Goal: Navigation & Orientation: Find specific page/section

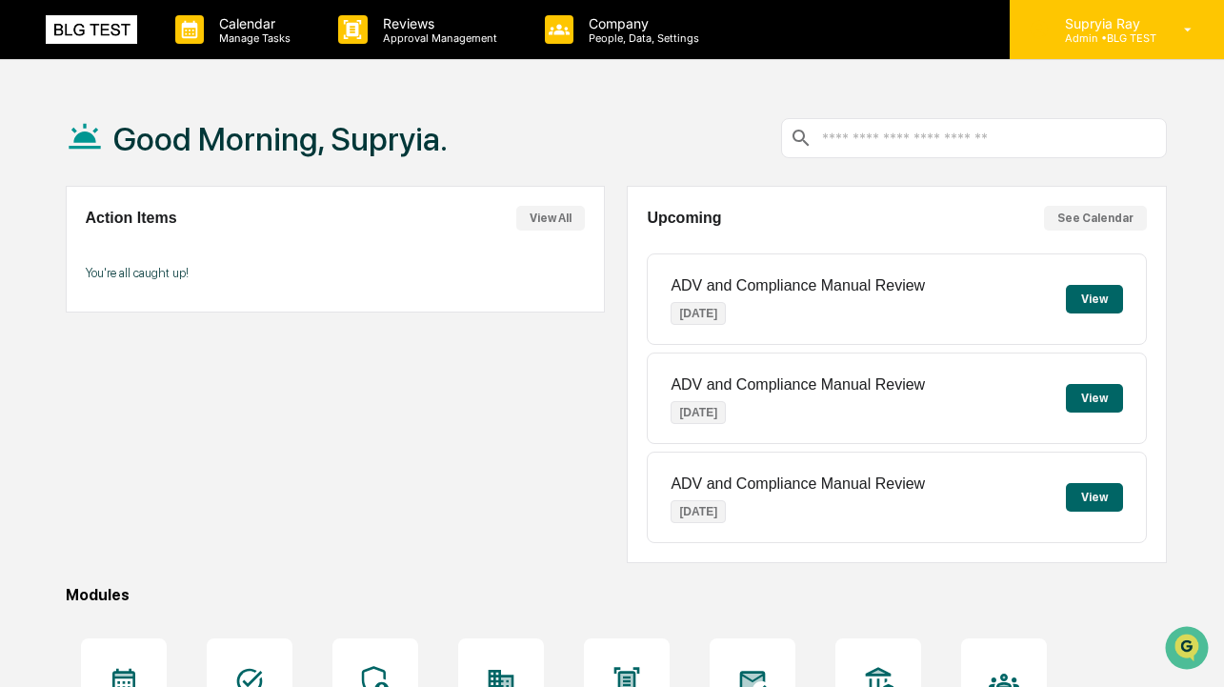
click at [1093, 41] on p "Admin • BLG TEST" at bounding box center [1103, 37] width 107 height 13
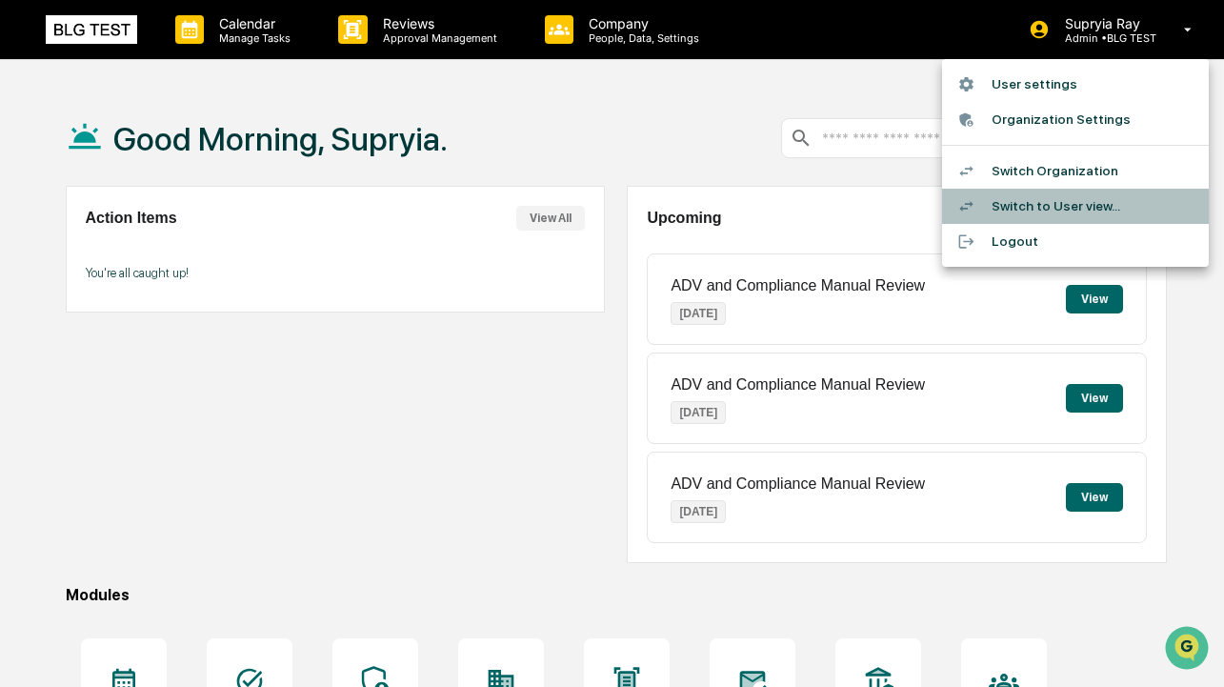
click at [1029, 201] on li "Switch to User view..." at bounding box center [1075, 206] width 267 height 35
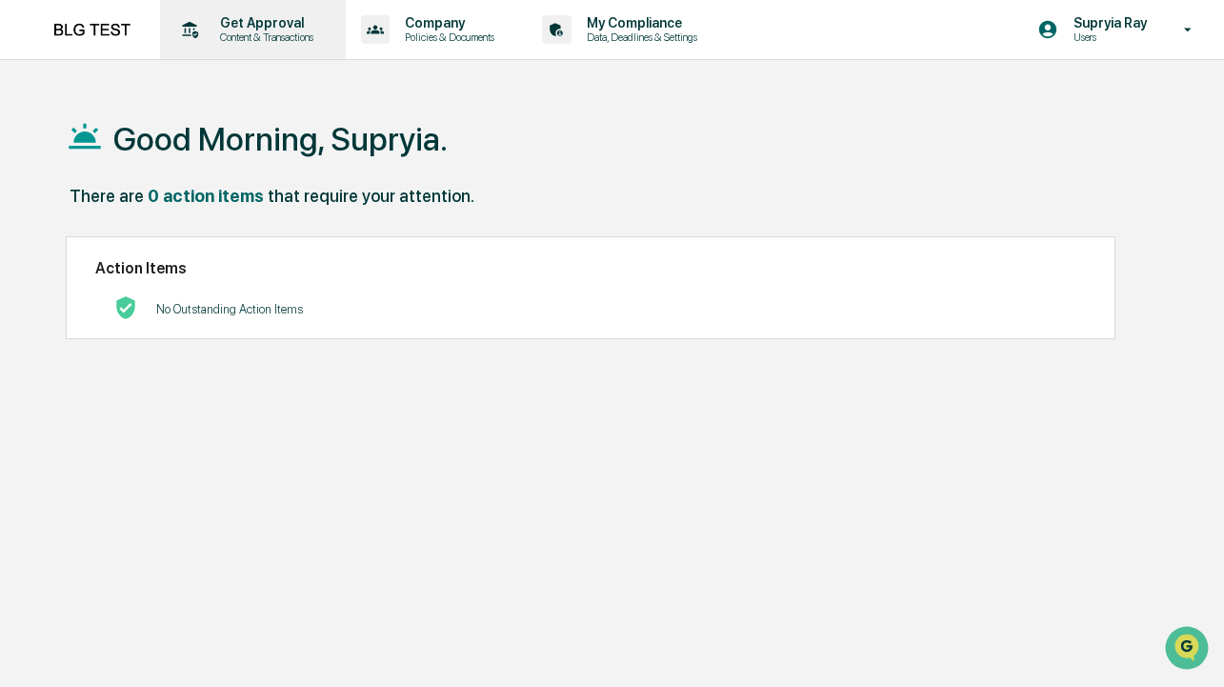
click at [269, 28] on p "Get Approval" at bounding box center [264, 22] width 118 height 15
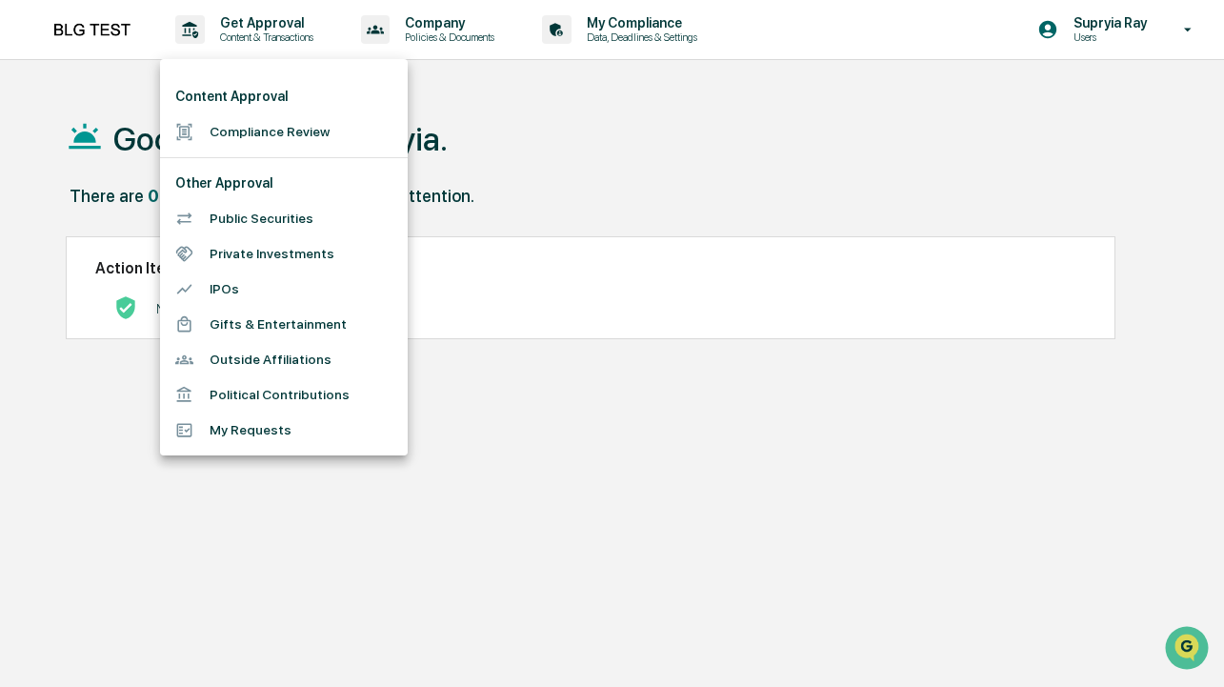
click at [617, 35] on div at bounding box center [612, 343] width 1224 height 687
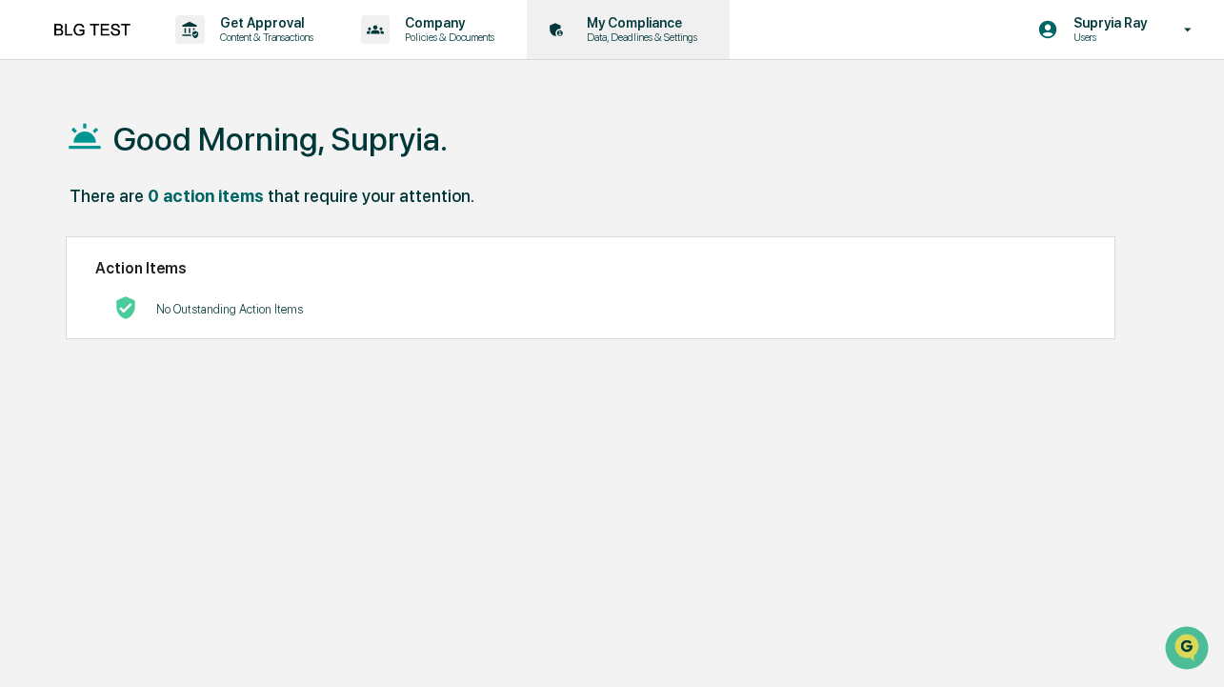
click at [633, 34] on p "Data, Deadlines & Settings" at bounding box center [638, 36] width 135 height 13
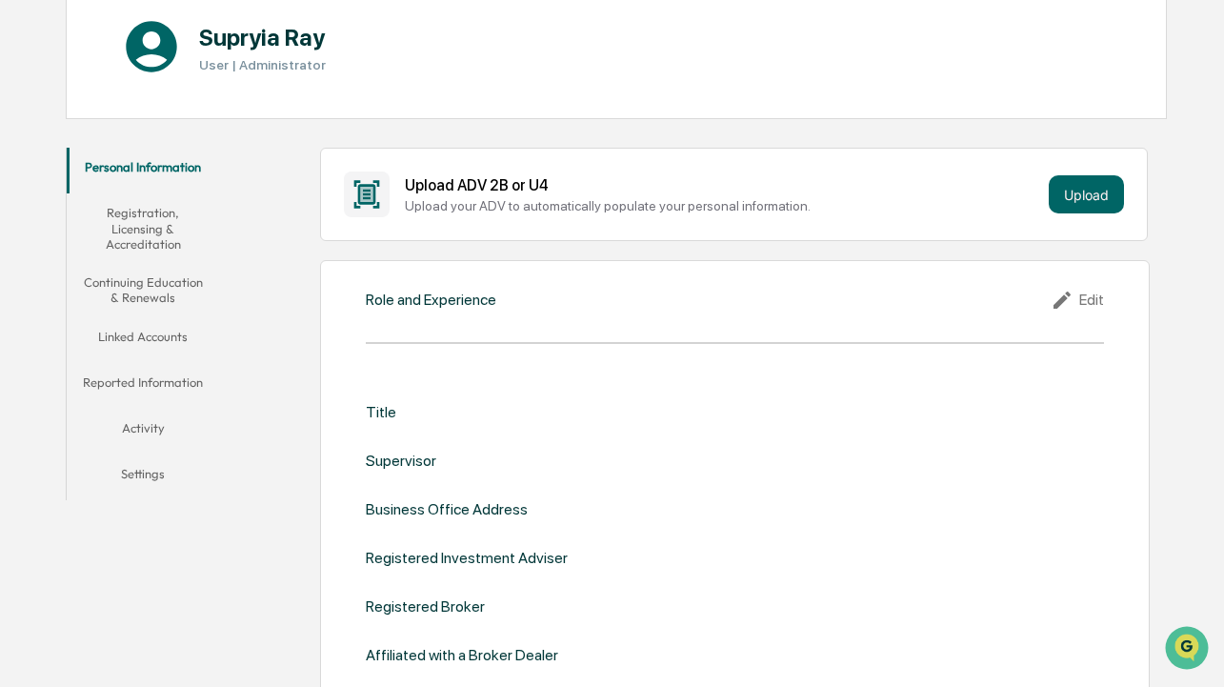
scroll to position [223, 0]
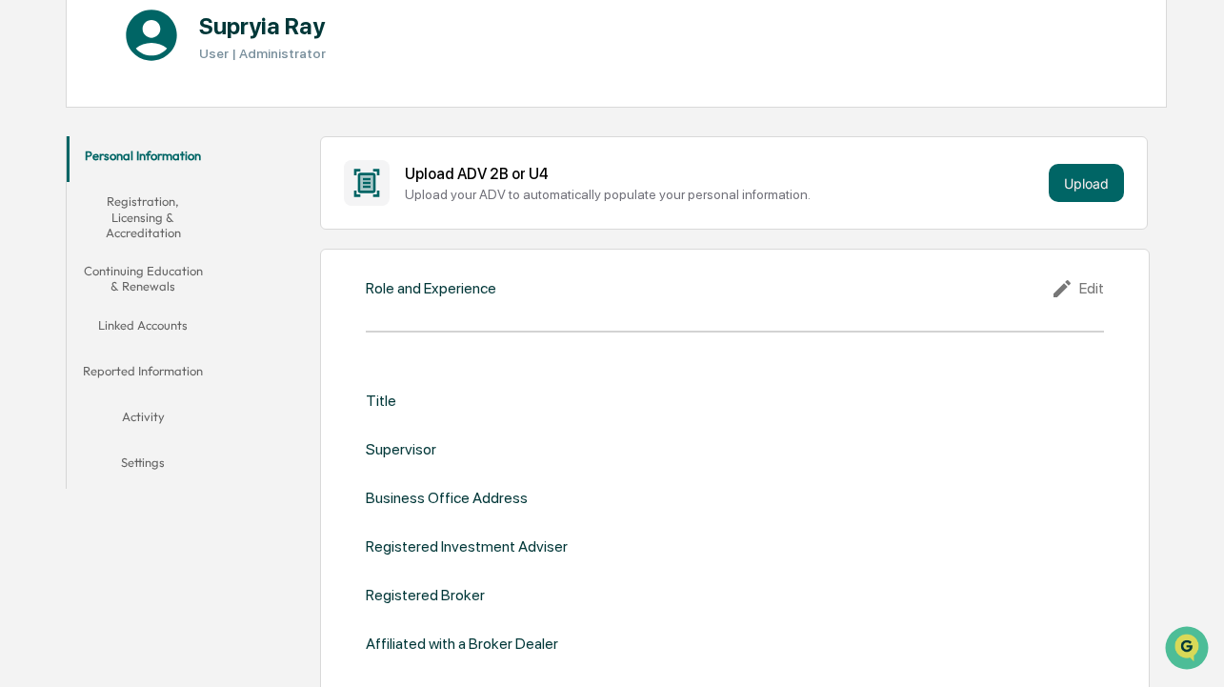
click at [153, 320] on button "Linked Accounts" at bounding box center [143, 329] width 153 height 46
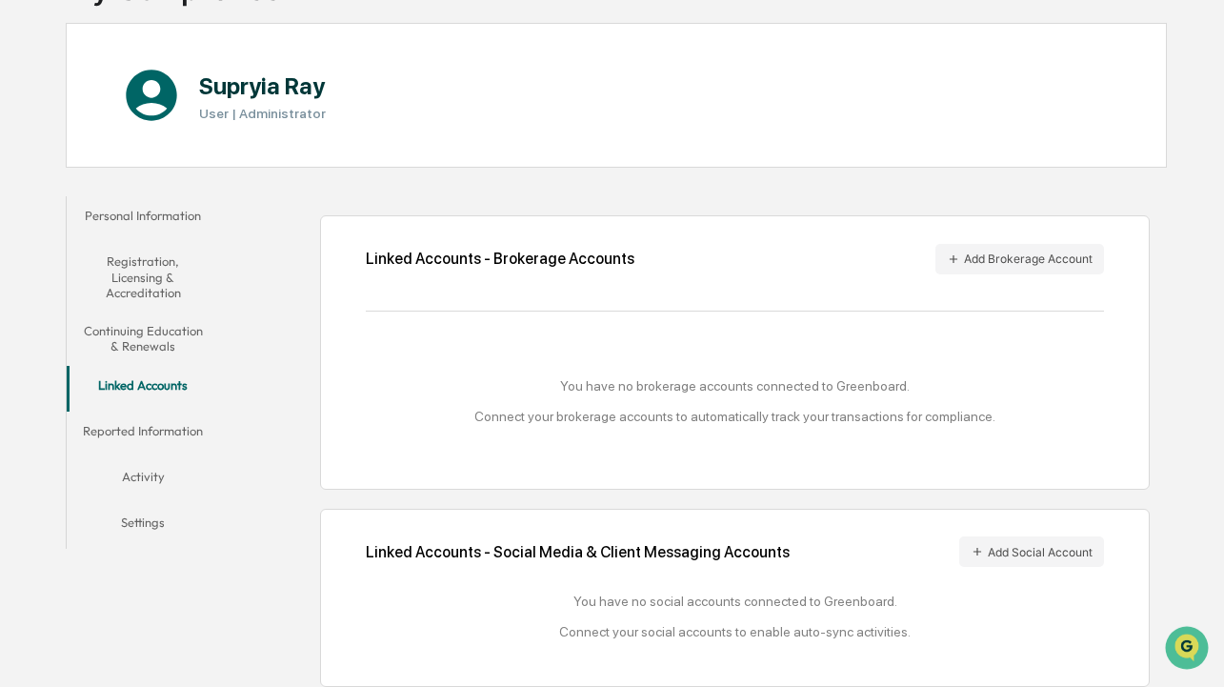
scroll to position [179, 0]
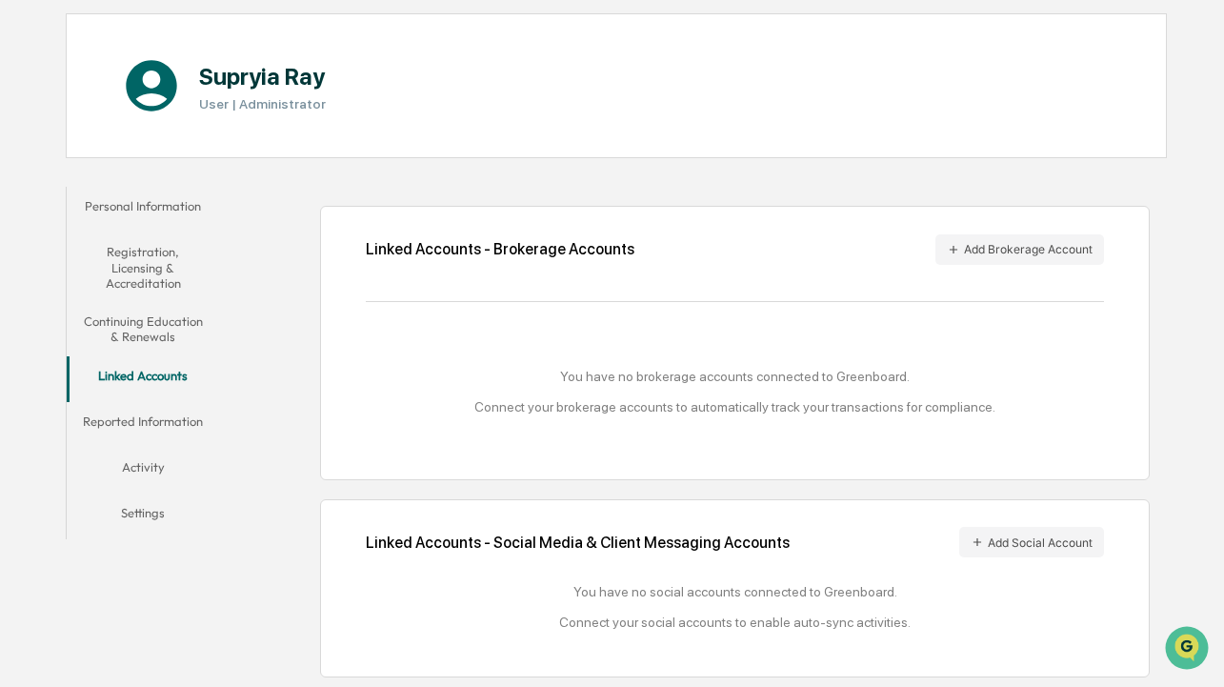
click at [148, 198] on button "Personal Information" at bounding box center [143, 210] width 153 height 46
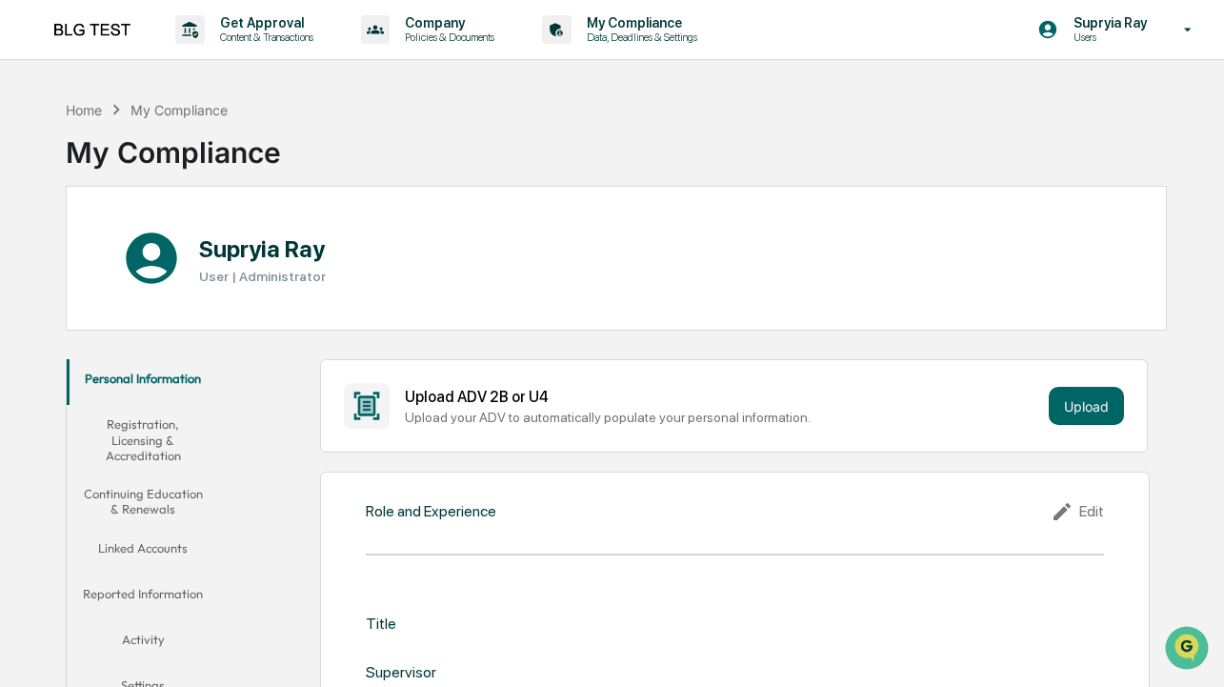
click at [152, 443] on button "Registration, Licensing & Accreditation" at bounding box center [143, 440] width 153 height 70
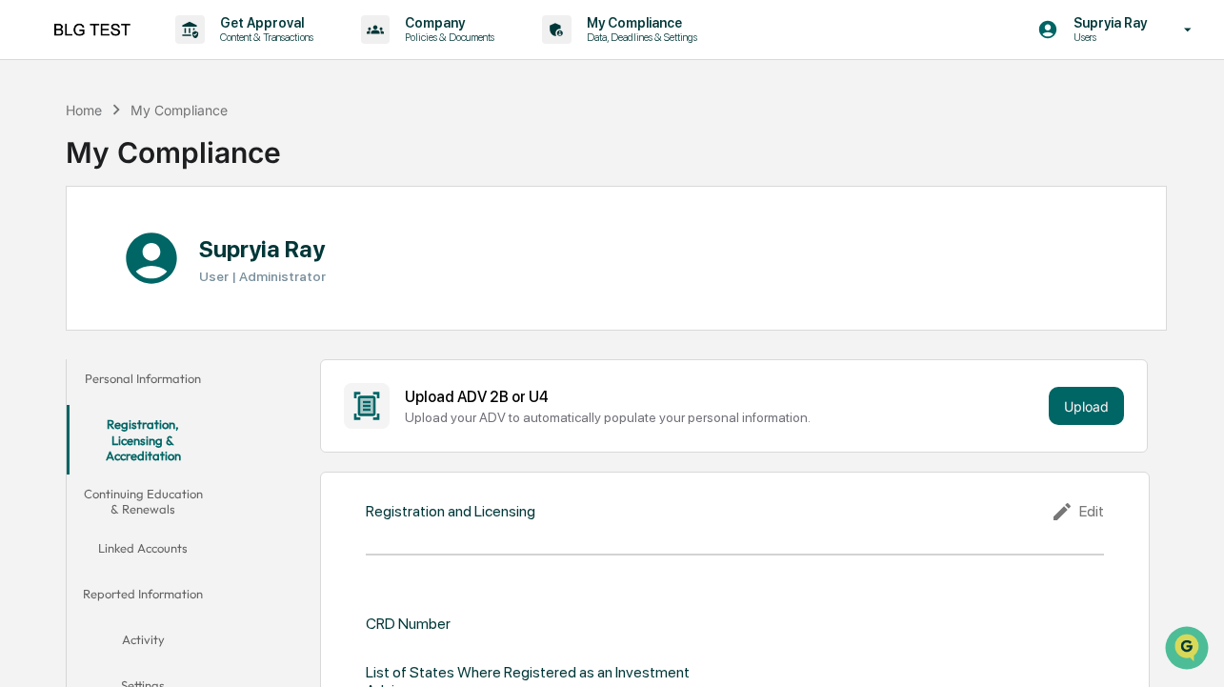
click at [163, 513] on button "Continuing Education & Renewals" at bounding box center [143, 501] width 153 height 54
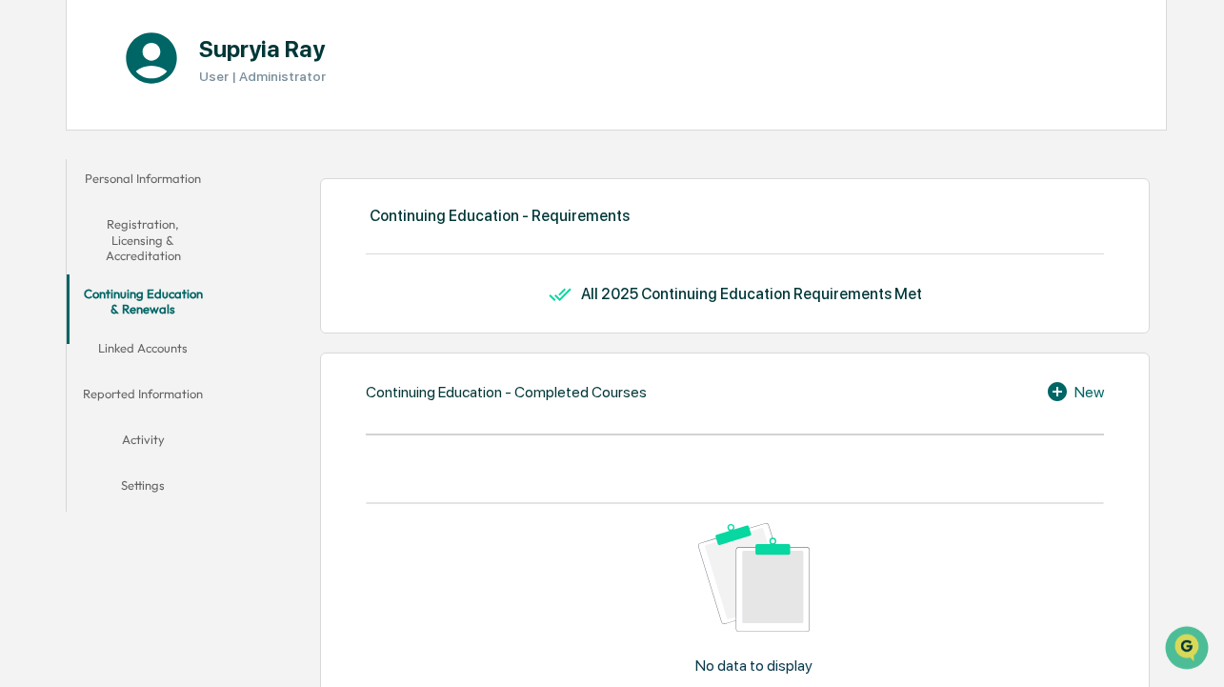
scroll to position [255, 0]
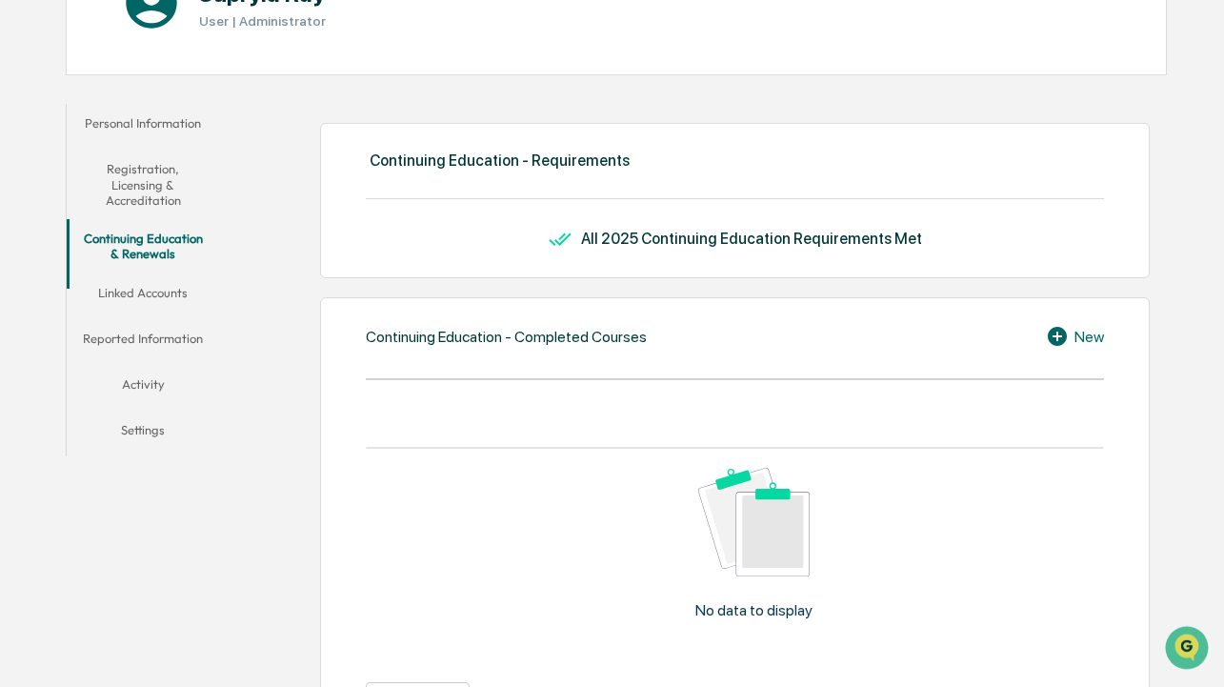
click at [174, 314] on button "Linked Accounts" at bounding box center [143, 296] width 153 height 46
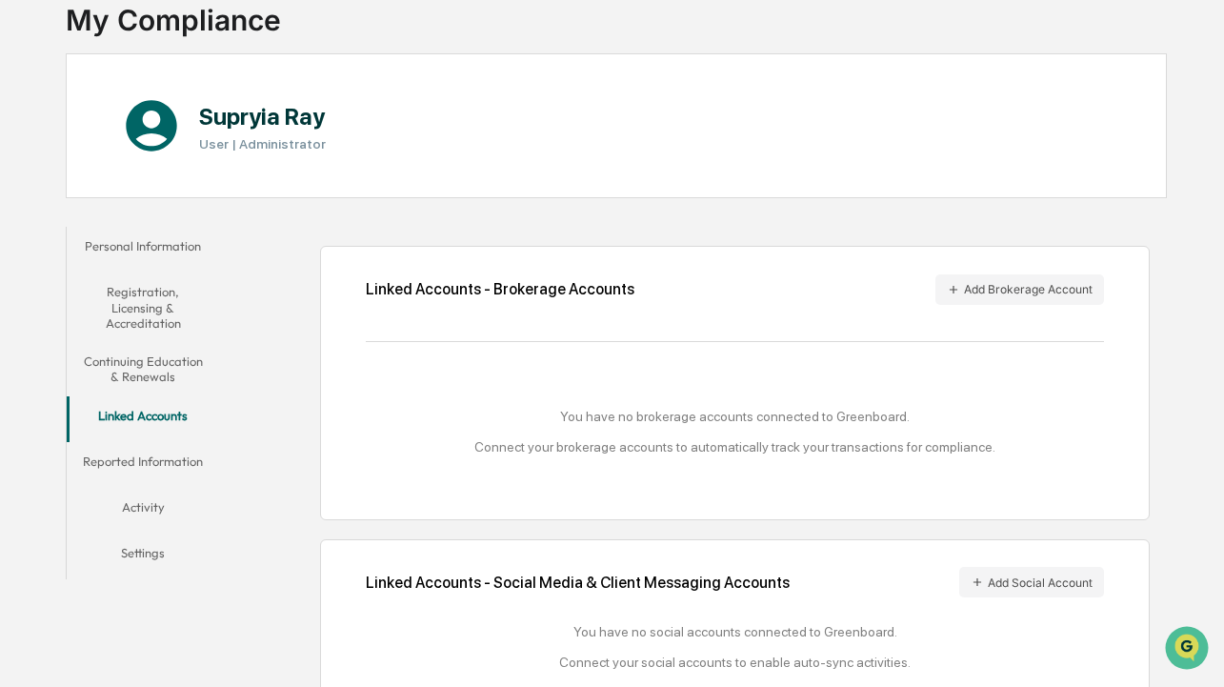
scroll to position [142, 0]
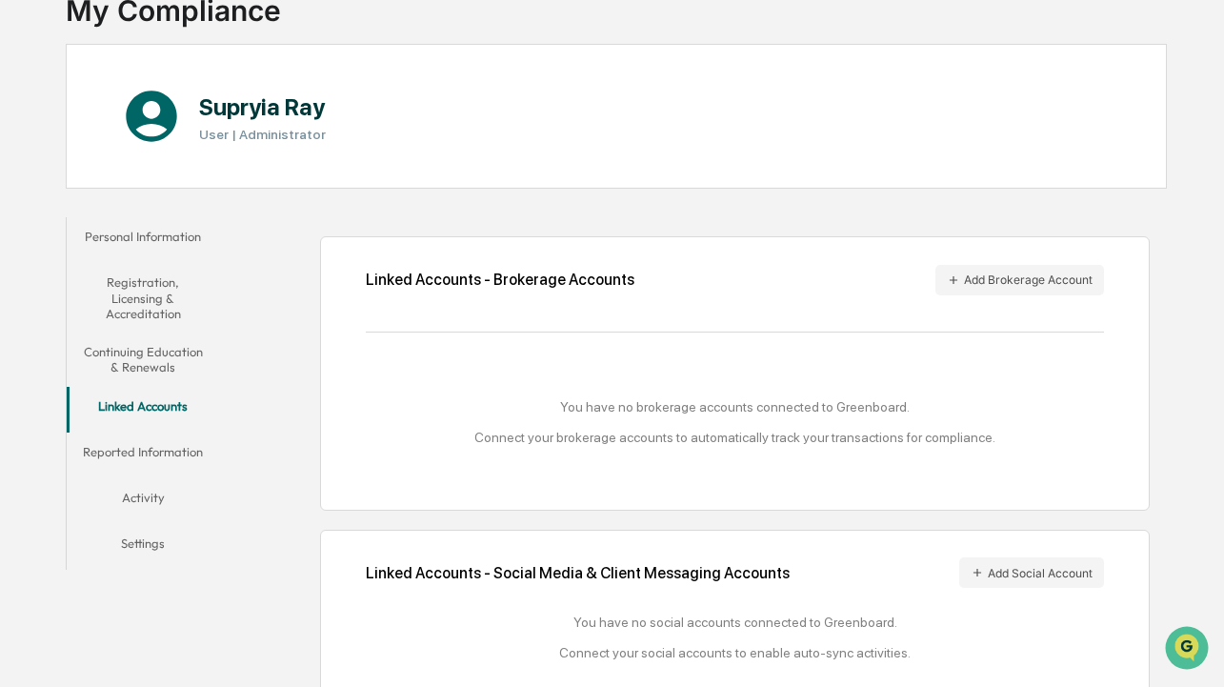
click at [166, 353] on button "Continuing Education & Renewals" at bounding box center [143, 359] width 153 height 54
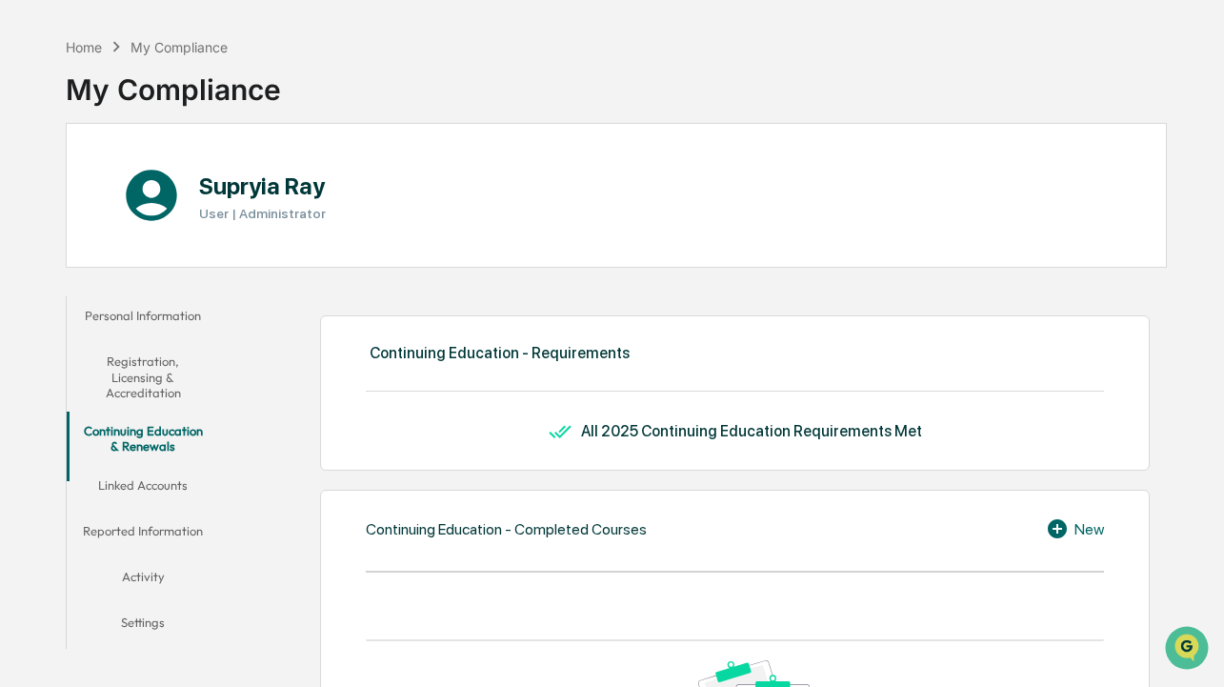
scroll to position [65, 0]
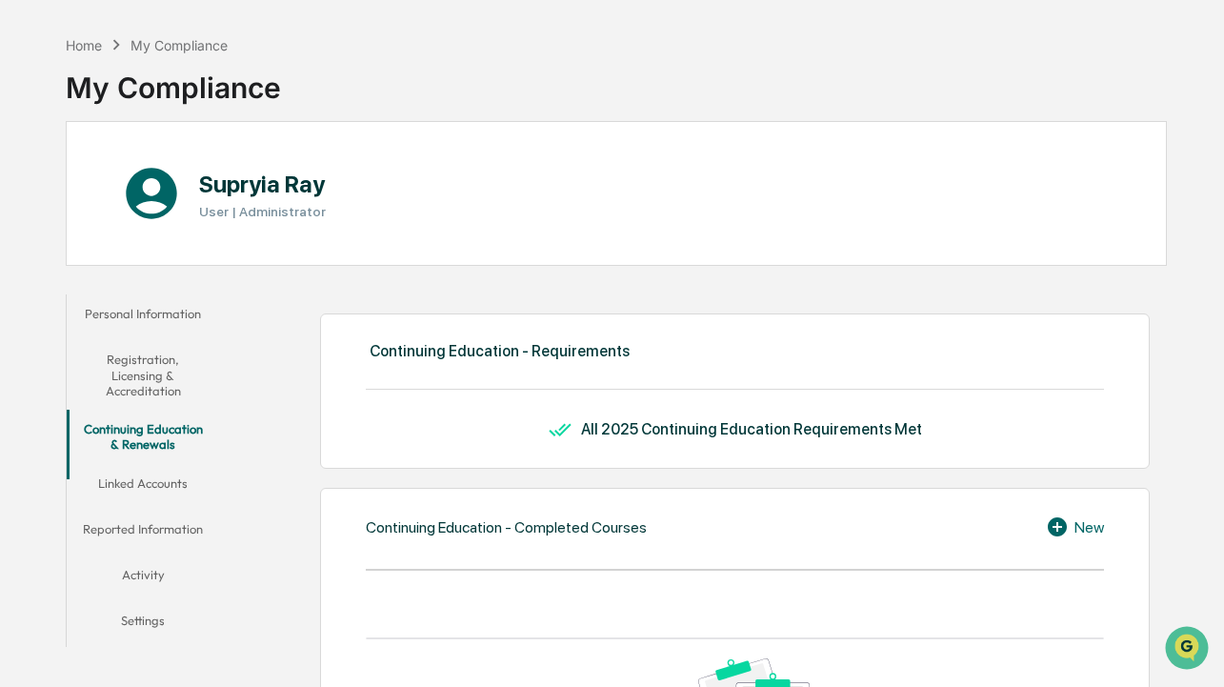
click at [158, 587] on button "Activity" at bounding box center [143, 578] width 153 height 46
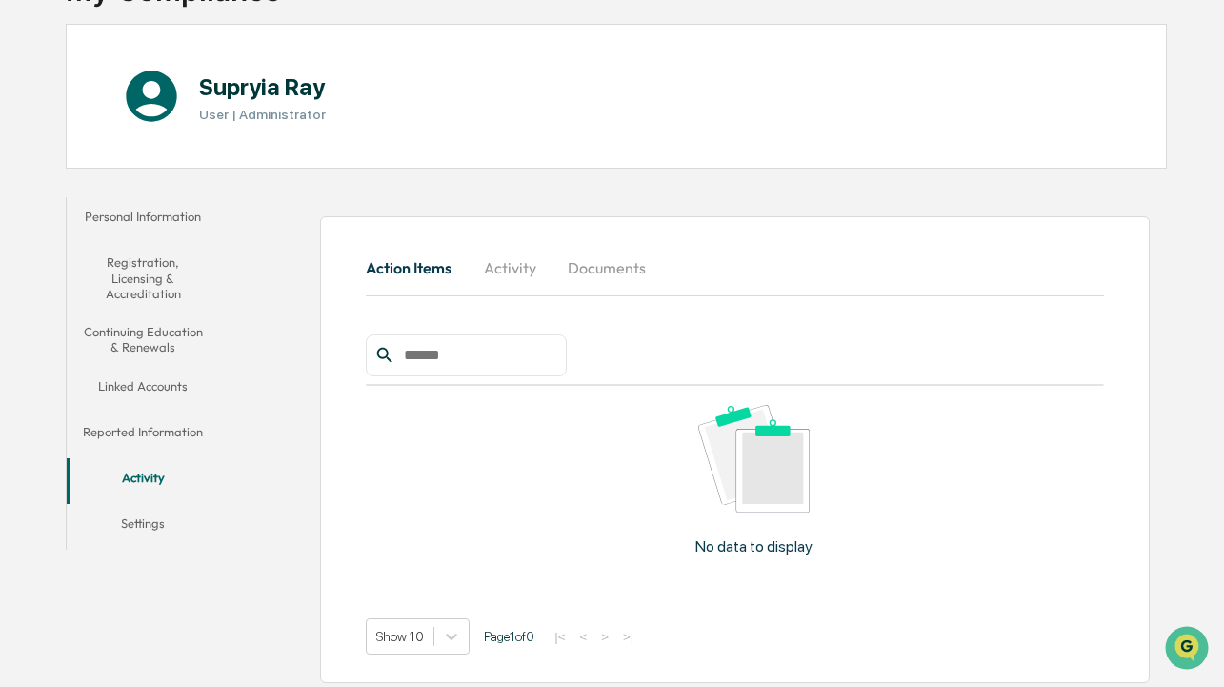
scroll to position [169, 0]
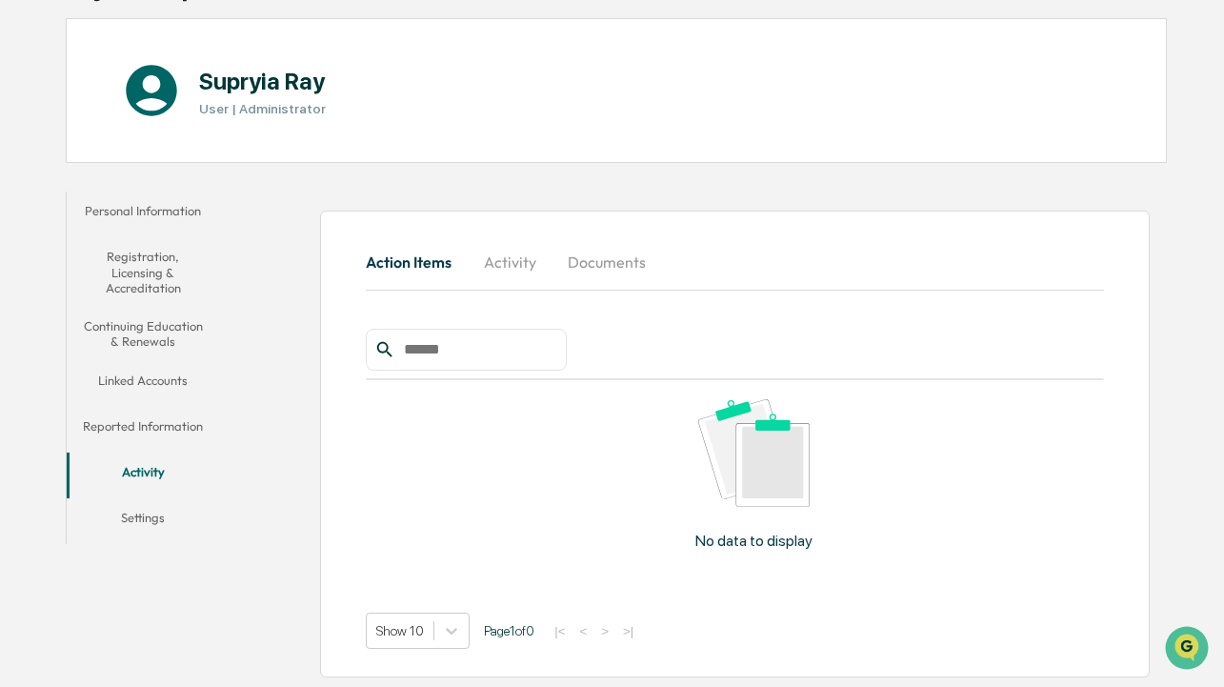
click at [503, 256] on button "Activity" at bounding box center [510, 262] width 86 height 46
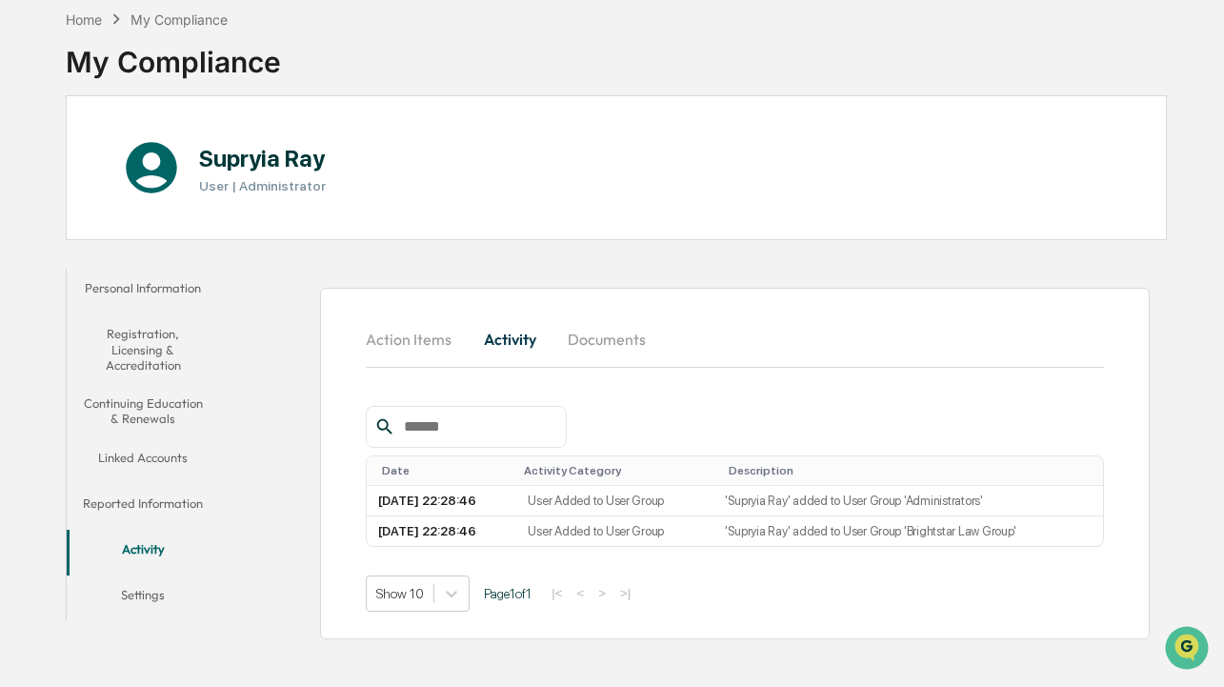
scroll to position [90, 0]
click at [615, 348] on button "Documents" at bounding box center [606, 339] width 109 height 46
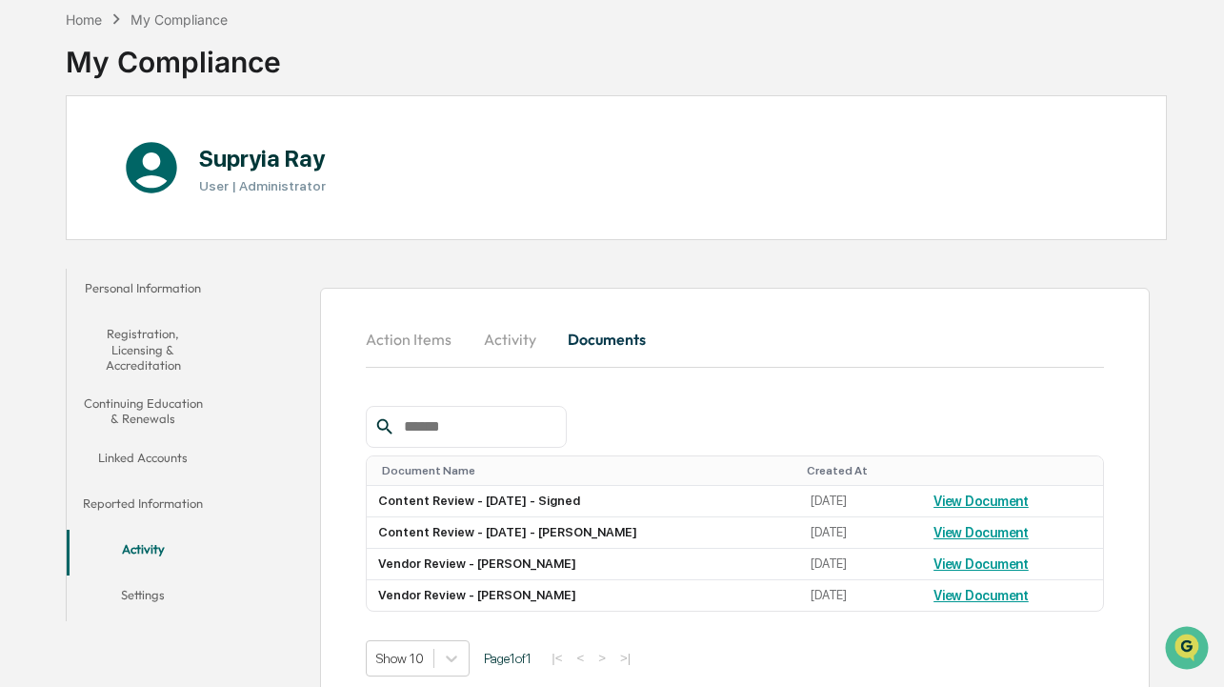
scroll to position [123, 0]
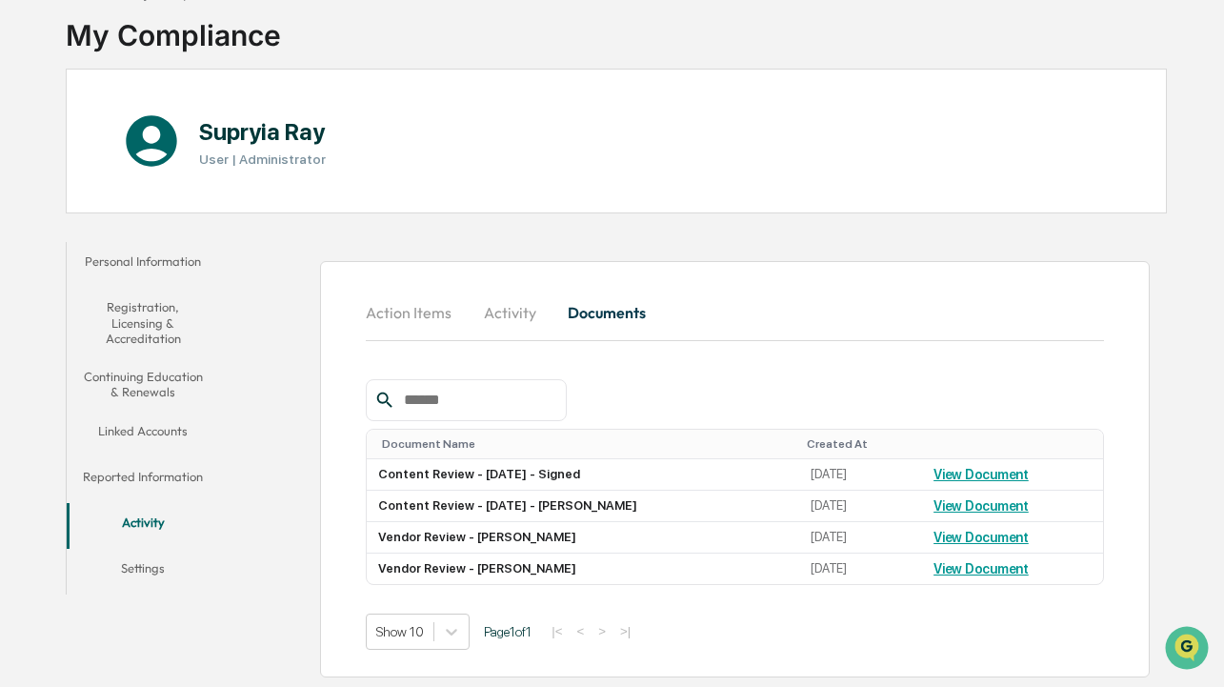
click at [516, 302] on button "Activity" at bounding box center [510, 313] width 86 height 46
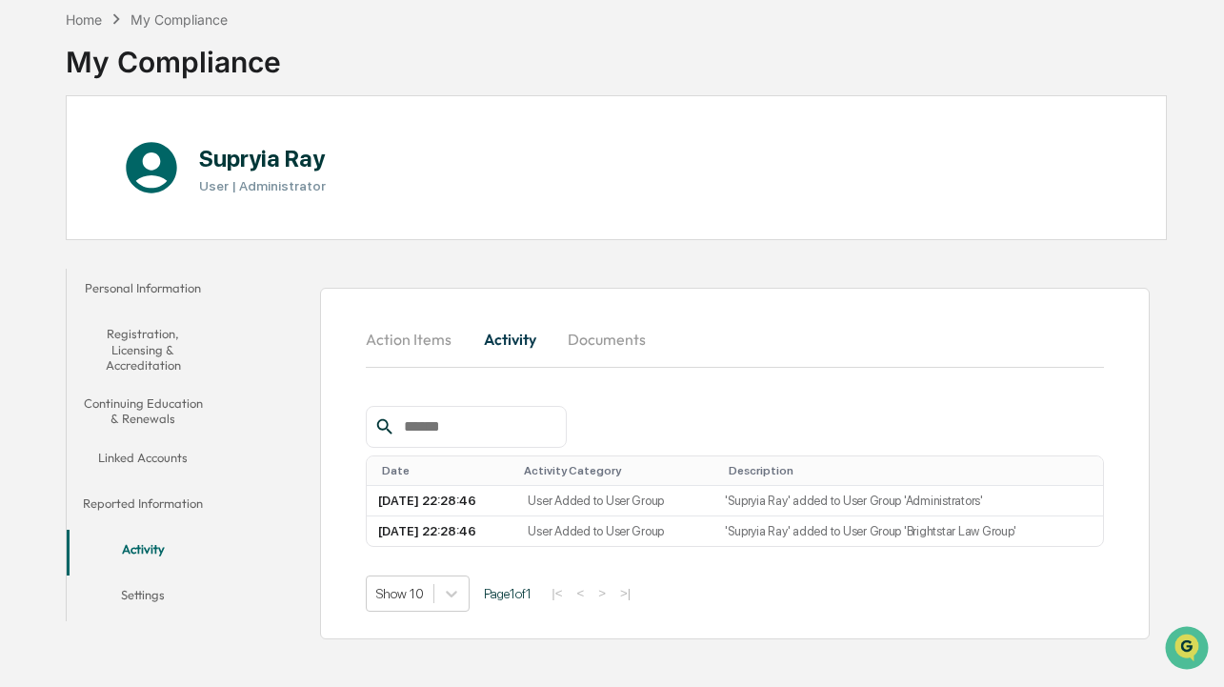
click at [427, 341] on button "Action Items" at bounding box center [416, 339] width 101 height 46
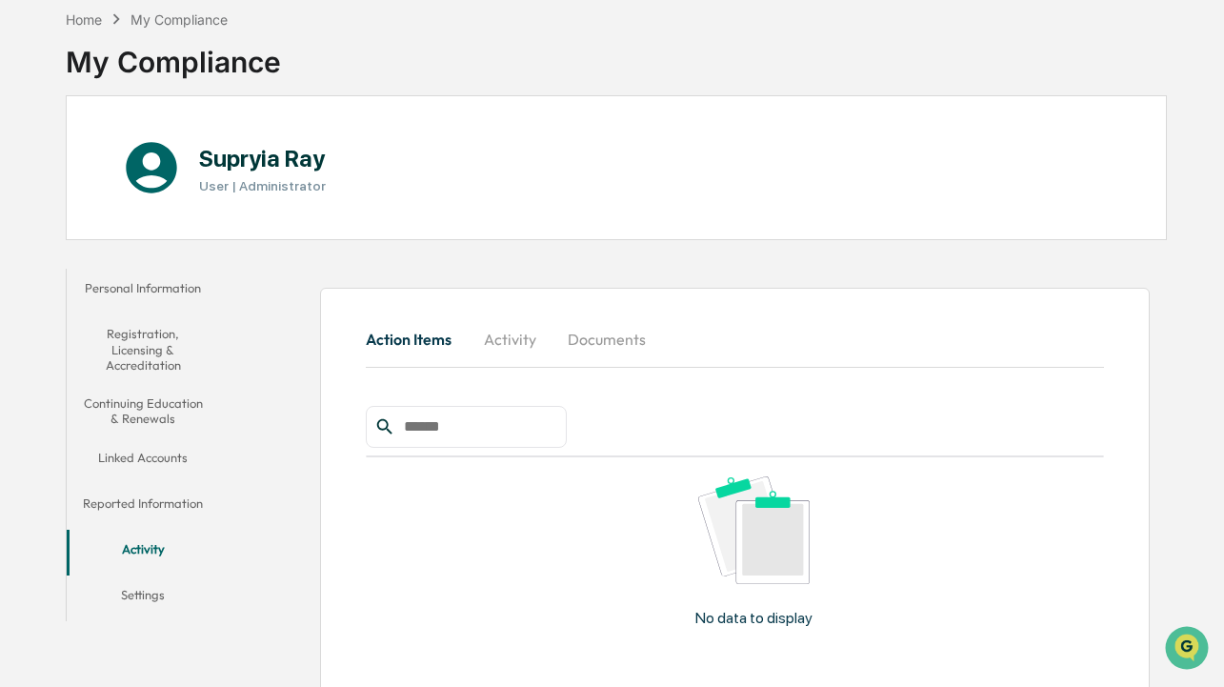
click at [155, 596] on button "Settings" at bounding box center [143, 598] width 153 height 46
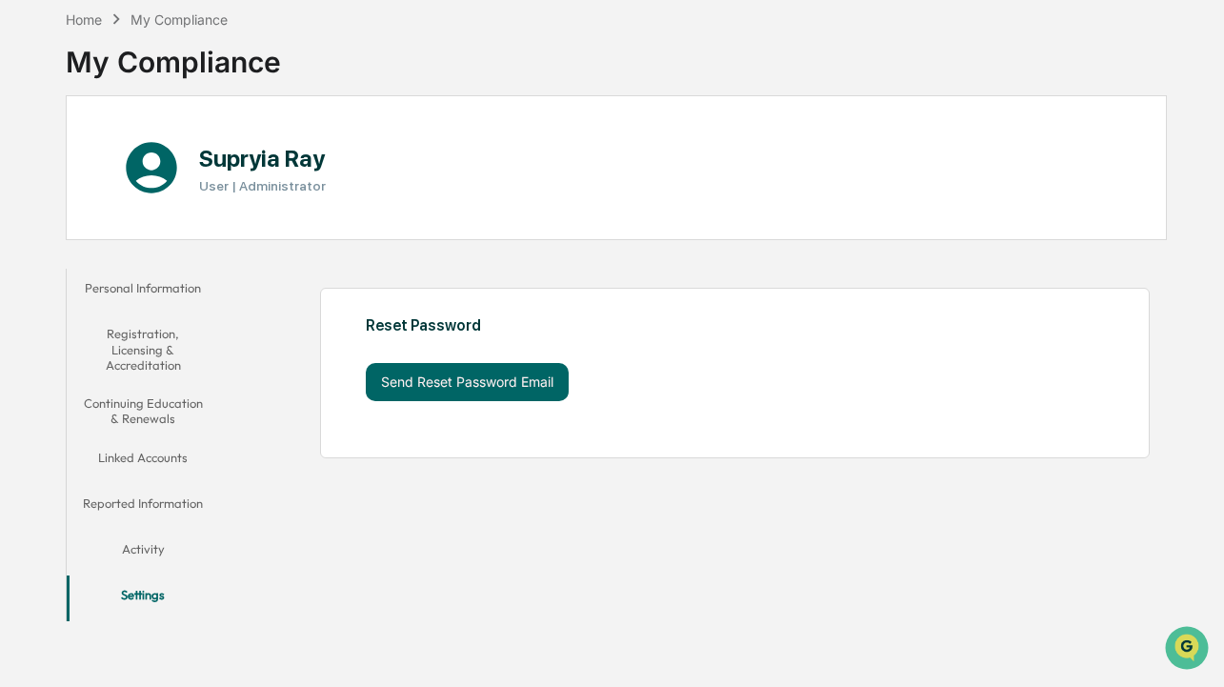
click at [130, 540] on button "Activity" at bounding box center [143, 553] width 153 height 46
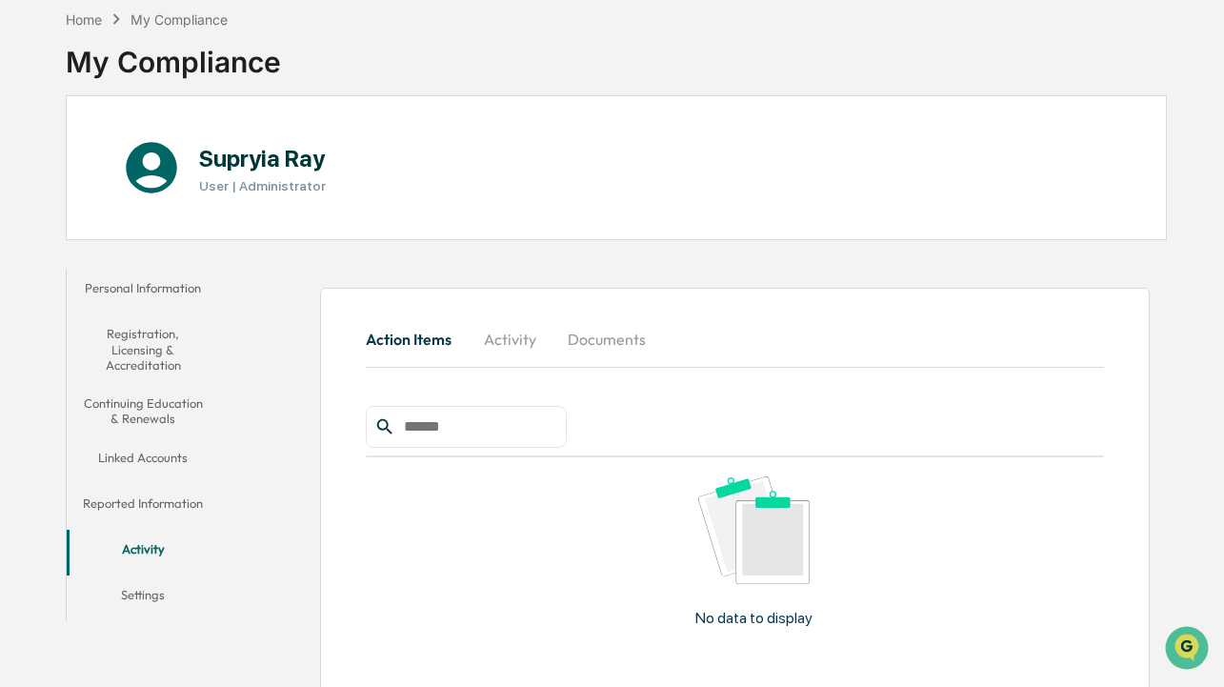
click at [136, 553] on button "Activity" at bounding box center [143, 553] width 153 height 46
click at [518, 341] on button "Activity" at bounding box center [510, 339] width 86 height 46
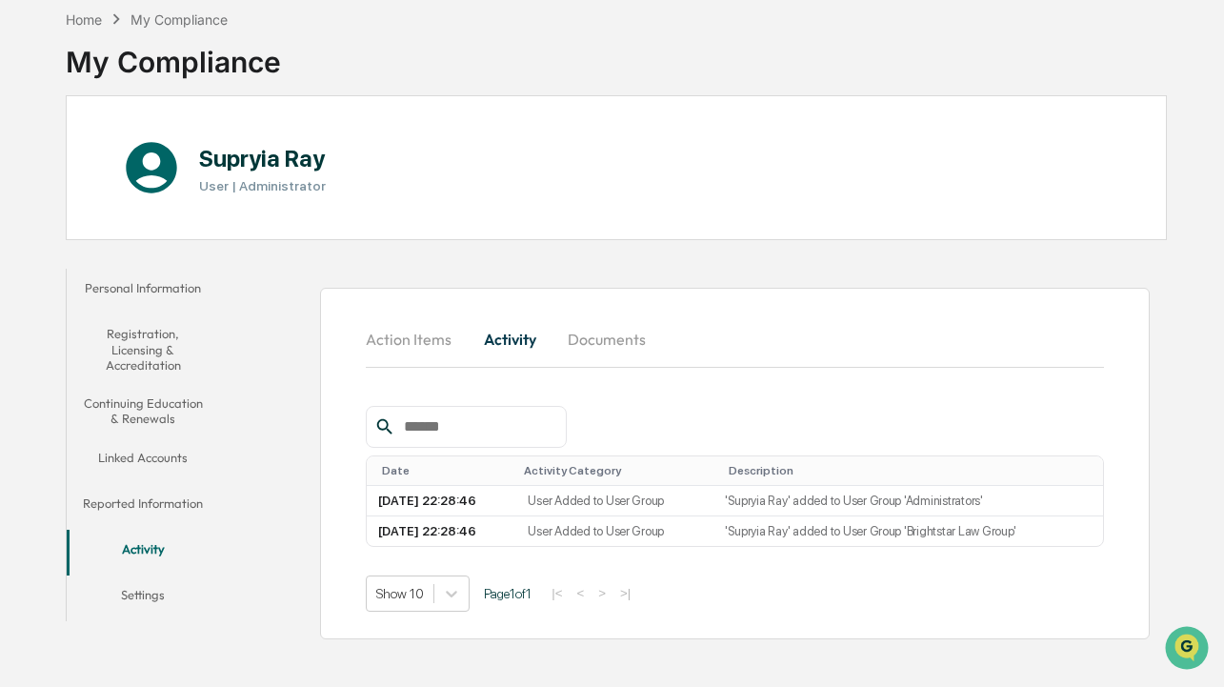
click at [434, 331] on button "Action Items" at bounding box center [416, 339] width 101 height 46
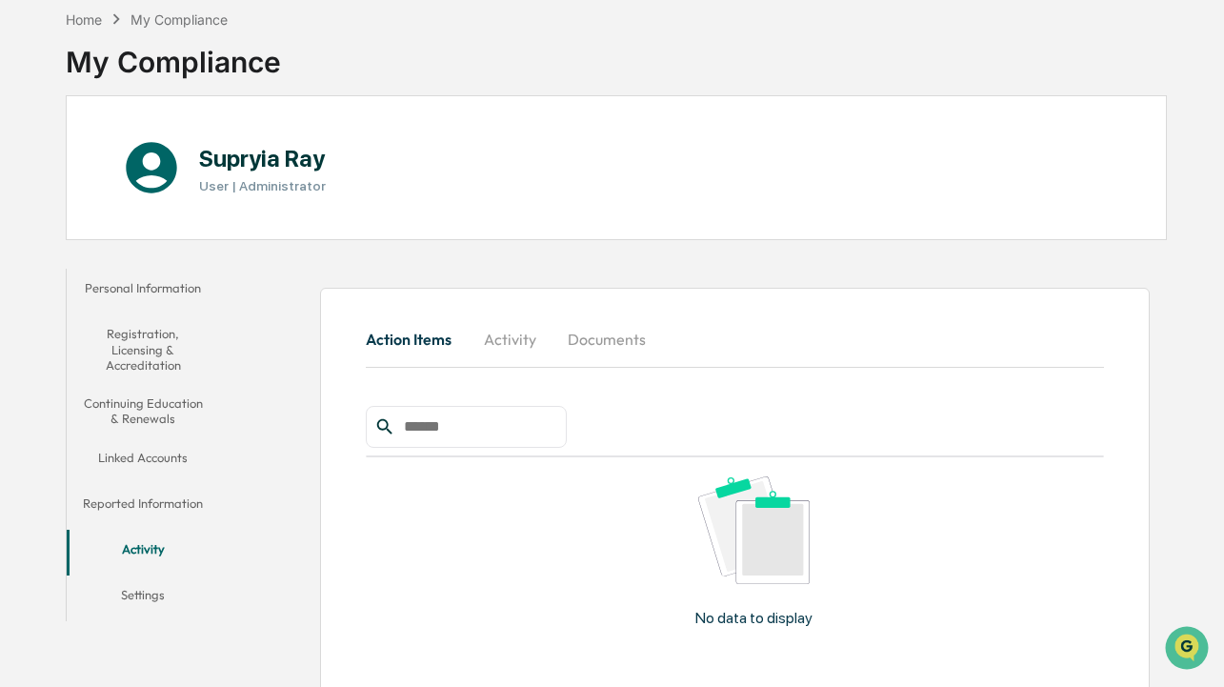
click at [505, 336] on button "Activity" at bounding box center [510, 339] width 86 height 46
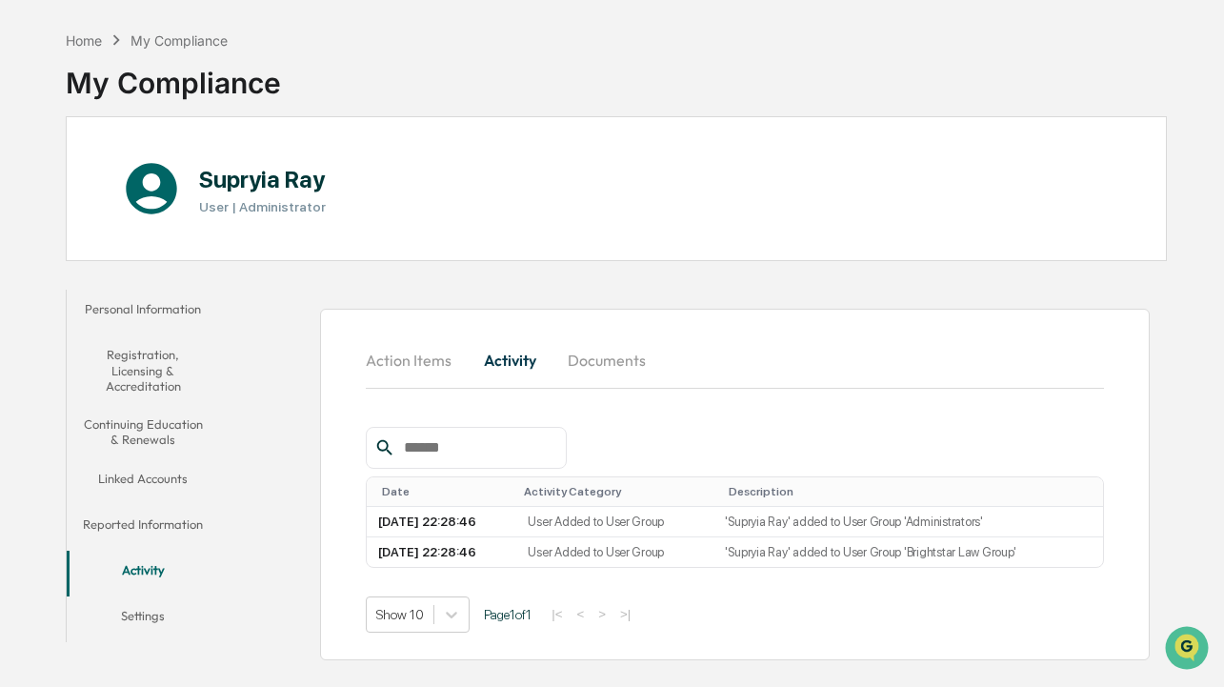
scroll to position [90, 0]
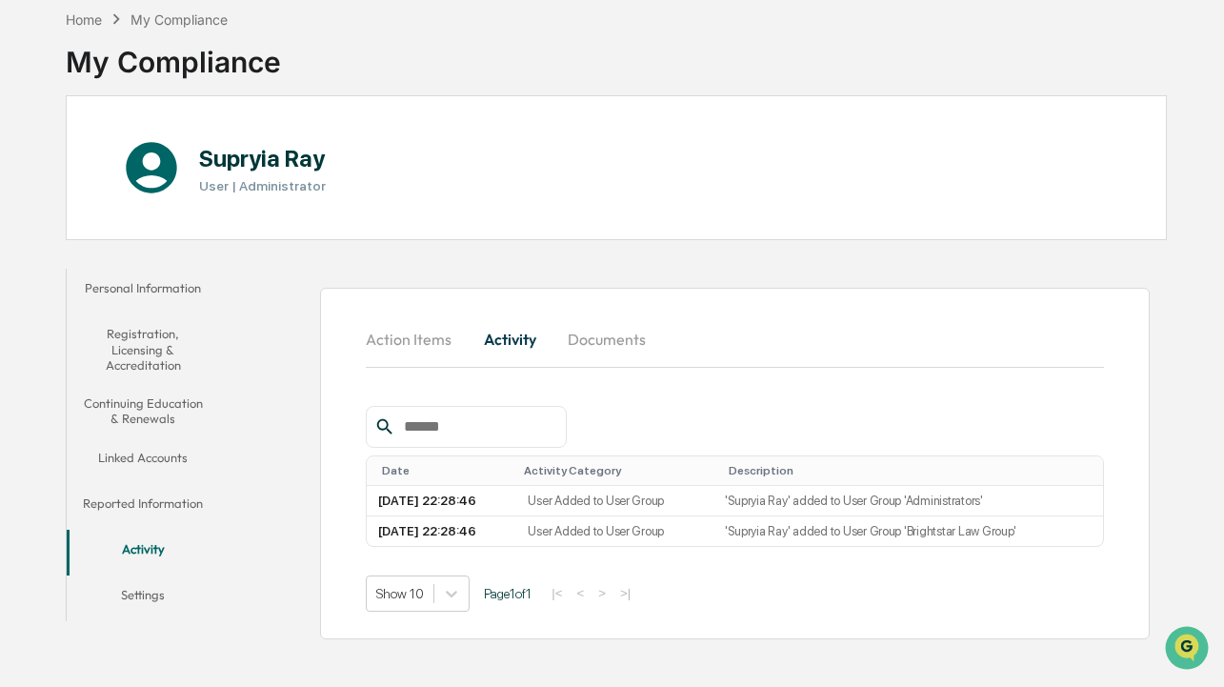
click at [585, 339] on button "Documents" at bounding box center [606, 339] width 109 height 46
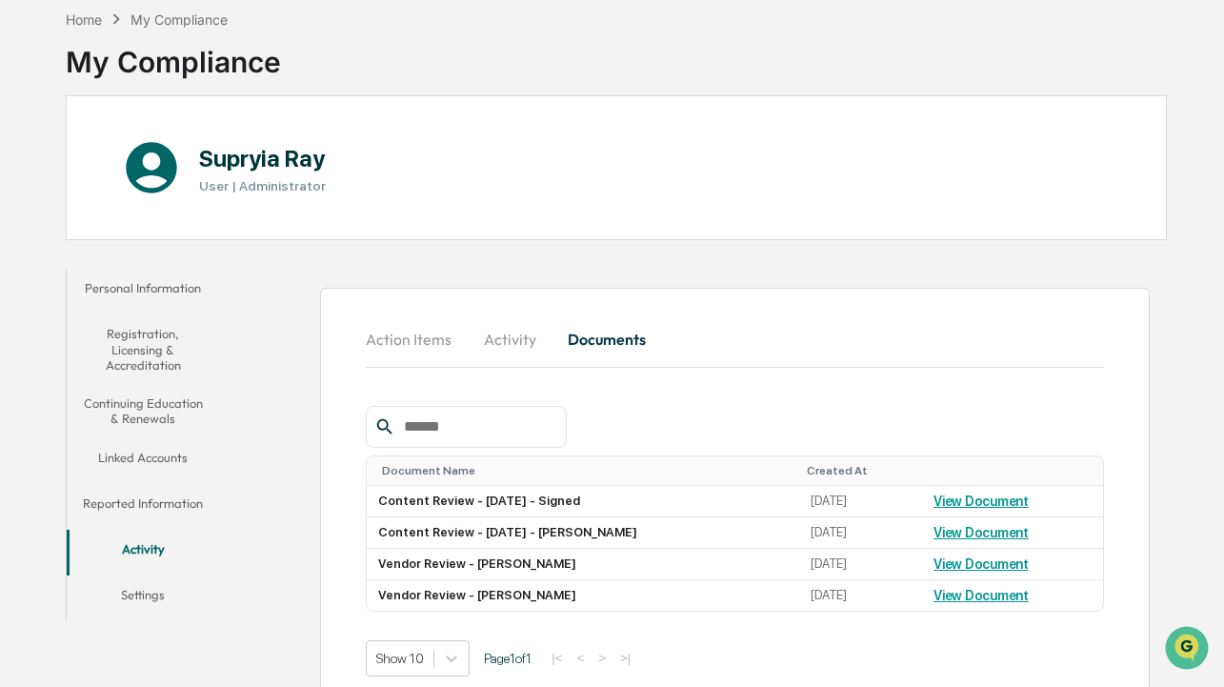
scroll to position [91, 0]
click at [506, 337] on button "Activity" at bounding box center [510, 338] width 86 height 46
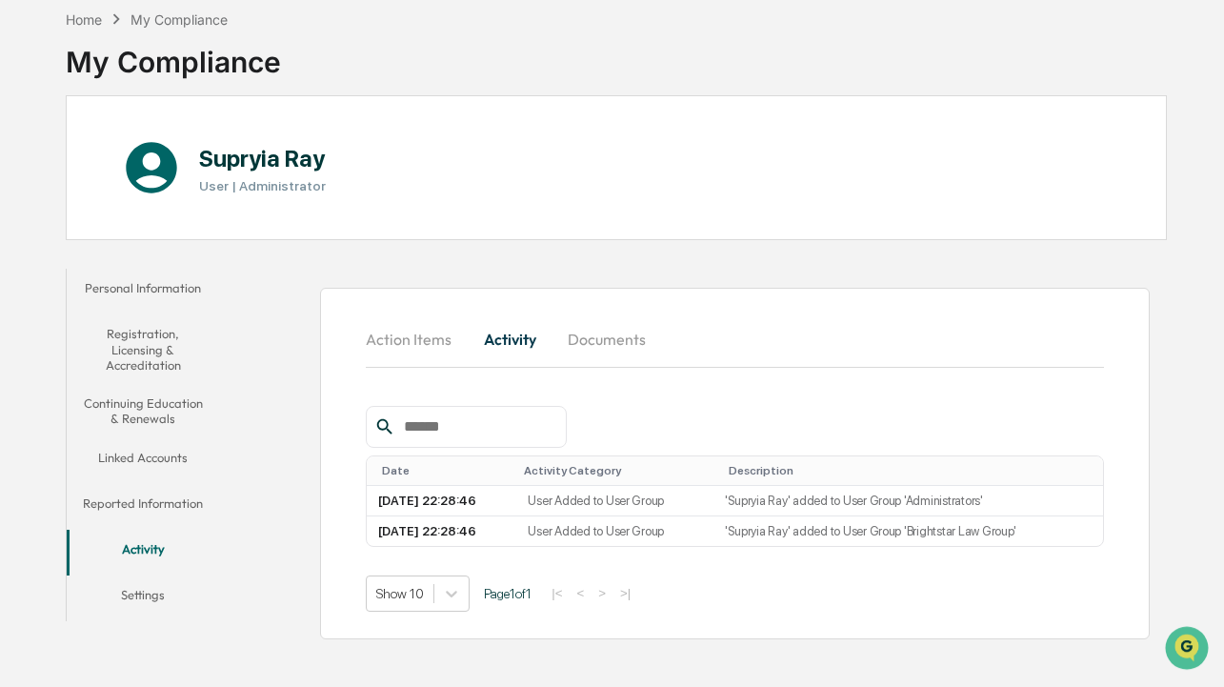
click at [577, 338] on button "Documents" at bounding box center [606, 339] width 109 height 46
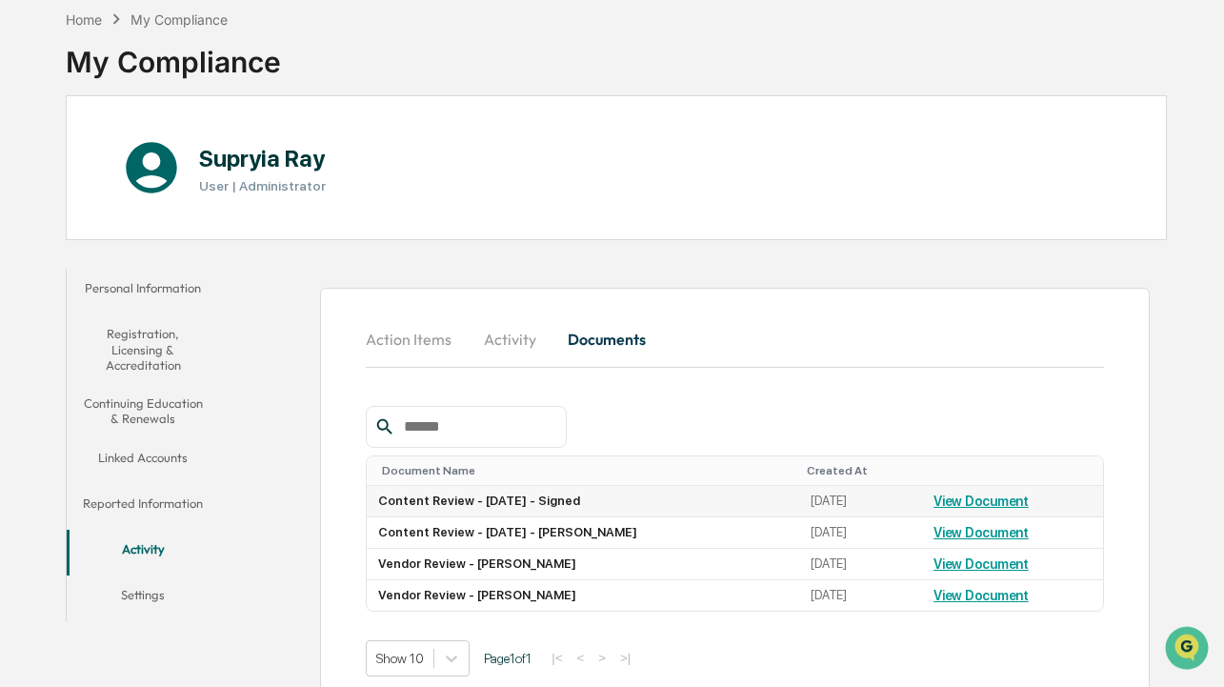
click at [957, 502] on link "View Document" at bounding box center [980, 500] width 95 height 15
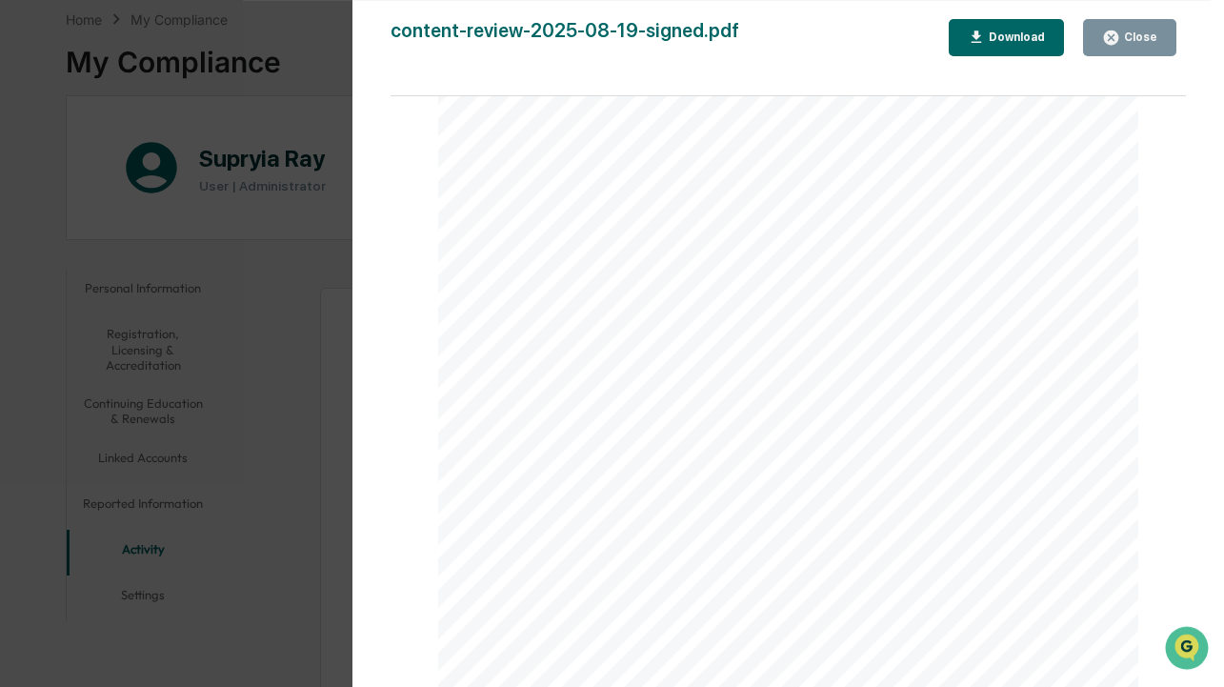
scroll to position [52, 0]
click at [1156, 28] on button "Close" at bounding box center [1129, 37] width 93 height 37
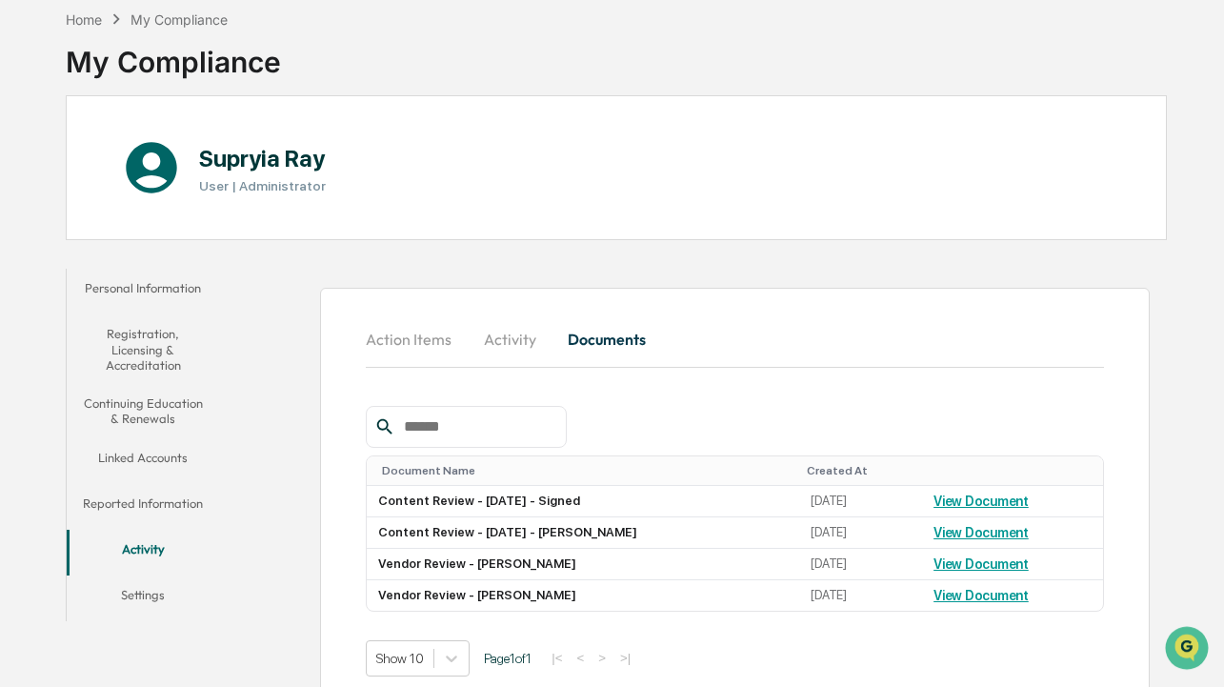
click at [522, 334] on button "Activity" at bounding box center [510, 339] width 86 height 46
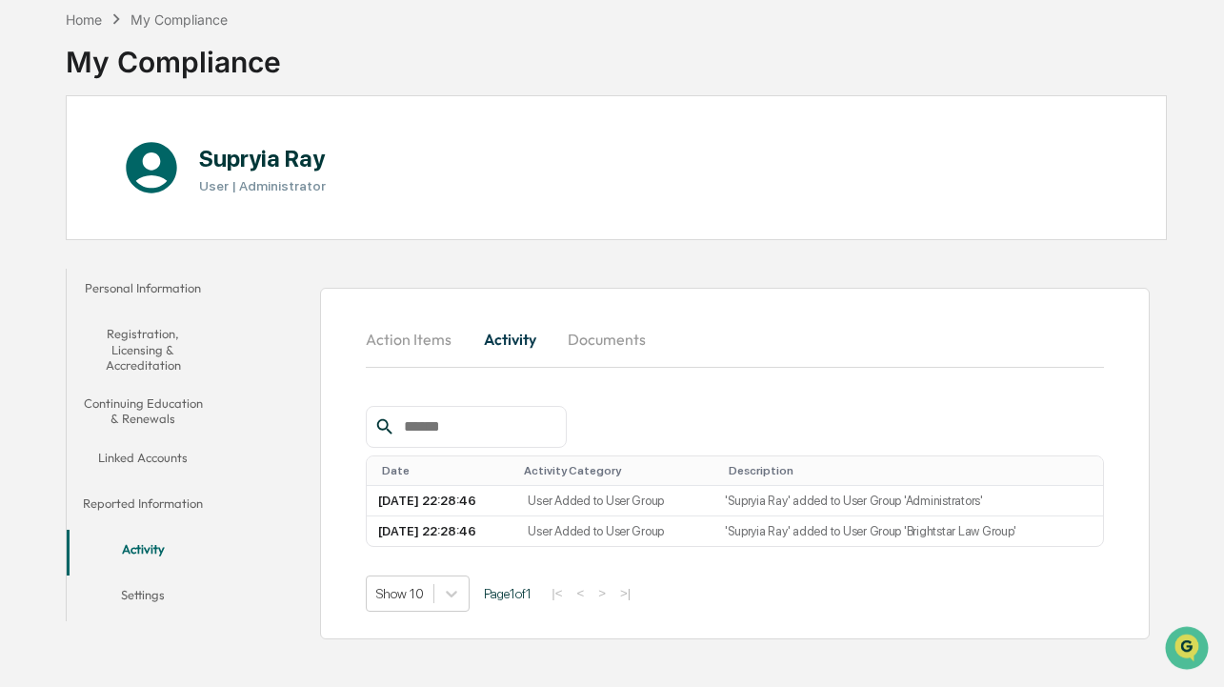
click at [161, 589] on button "Settings" at bounding box center [143, 598] width 153 height 46
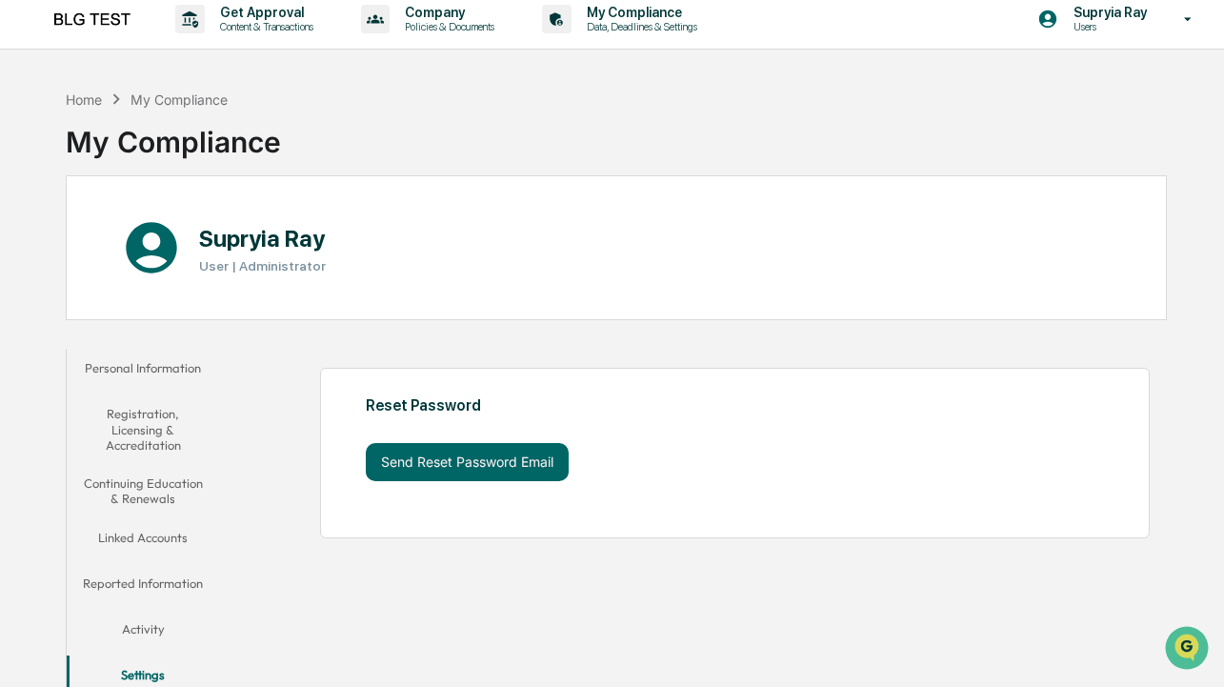
scroll to position [15, 0]
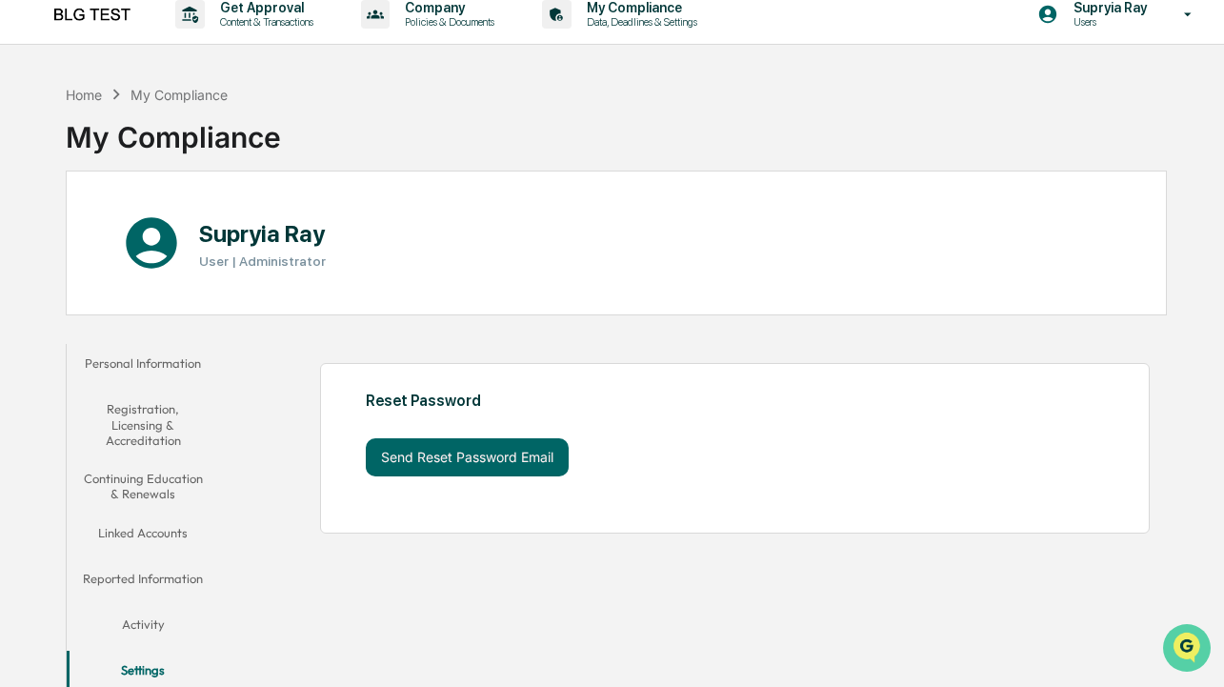
click at [1184, 646] on img "Open customer support" at bounding box center [1187, 648] width 48 height 38
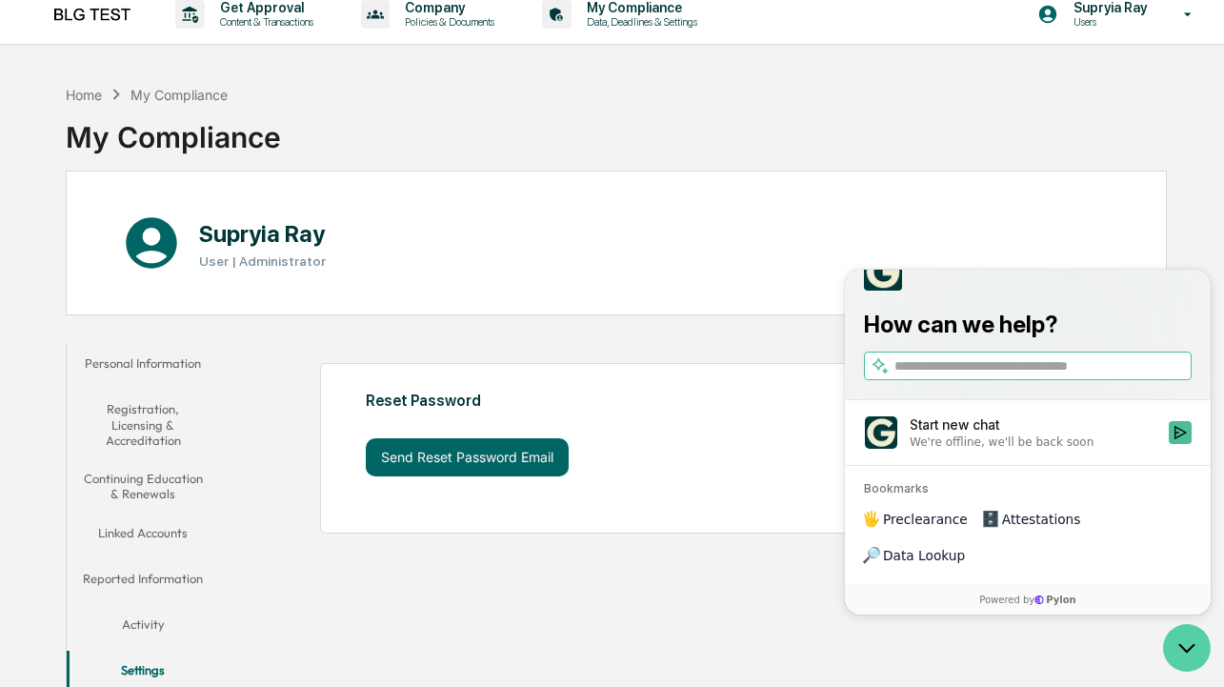
click at [1193, 644] on icon "Open customer support" at bounding box center [1187, 648] width 48 height 48
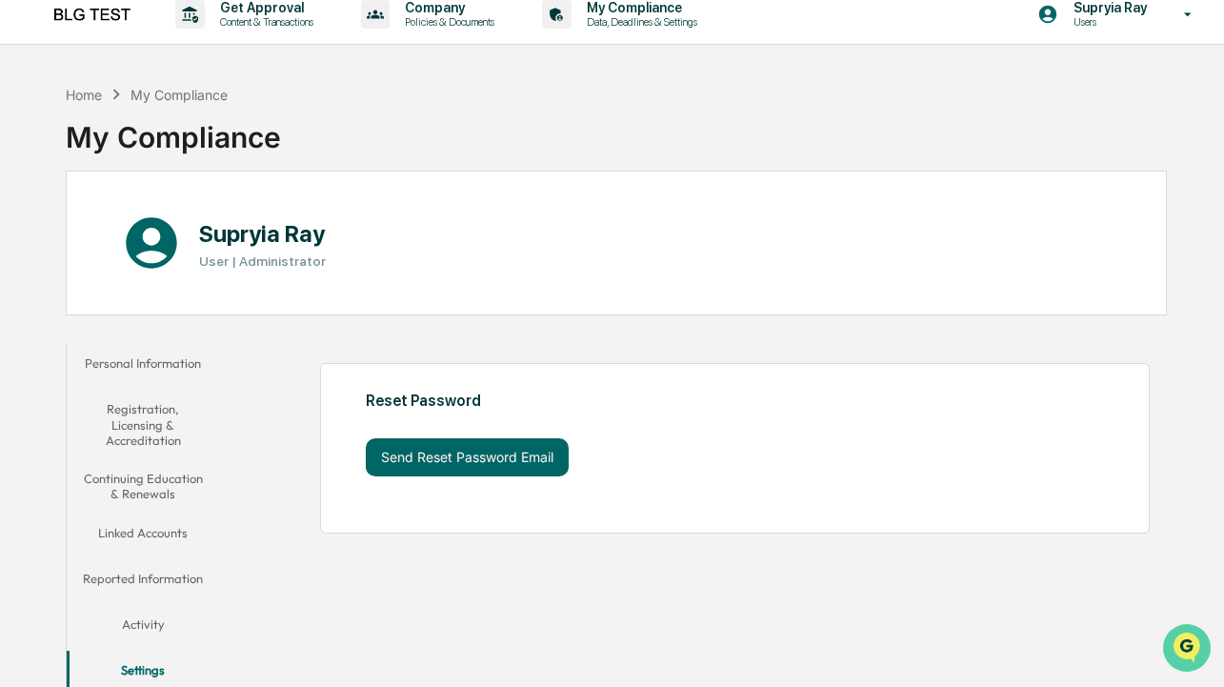
click at [1186, 643] on img "Open customer support" at bounding box center [1187, 648] width 48 height 38
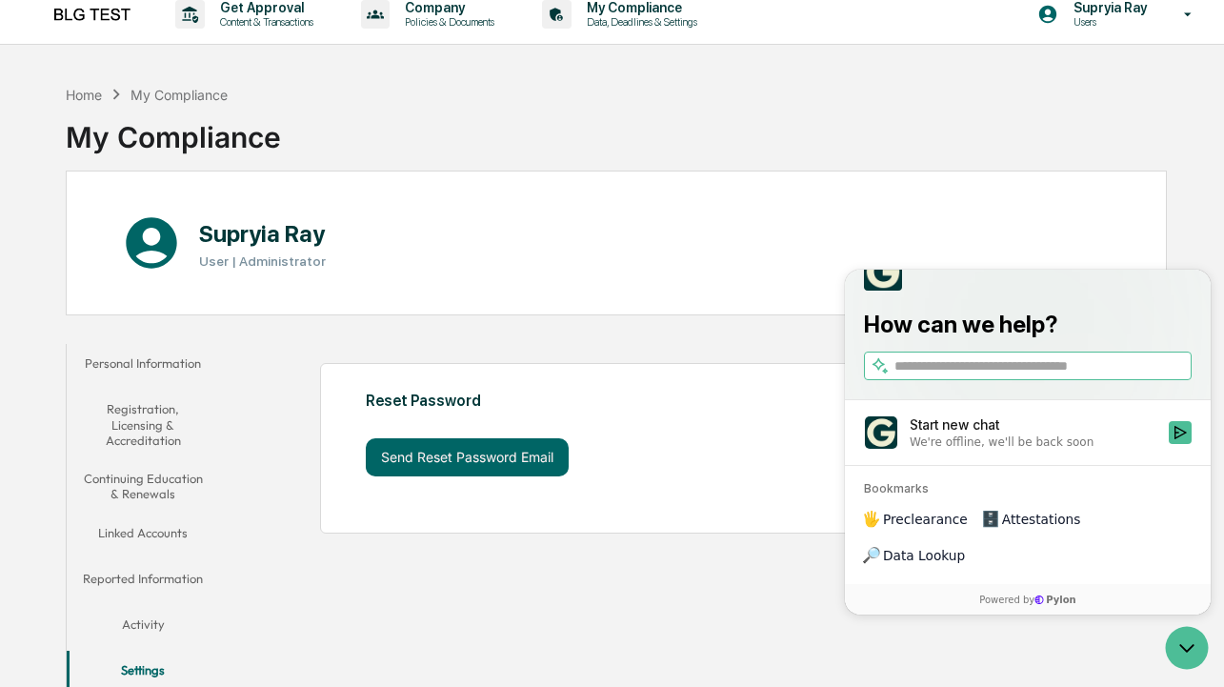
click at [1032, 529] on span "Attestations" at bounding box center [1041, 519] width 79 height 19
click at [926, 529] on span "Preclearance" at bounding box center [925, 519] width 85 height 19
click at [965, 559] on span "Data Lookup" at bounding box center [924, 555] width 82 height 19
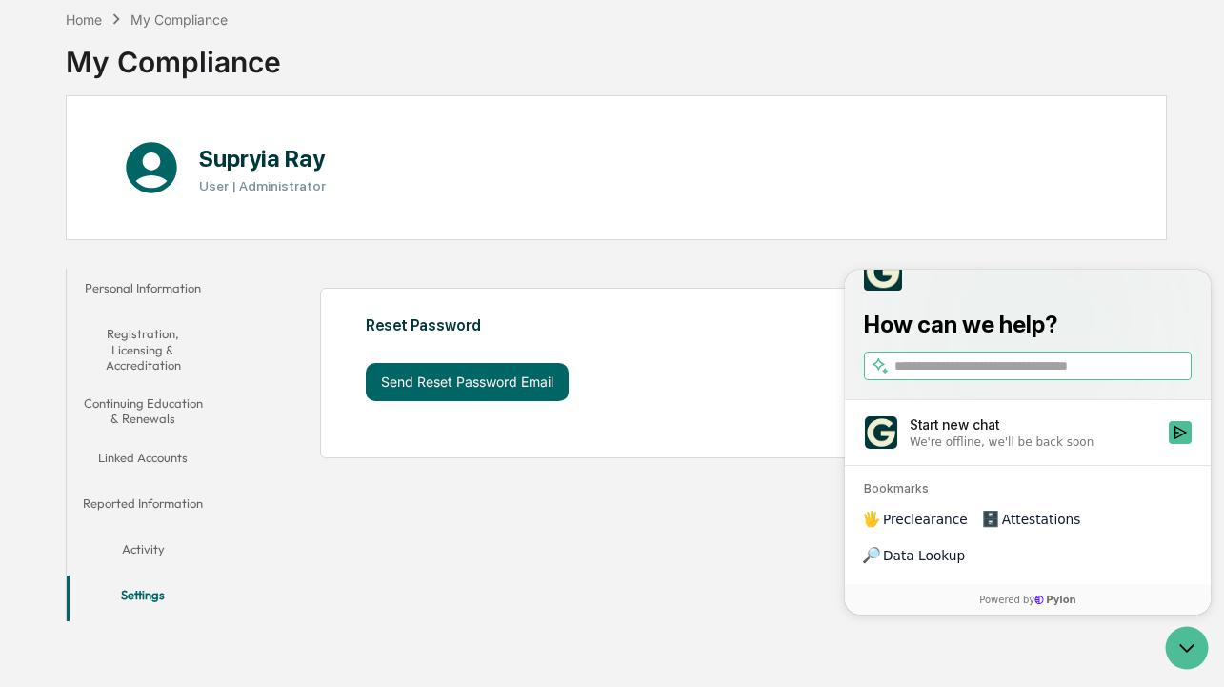
scroll to position [0, 0]
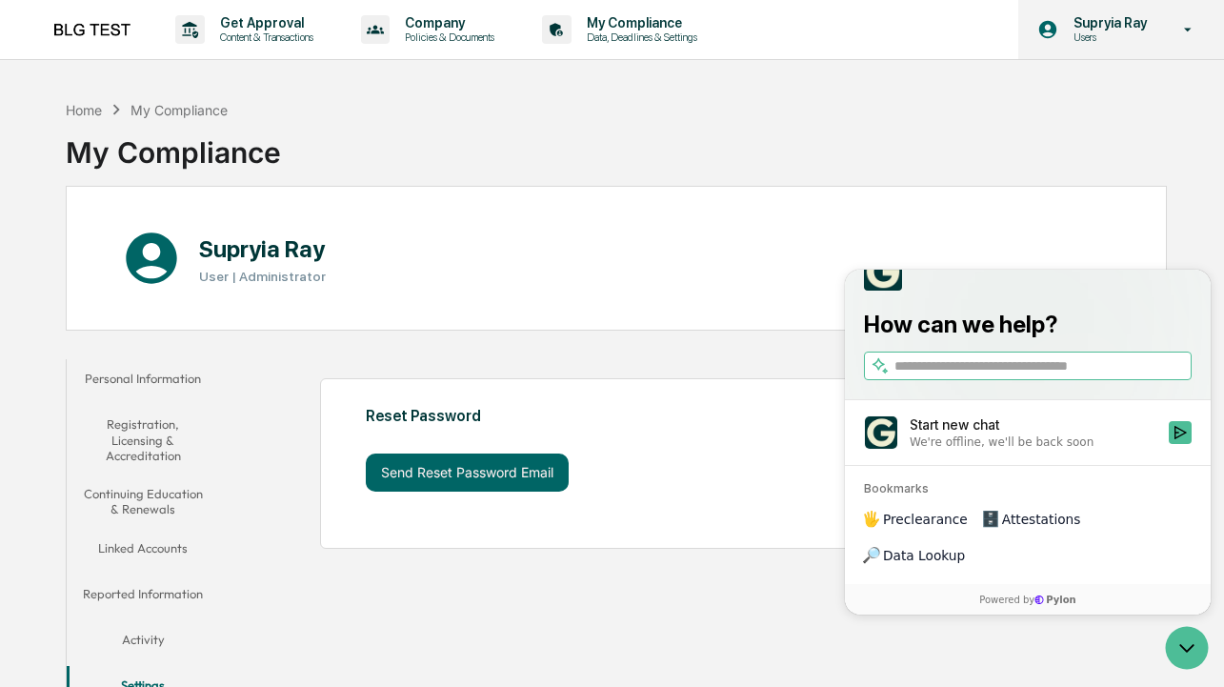
click at [1130, 26] on p "Supryia Ray" at bounding box center [1107, 22] width 98 height 15
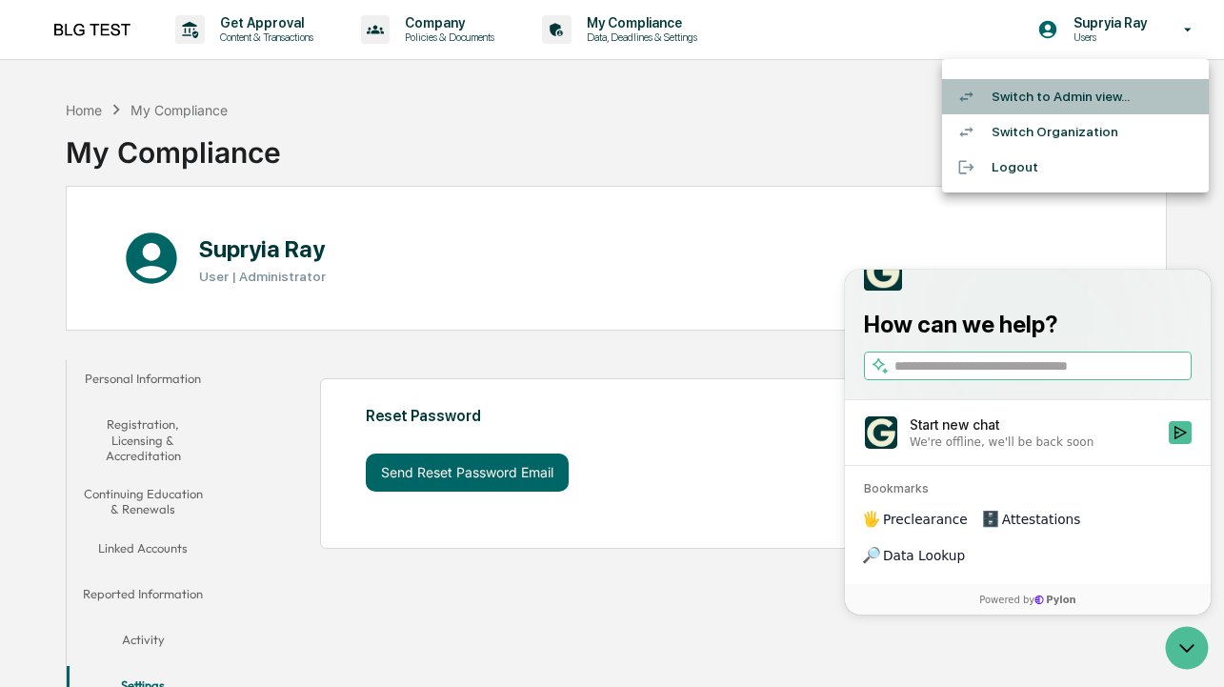
click at [1076, 100] on li "Switch to Admin view..." at bounding box center [1075, 96] width 267 height 35
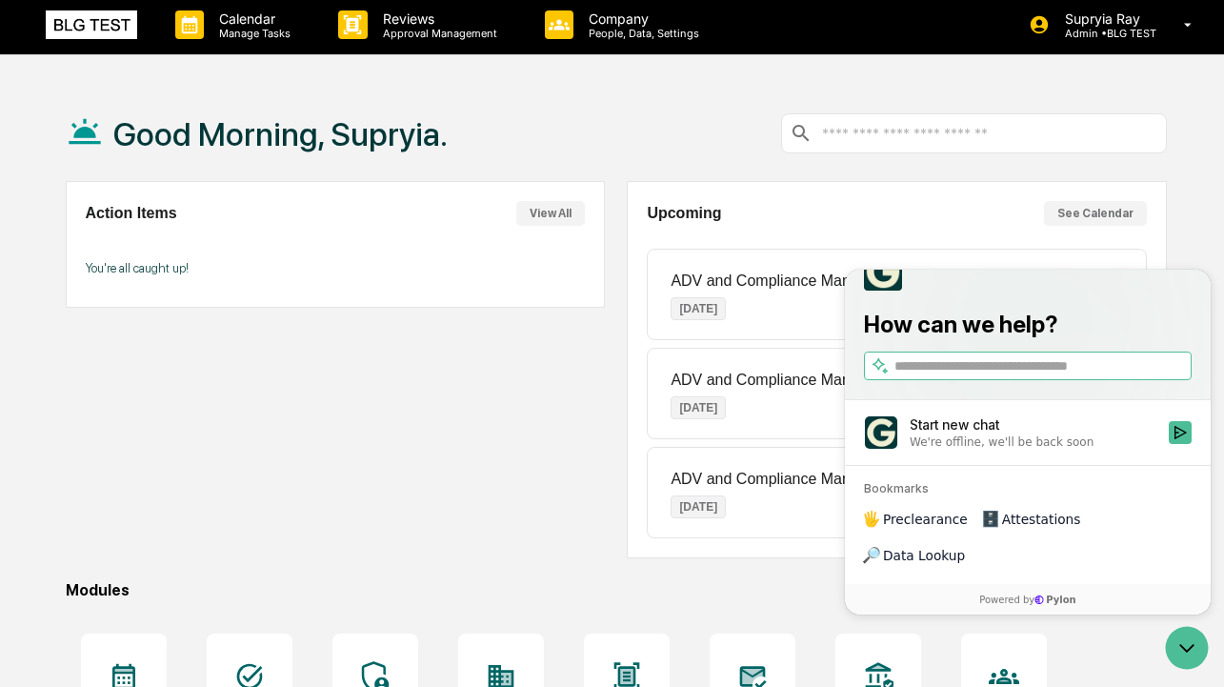
scroll to position [6, 0]
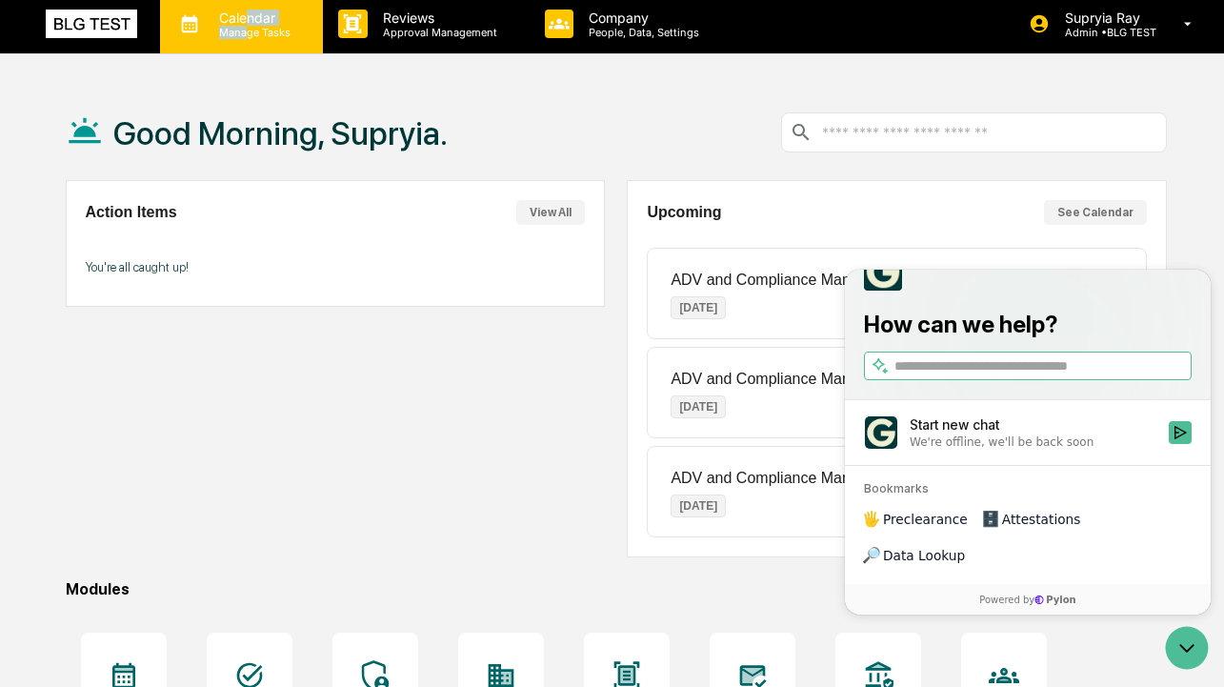
click at [249, 26] on div "Calendar Manage Tasks" at bounding box center [252, 25] width 96 height 30
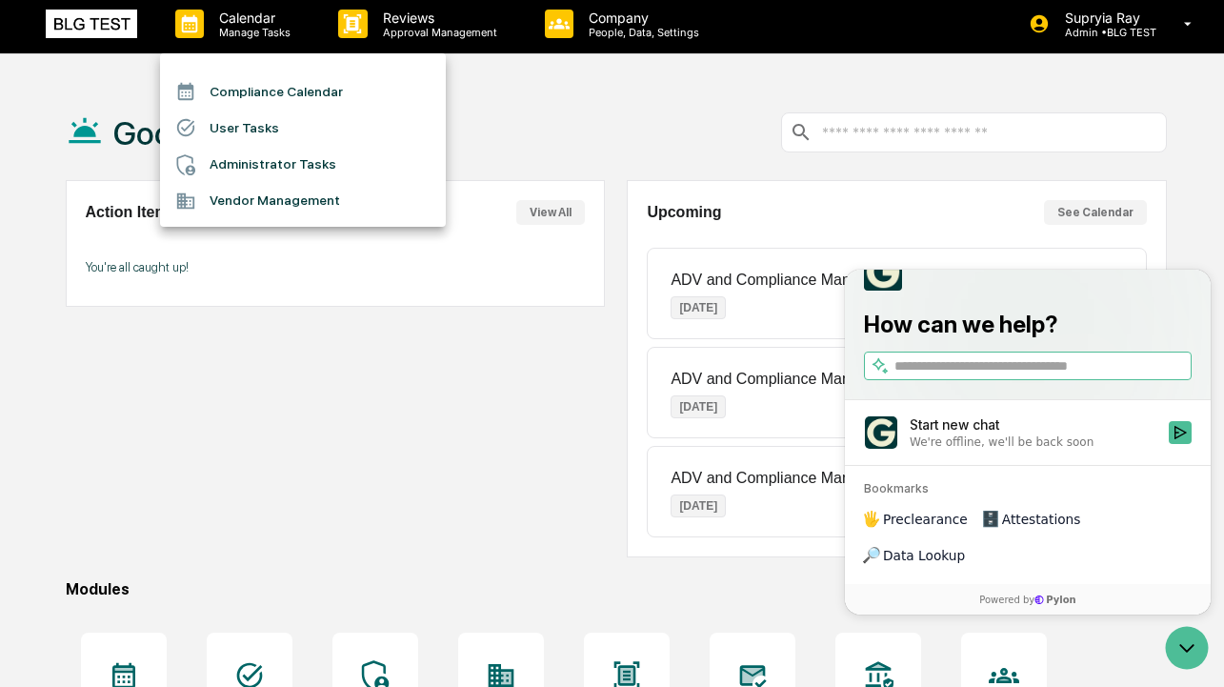
click at [297, 167] on li "Administrator Tasks" at bounding box center [303, 165] width 286 height 36
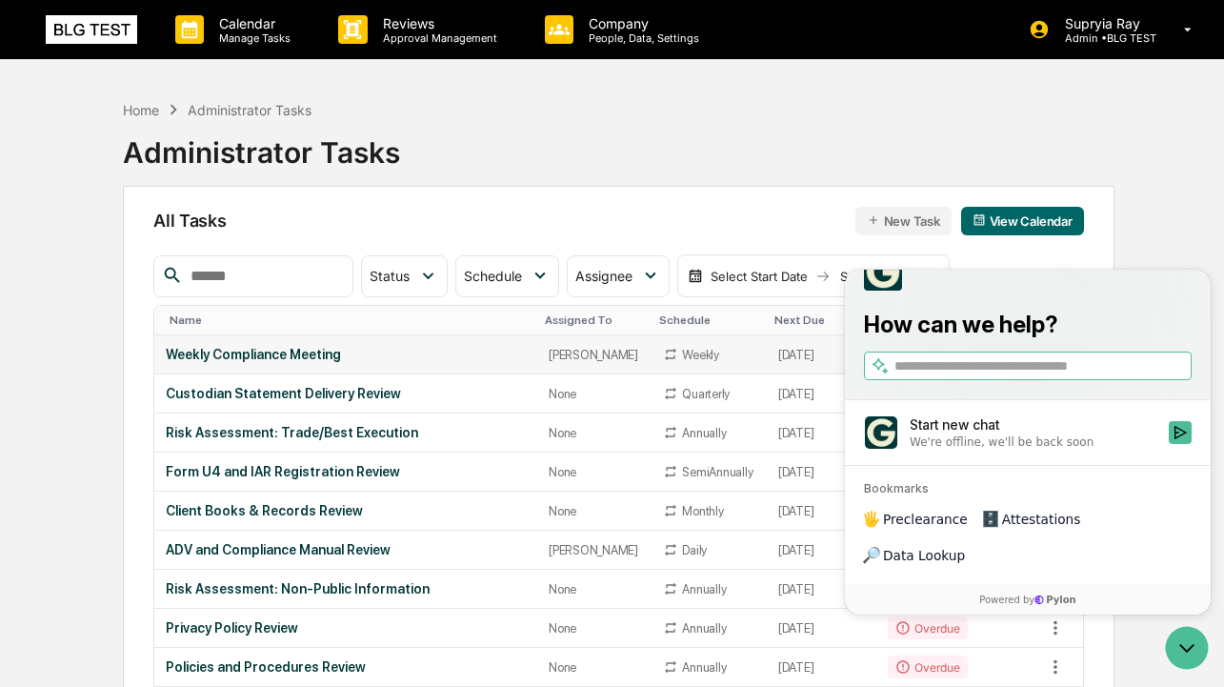
click at [294, 351] on div "Weekly Compliance Meeting" at bounding box center [346, 354] width 360 height 15
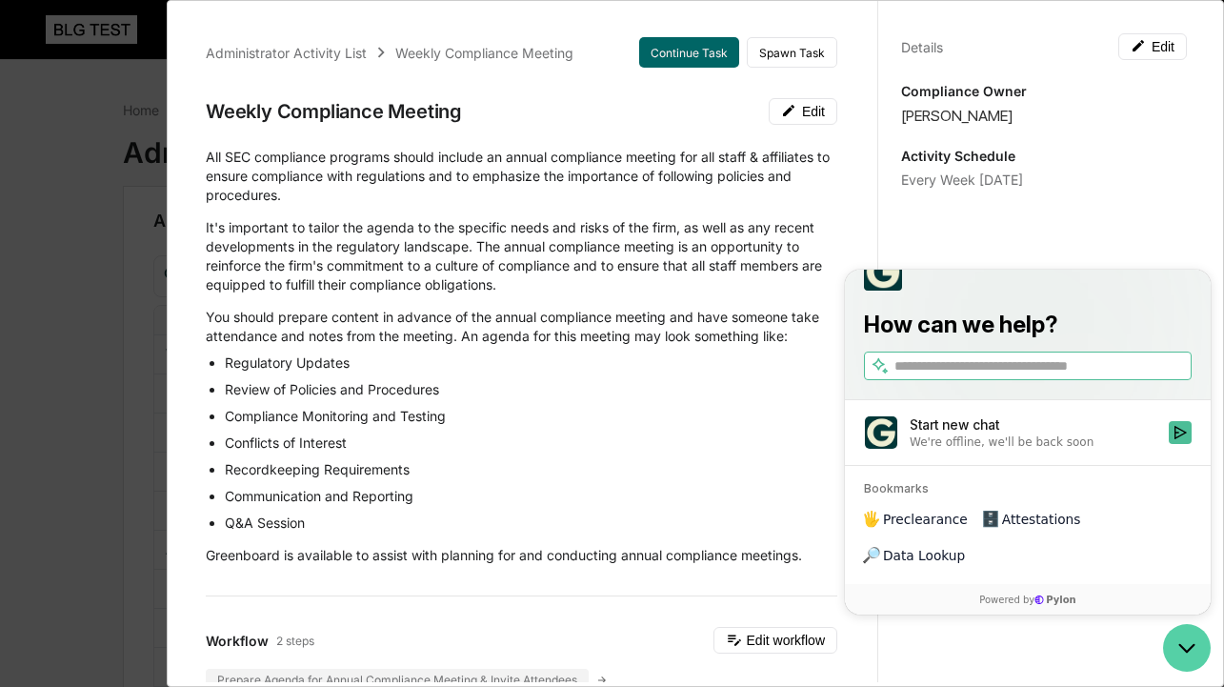
click at [1204, 647] on icon "Open customer support" at bounding box center [1187, 648] width 48 height 48
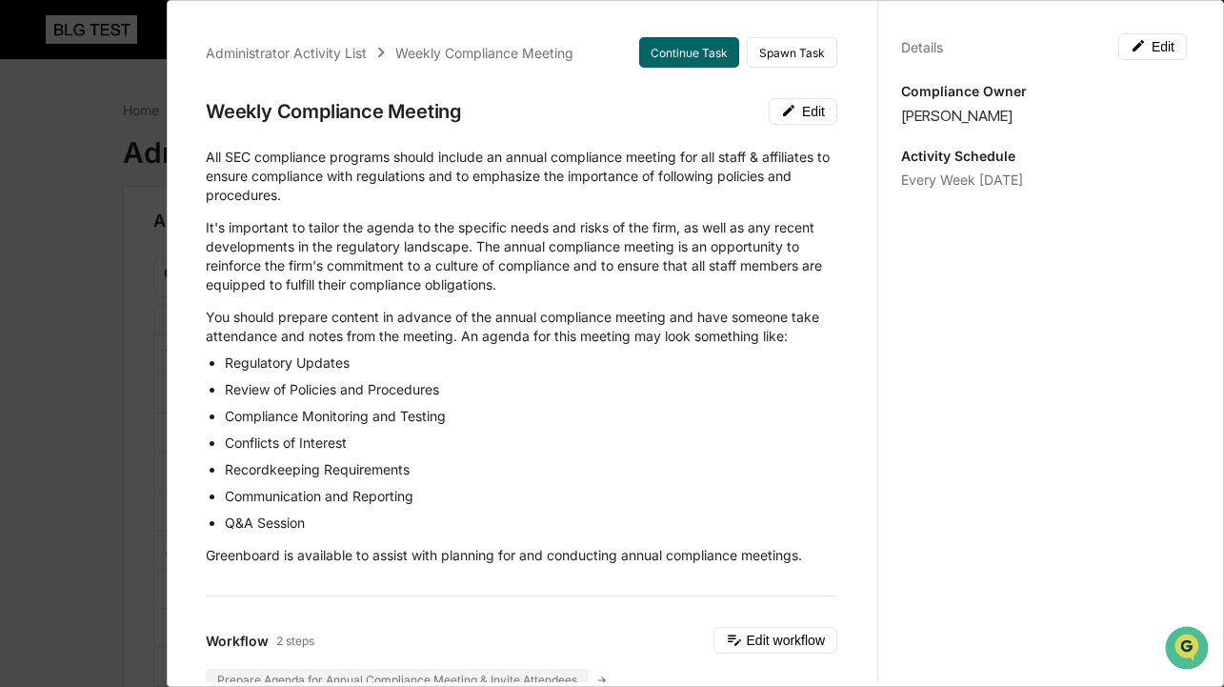
click at [70, 256] on div "Administrator Activity List Weekly Compliance Meeting Continue Task Spawn Task …" at bounding box center [612, 343] width 1224 height 687
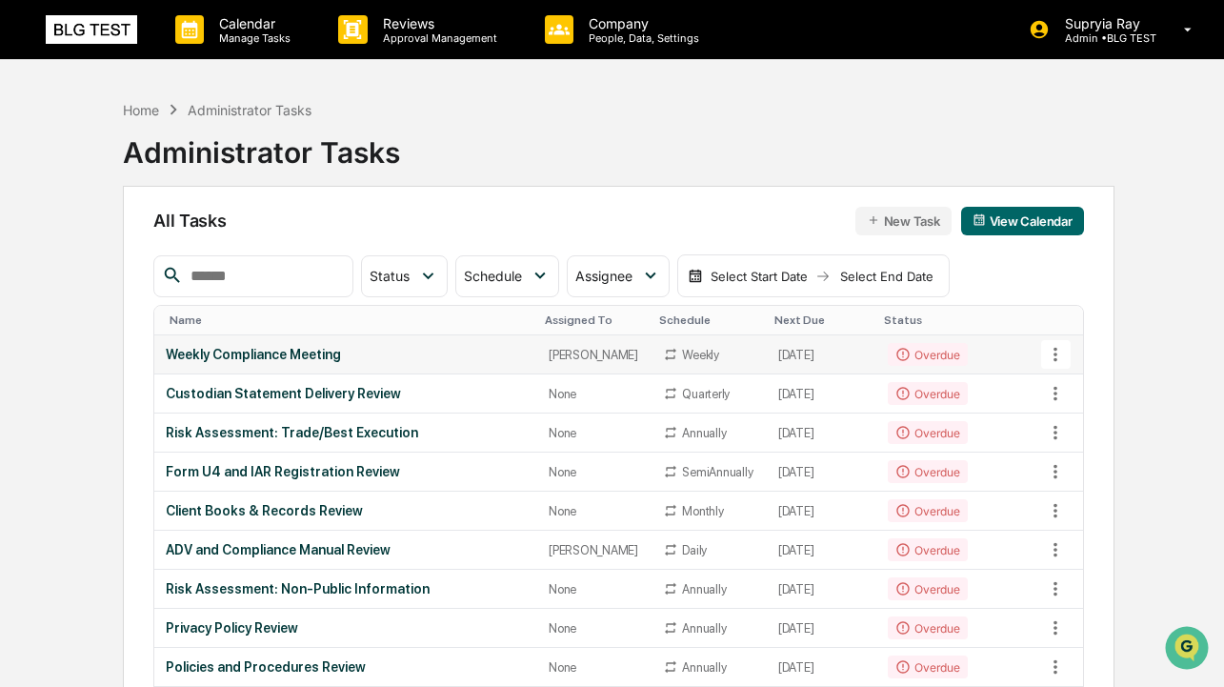
scroll to position [7, 0]
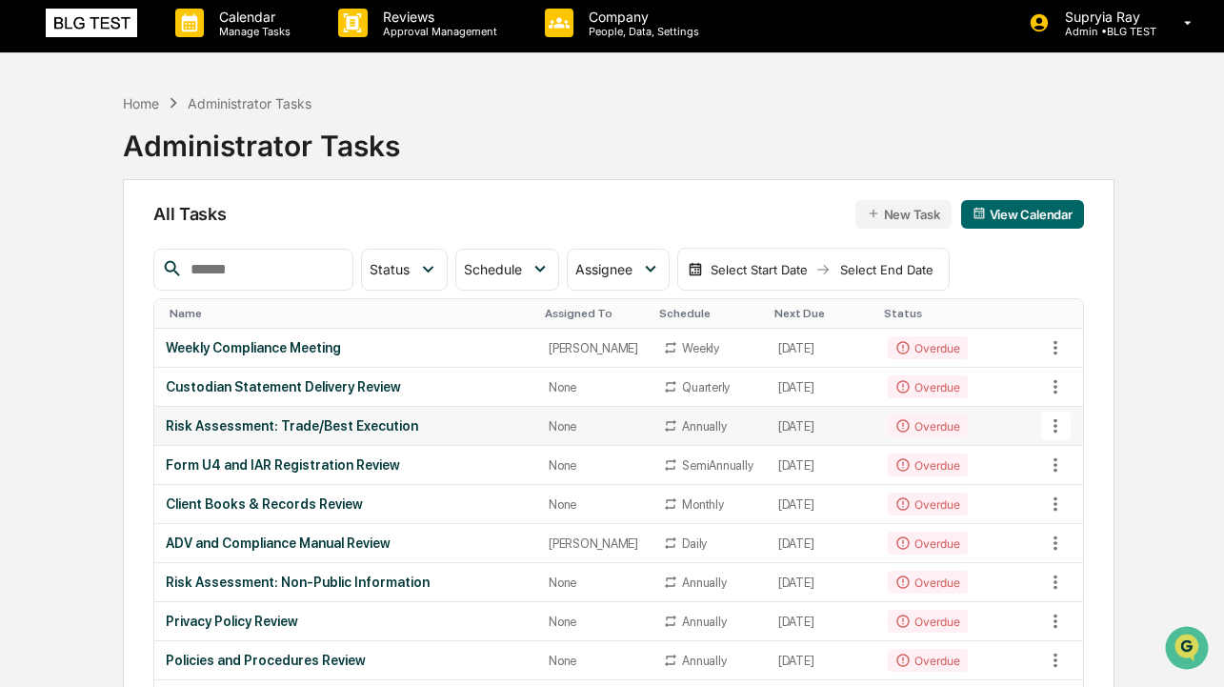
click at [250, 421] on div "Risk Assessment: Trade/Best Execution" at bounding box center [346, 425] width 360 height 15
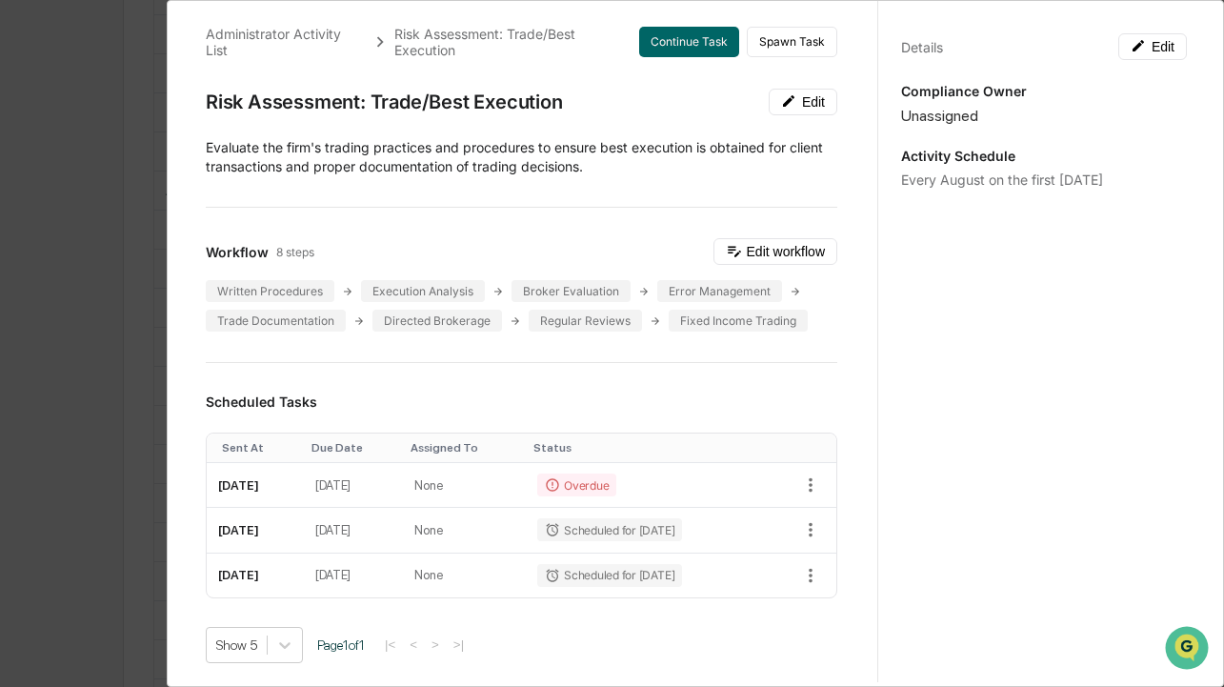
scroll to position [0, 0]
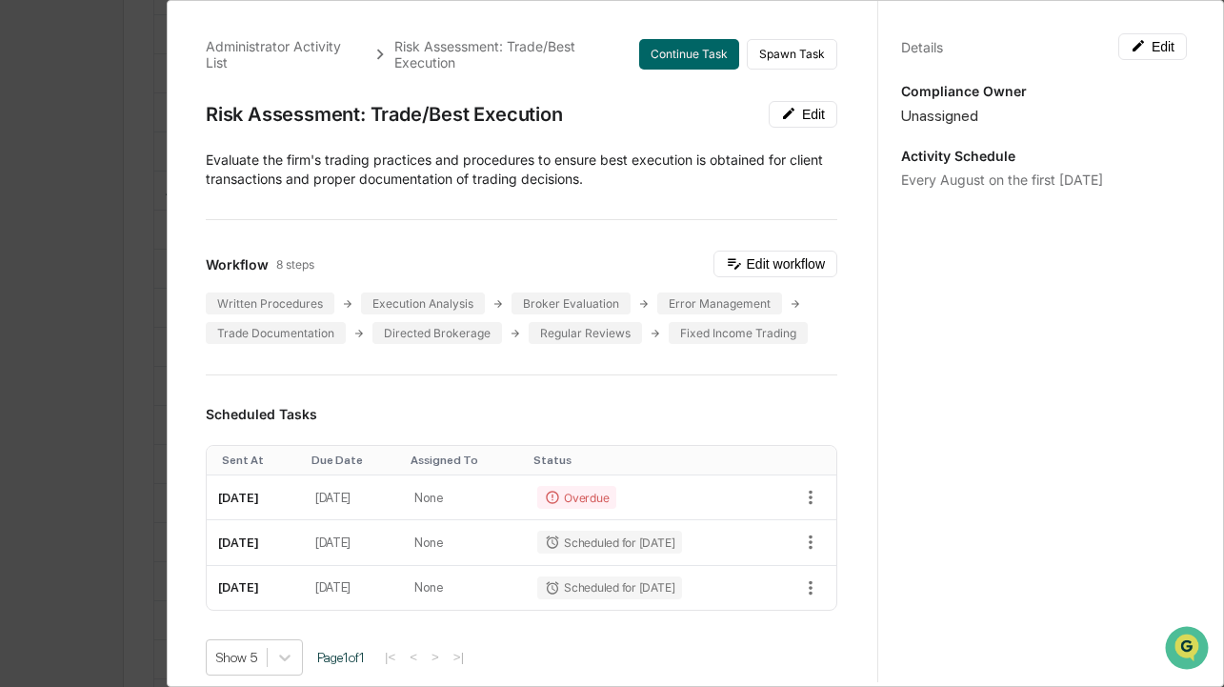
scroll to position [6, 0]
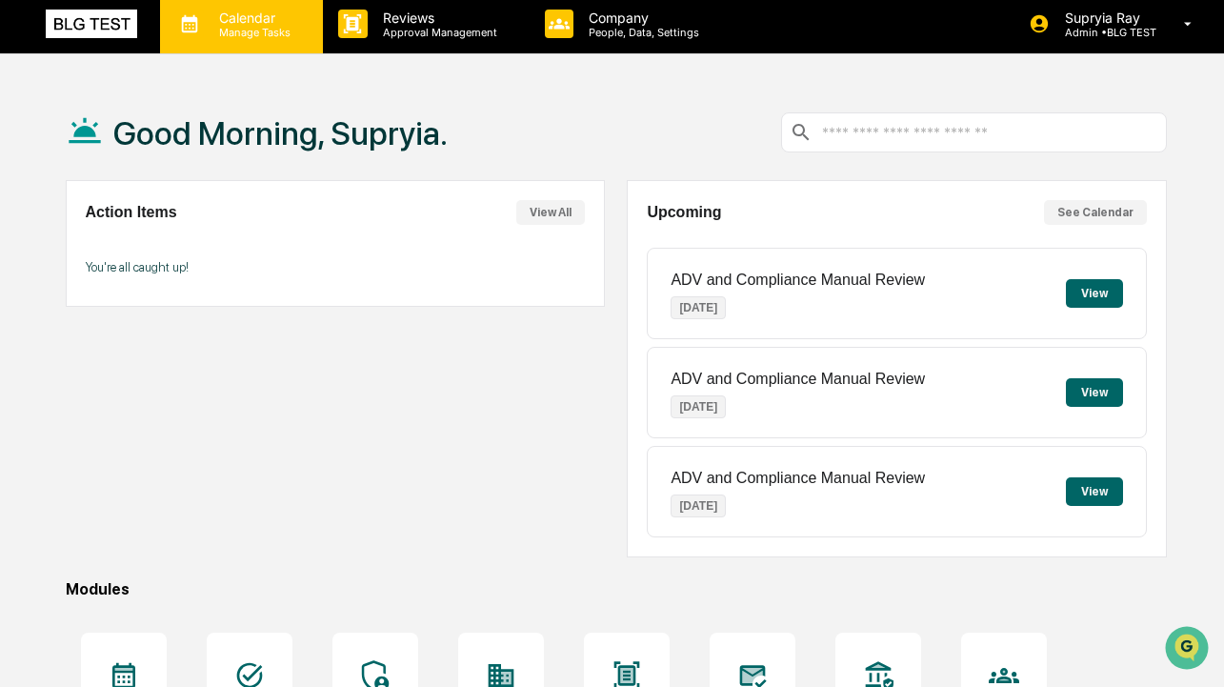
click at [246, 22] on p "Calendar" at bounding box center [252, 18] width 96 height 16
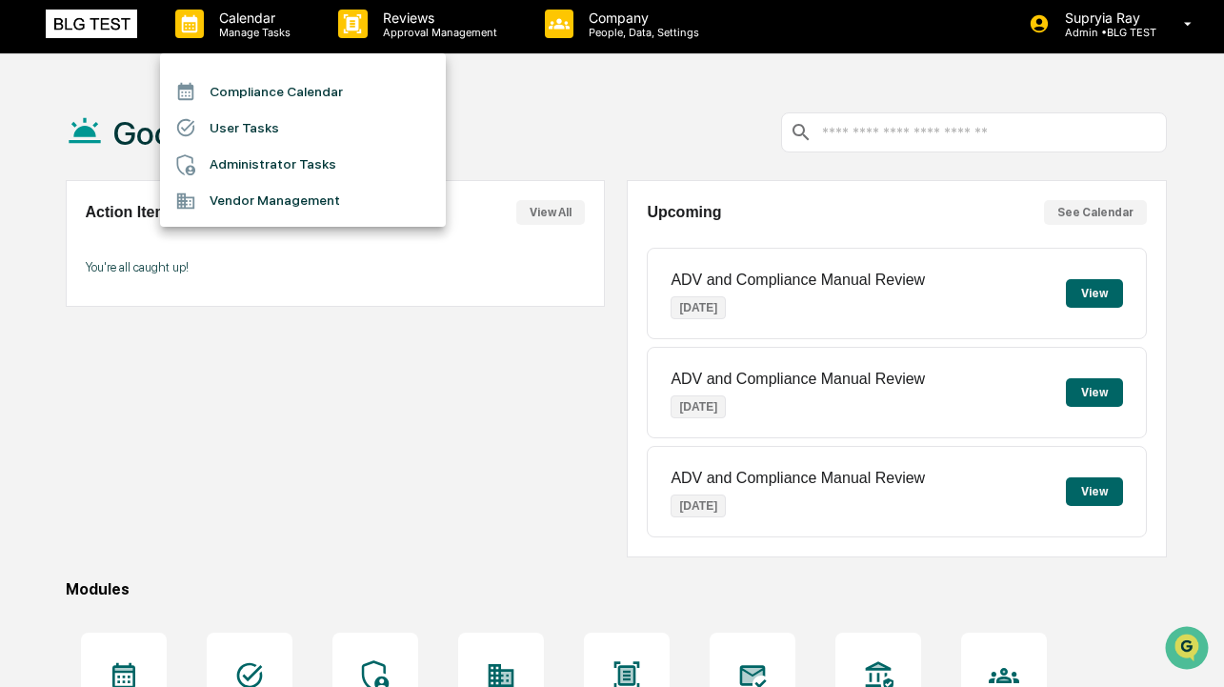
click at [257, 157] on li "Administrator Tasks" at bounding box center [303, 165] width 286 height 36
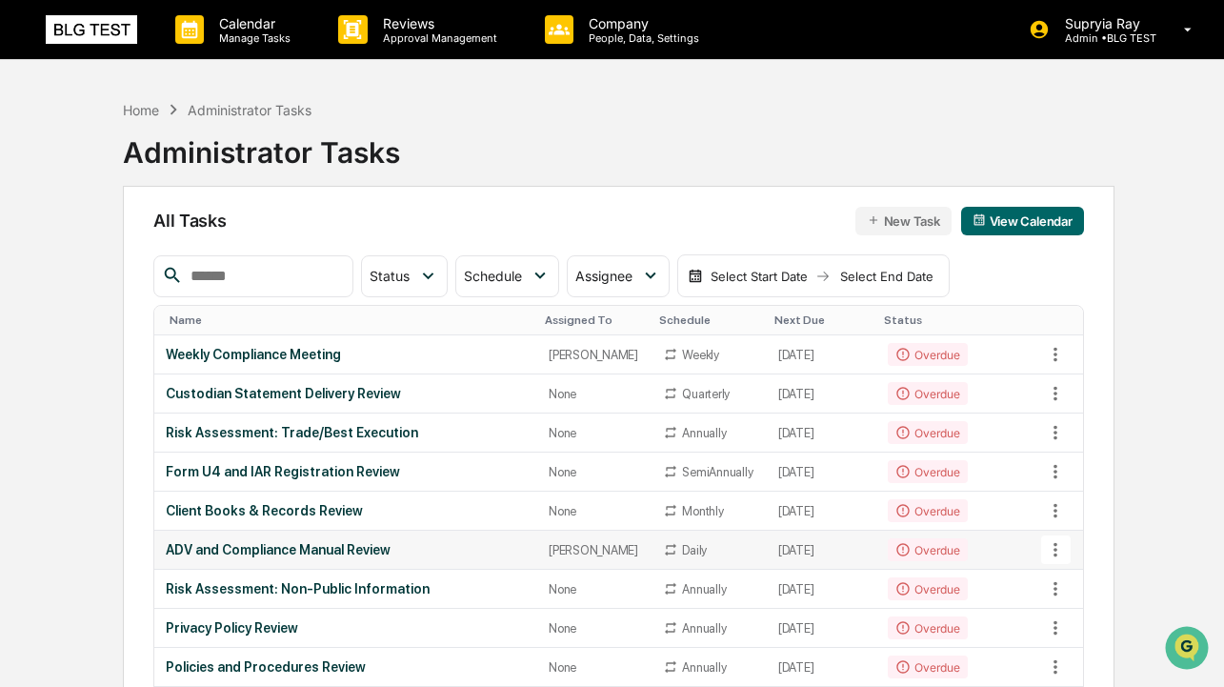
click at [304, 553] on div "ADV and Compliance Manual Review" at bounding box center [346, 549] width 360 height 15
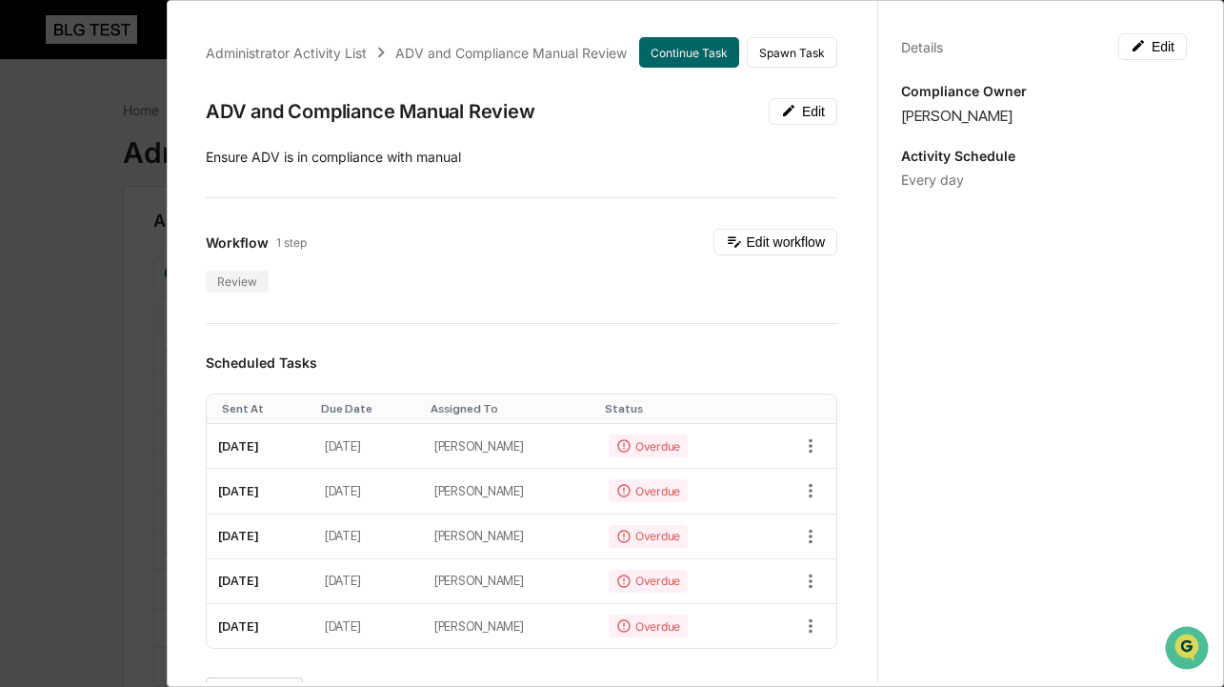
click at [25, 345] on div "Administrator Activity List ADV and Compliance Manual Review Continue Task Spaw…" at bounding box center [612, 343] width 1224 height 687
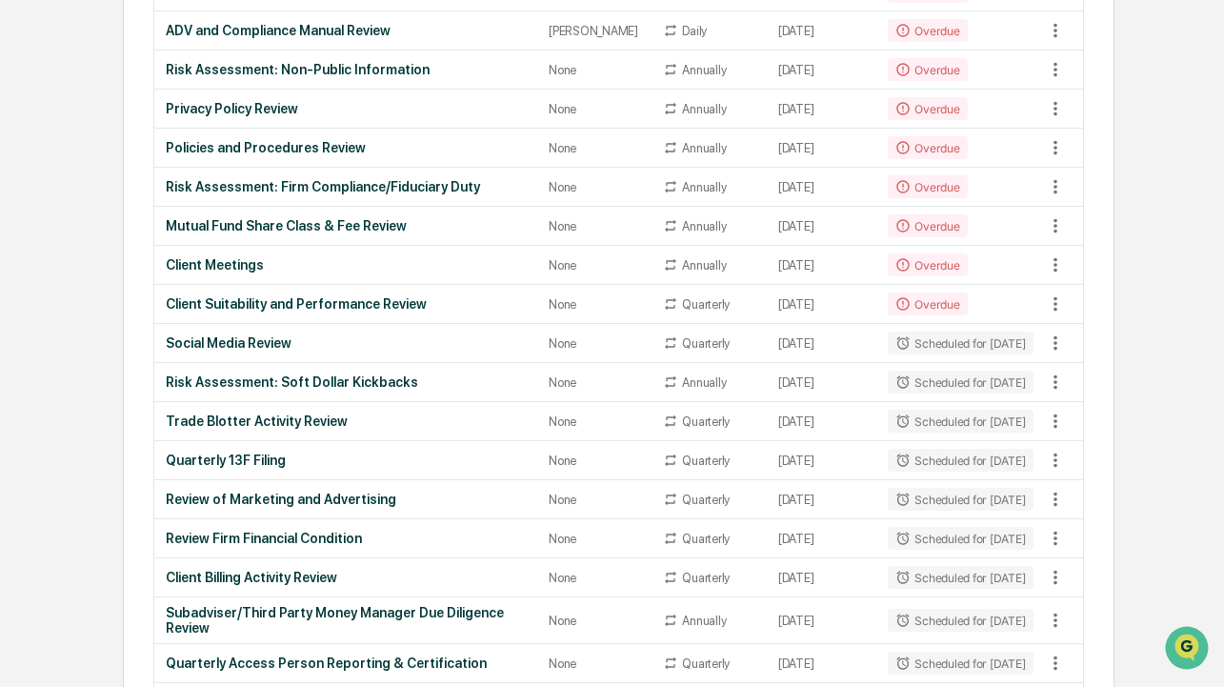
scroll to position [623, 0]
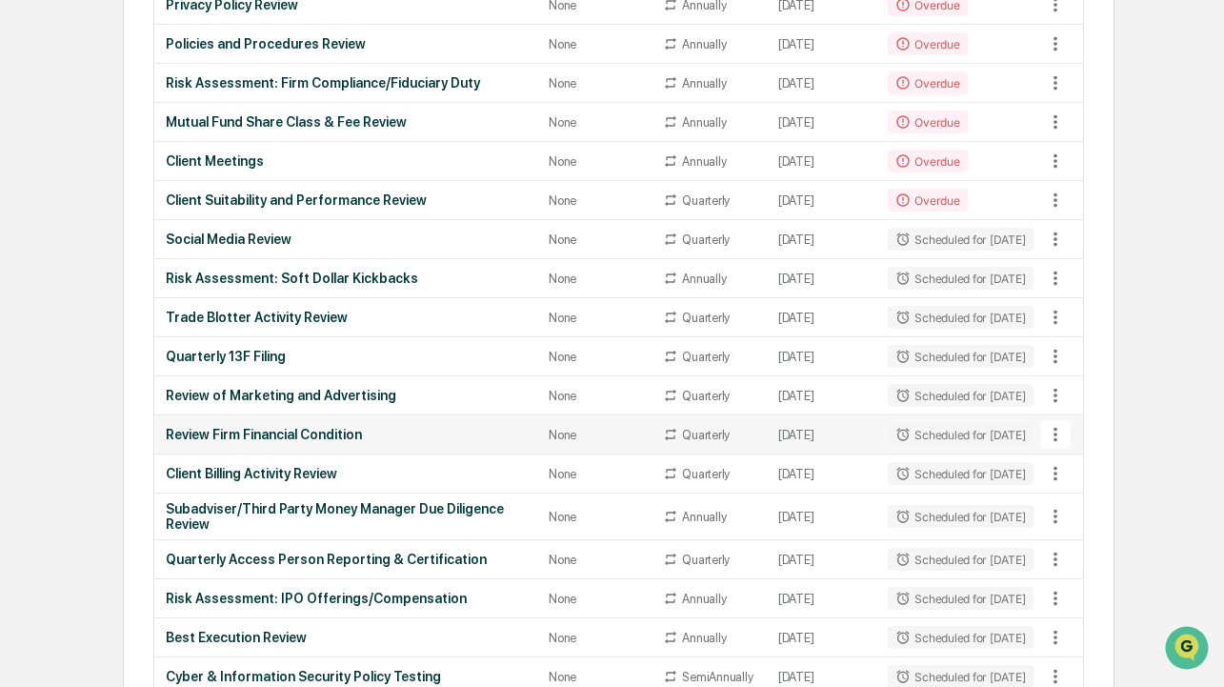
click at [265, 442] on div "Review Firm Financial Condition" at bounding box center [346, 434] width 360 height 15
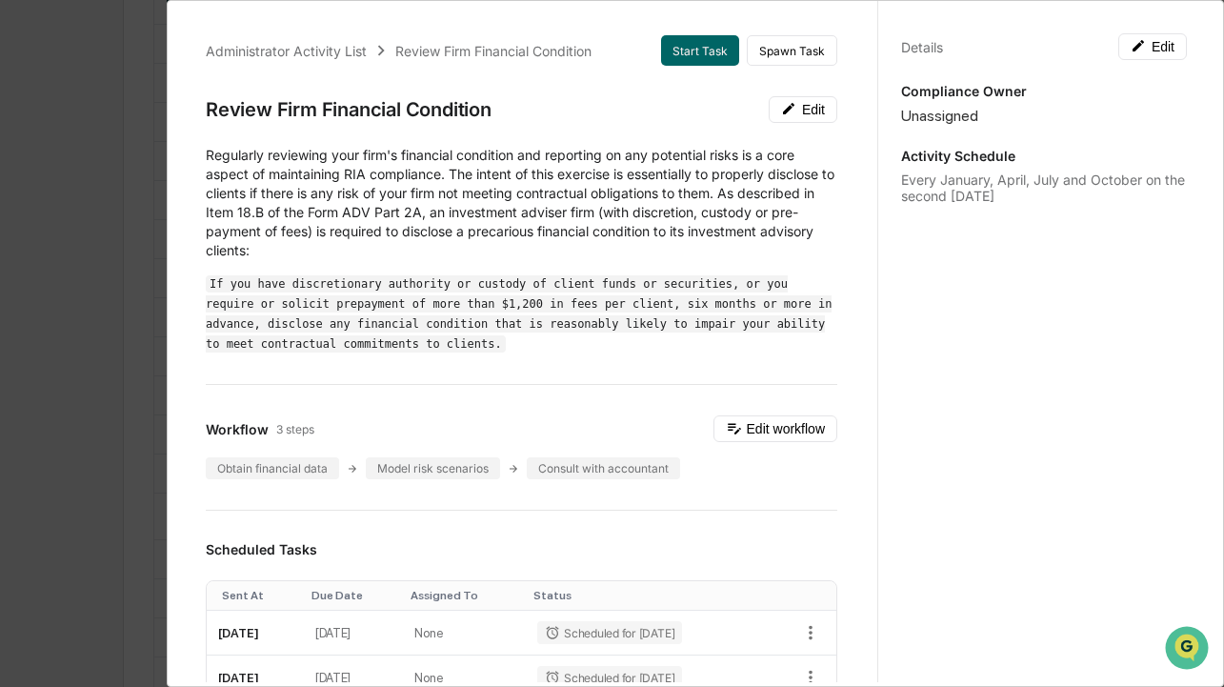
scroll to position [0, 0]
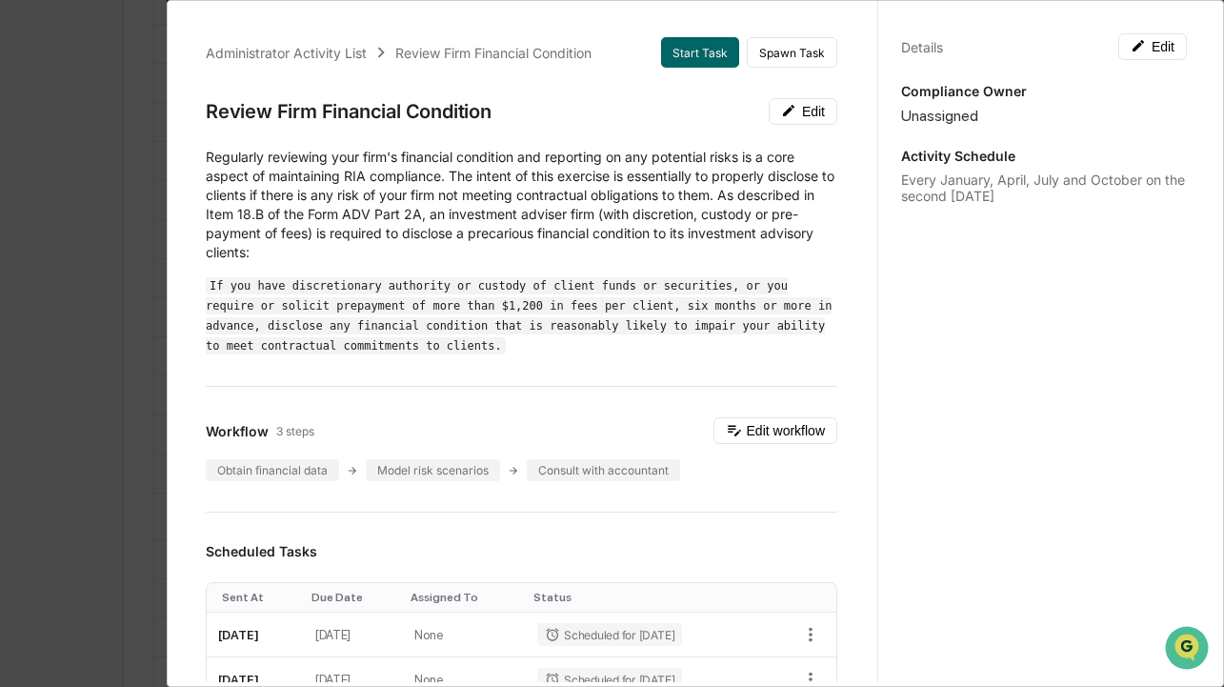
scroll to position [6, 0]
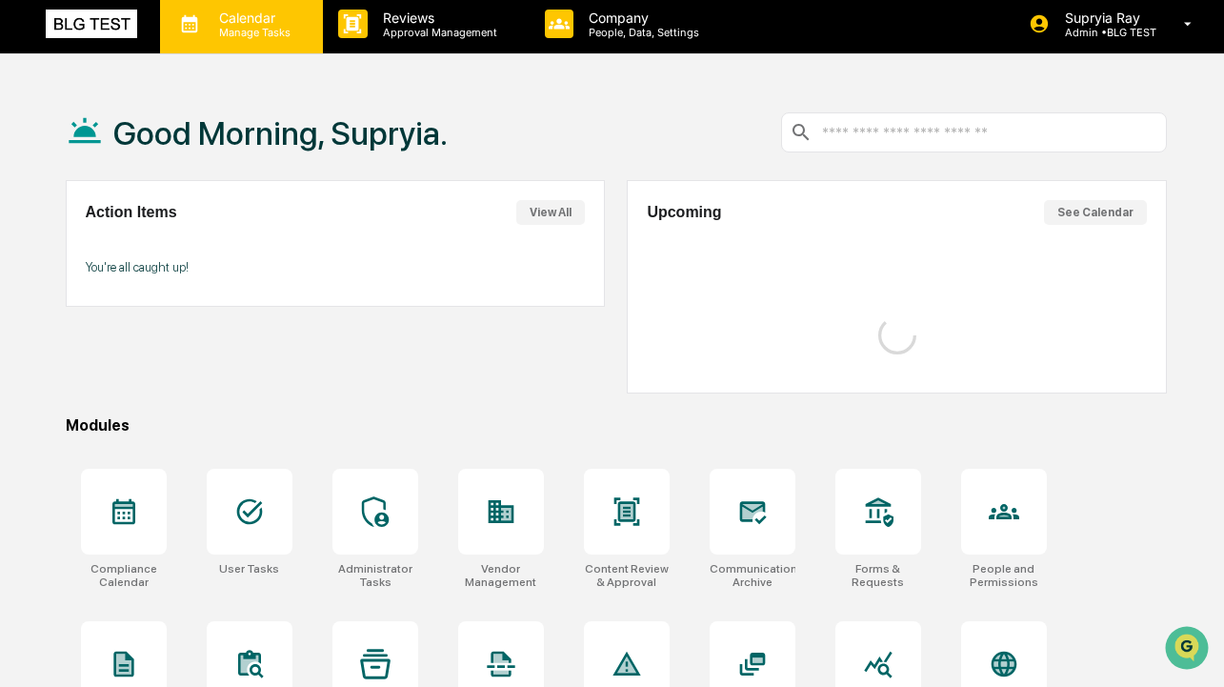
click at [260, 27] on p "Manage Tasks" at bounding box center [252, 32] width 96 height 13
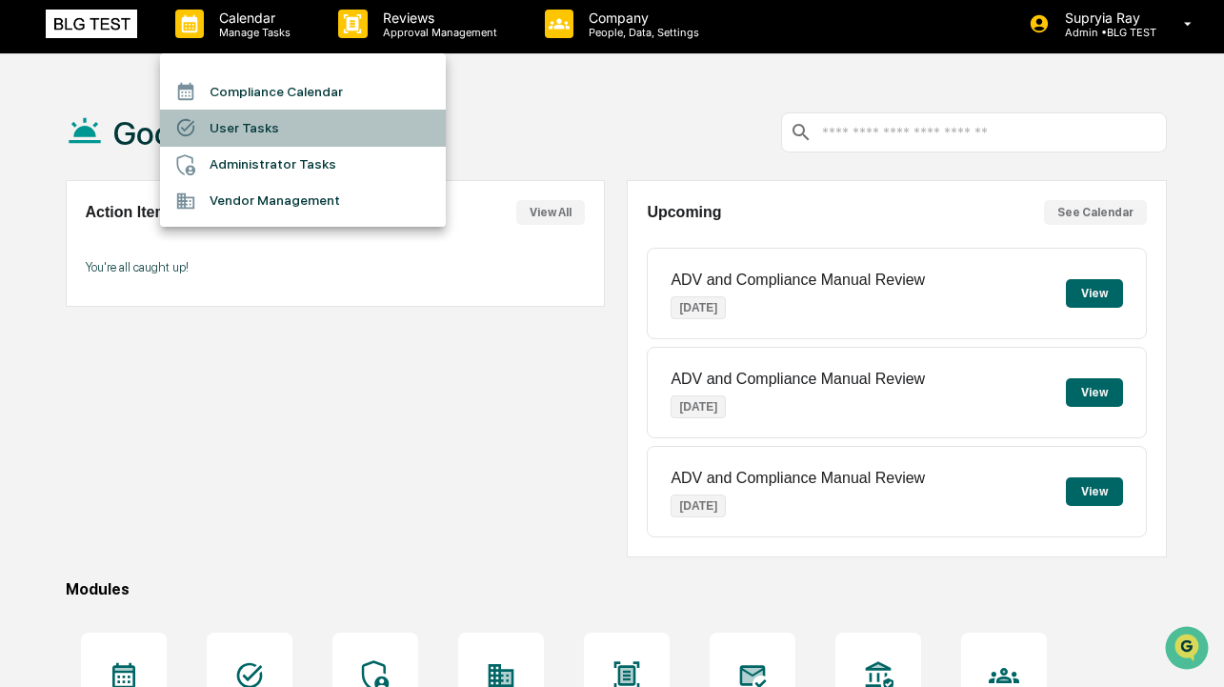
click at [263, 131] on li "User Tasks" at bounding box center [303, 128] width 286 height 36
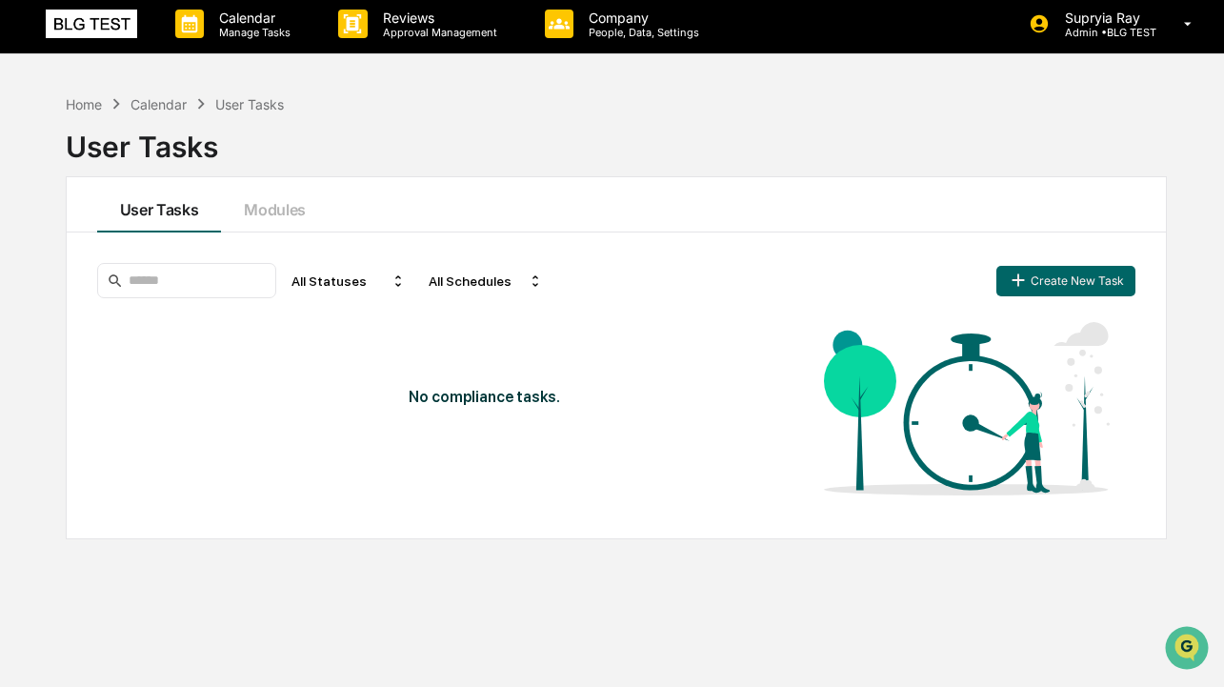
scroll to position [35, 0]
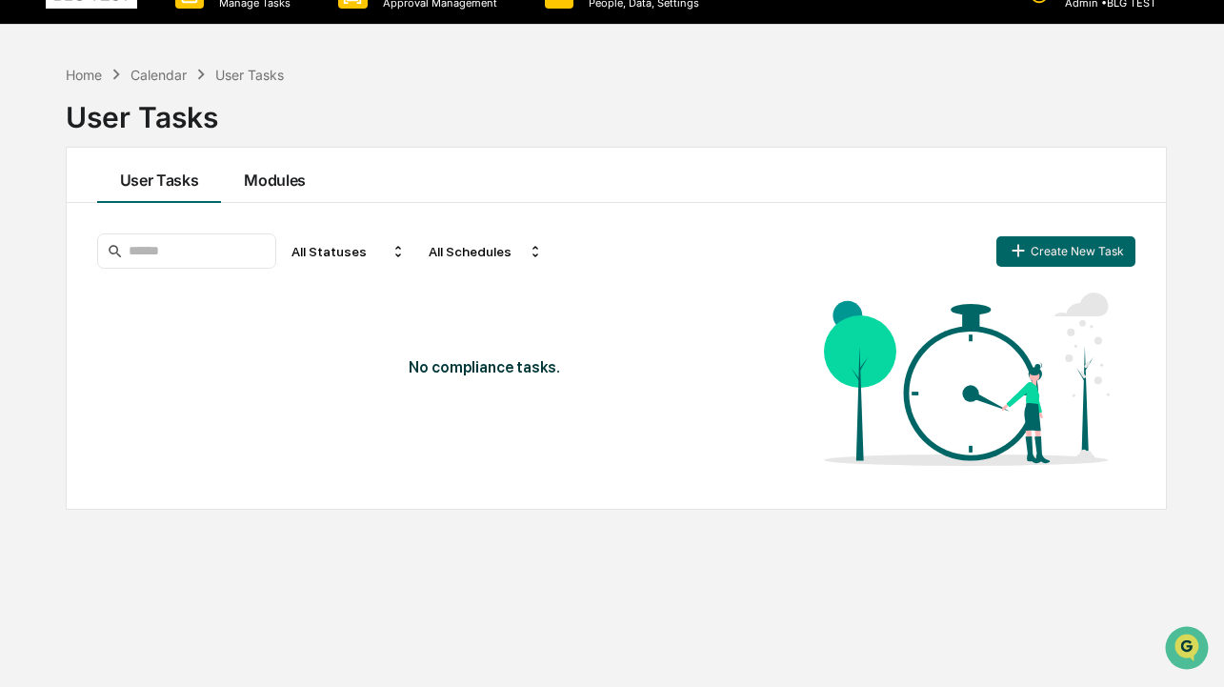
click at [272, 183] on button "Modules" at bounding box center [275, 175] width 108 height 55
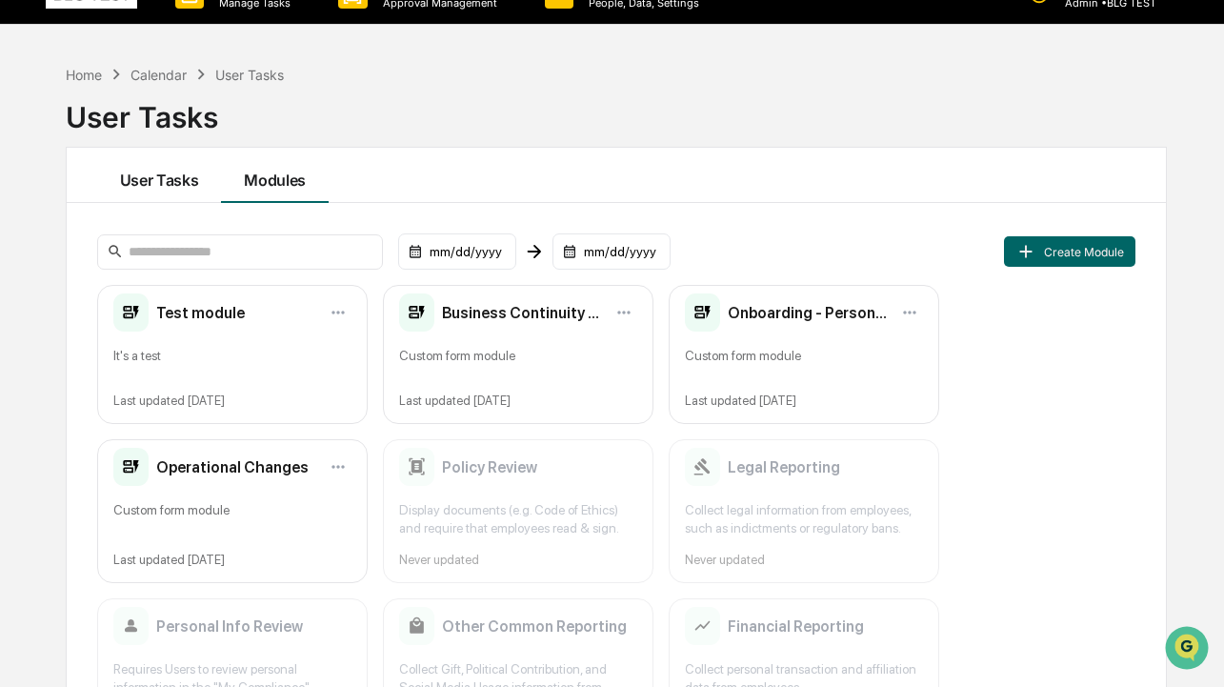
click at [172, 183] on button "User Tasks" at bounding box center [159, 175] width 125 height 55
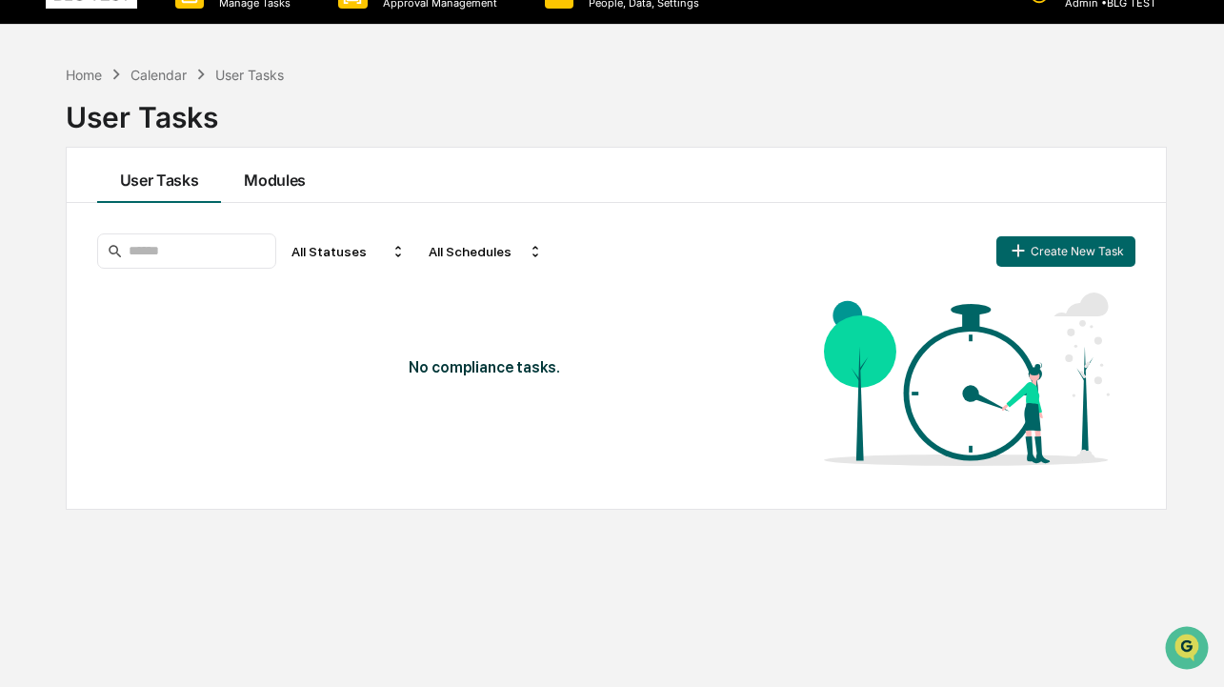
click at [260, 172] on button "Modules" at bounding box center [275, 175] width 108 height 55
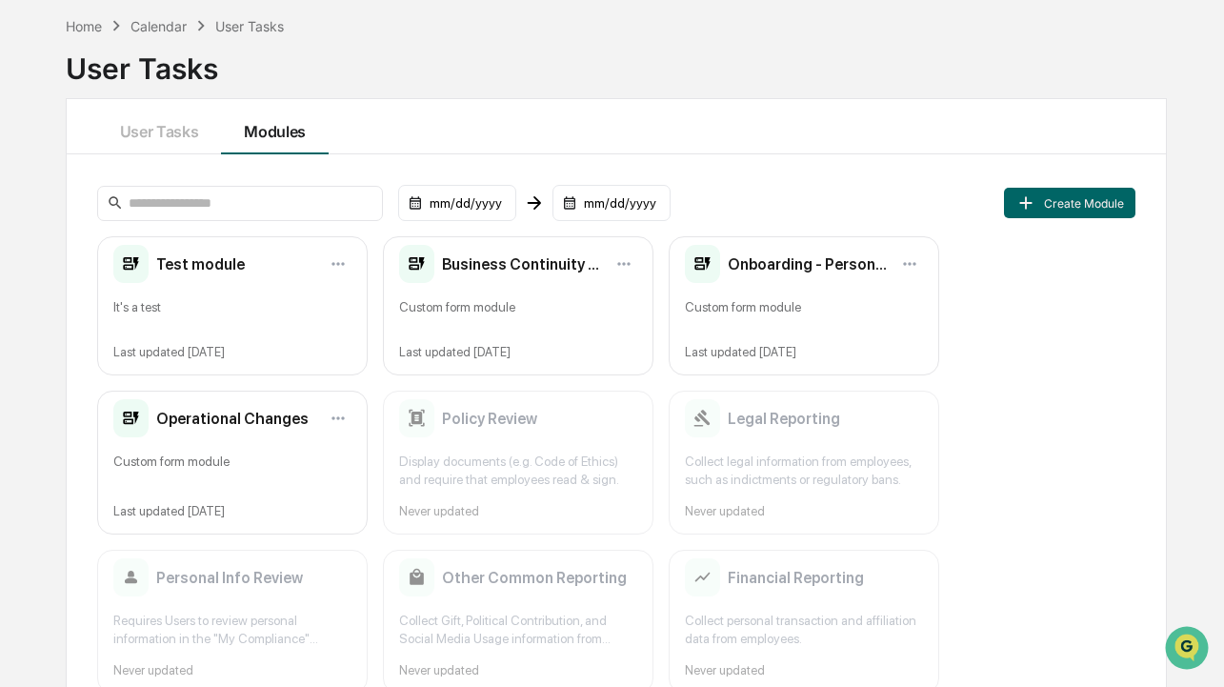
scroll to position [122, 0]
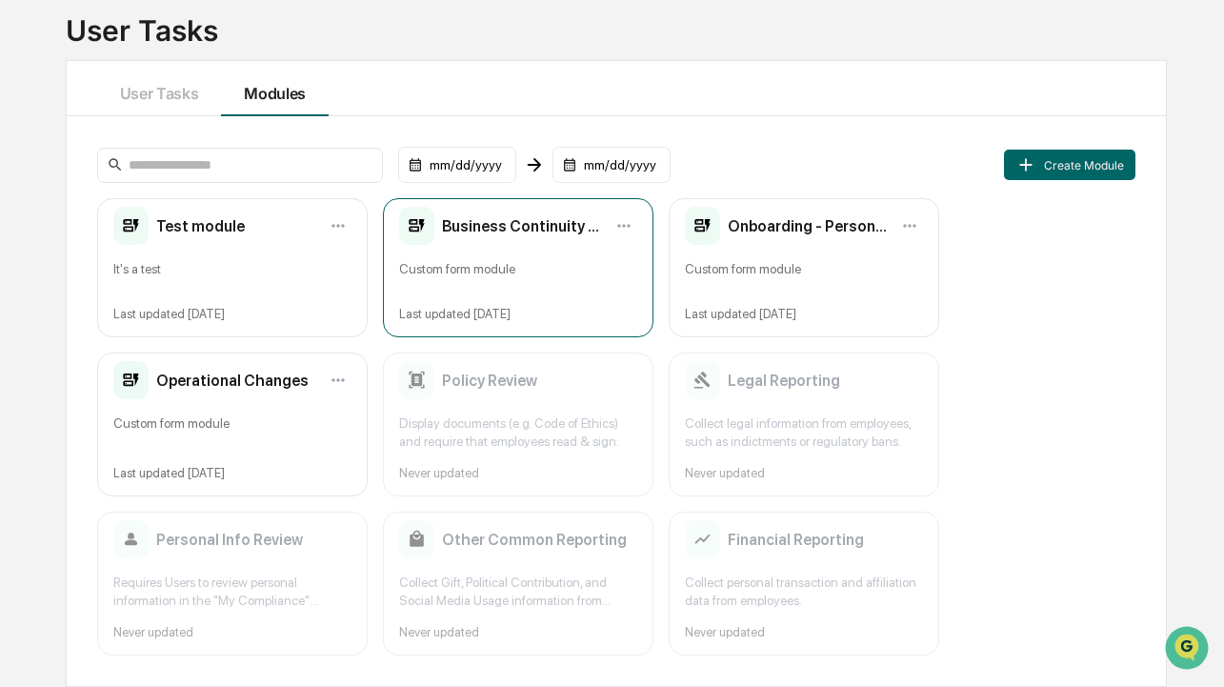
click at [542, 228] on h2 "Business Continuity Planning Verification for Users" at bounding box center [522, 226] width 160 height 18
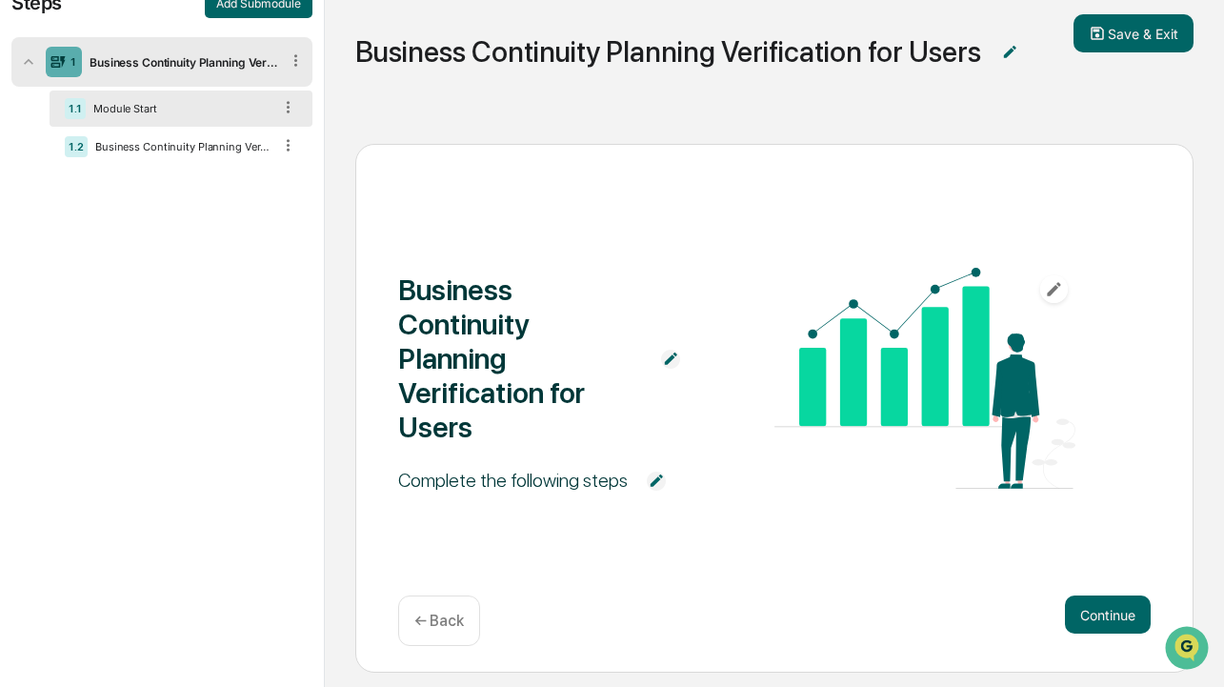
scroll to position [129, 0]
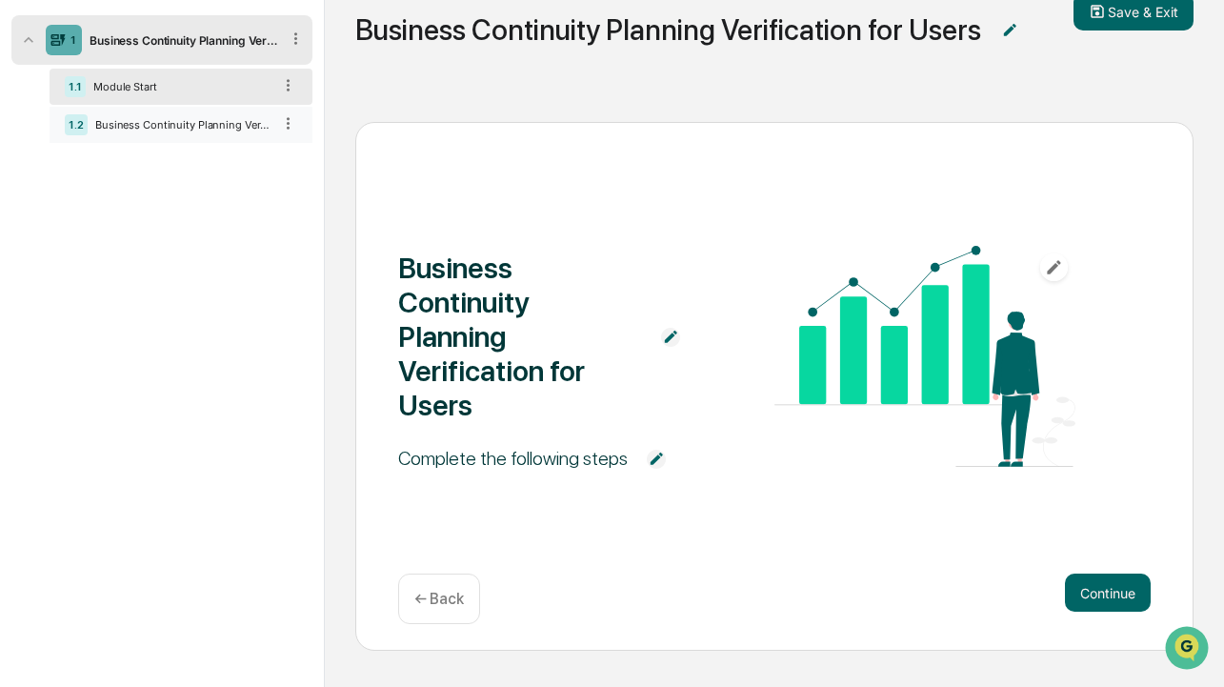
click at [115, 123] on div "Business Continuity Planning Verification for Users" at bounding box center [180, 124] width 184 height 13
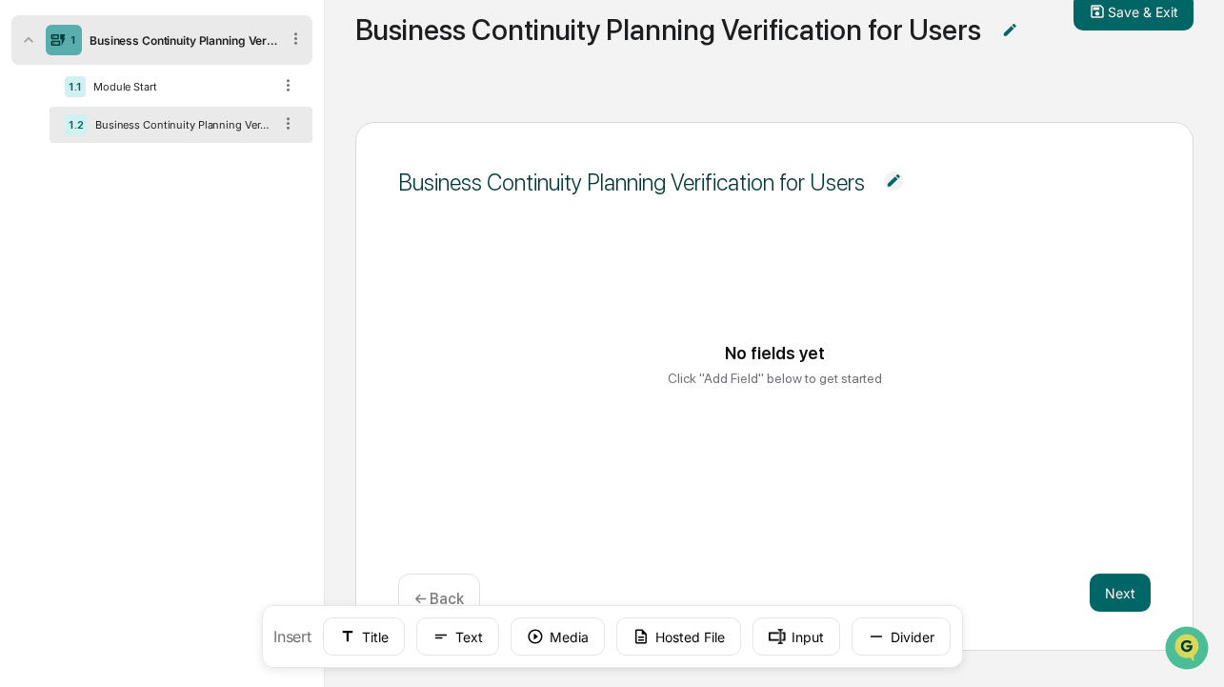
scroll to position [122, 0]
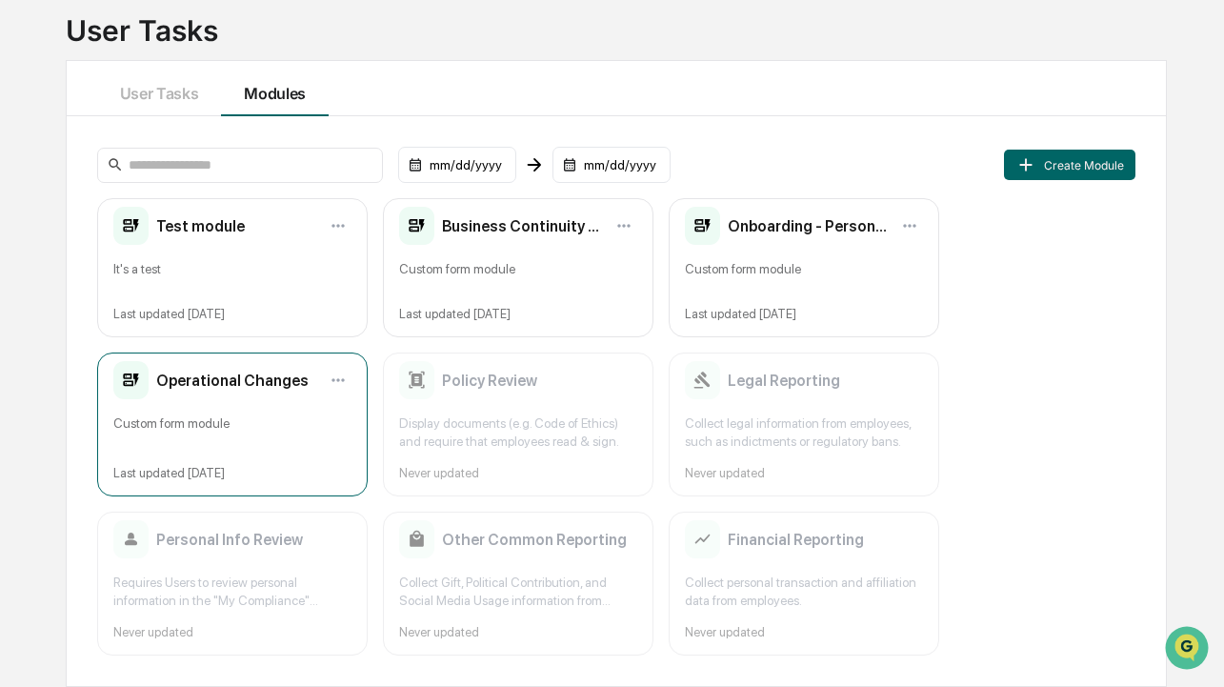
click at [234, 384] on h2 "Operational Changes" at bounding box center [232, 380] width 152 height 18
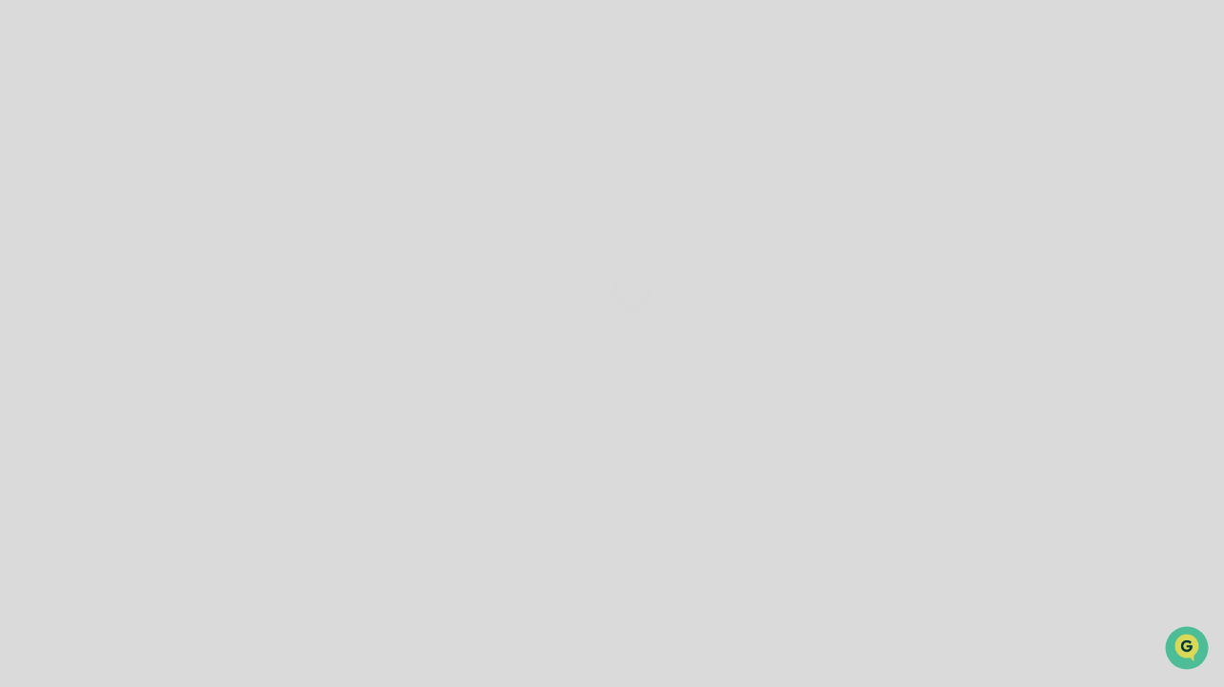
scroll to position [107, 0]
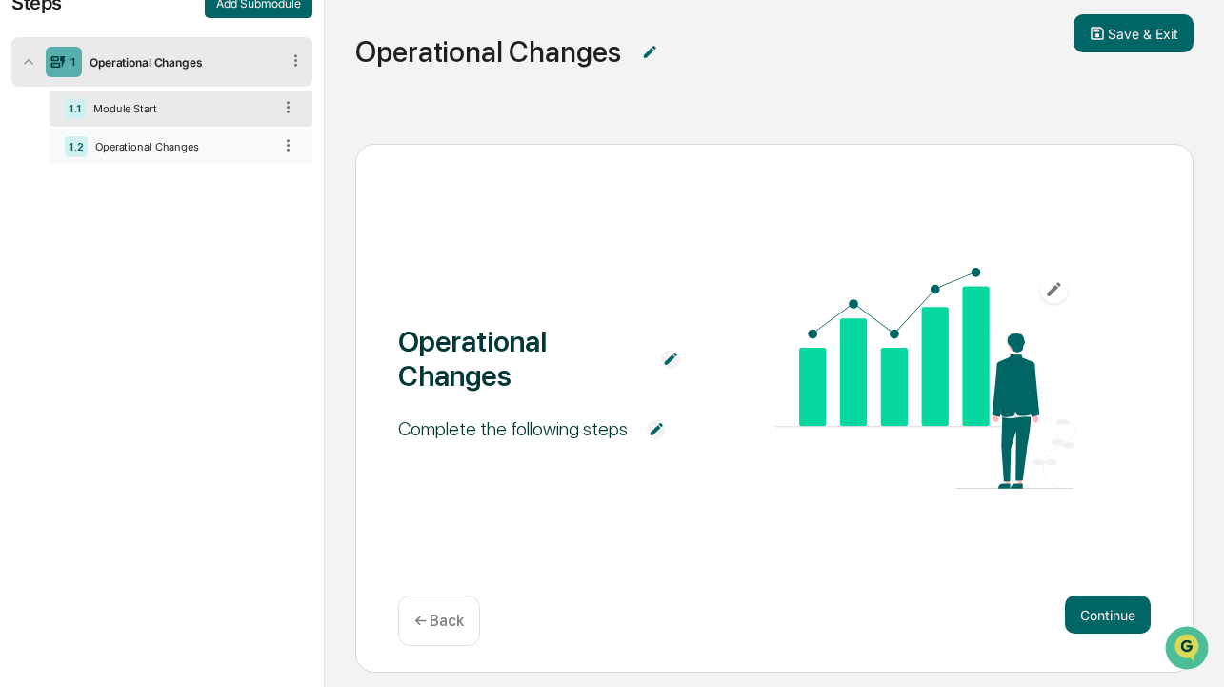
click at [186, 152] on div "Operational Changes" at bounding box center [180, 146] width 184 height 13
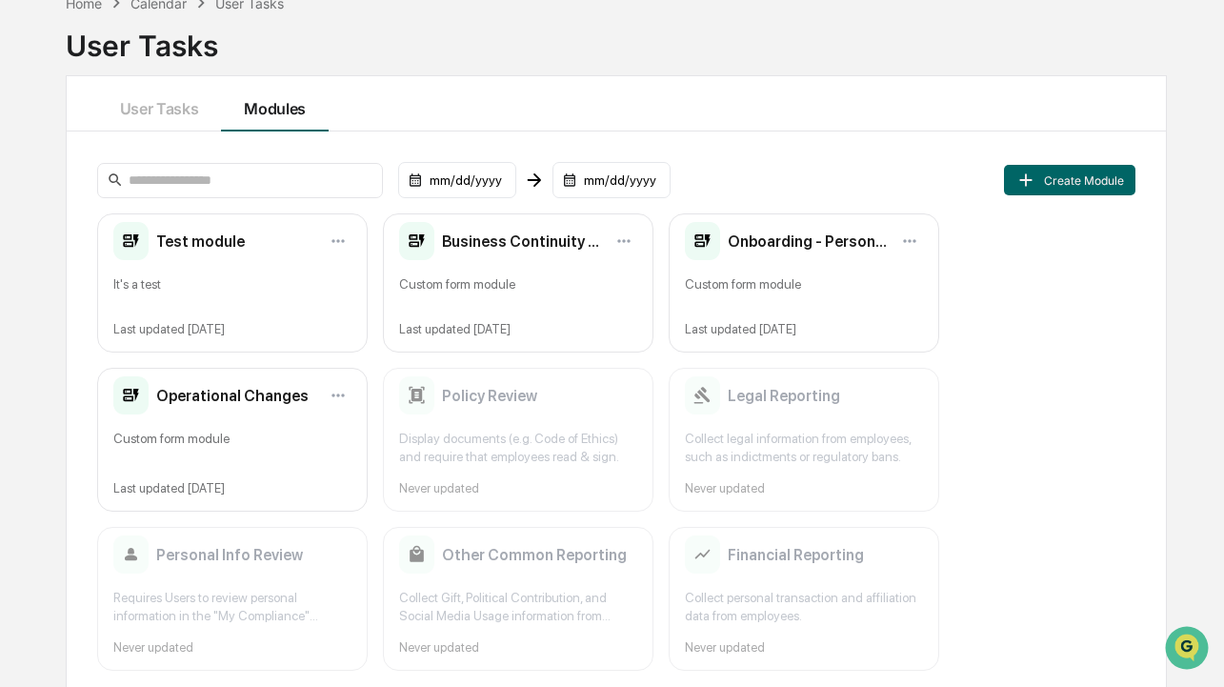
scroll to position [122, 0]
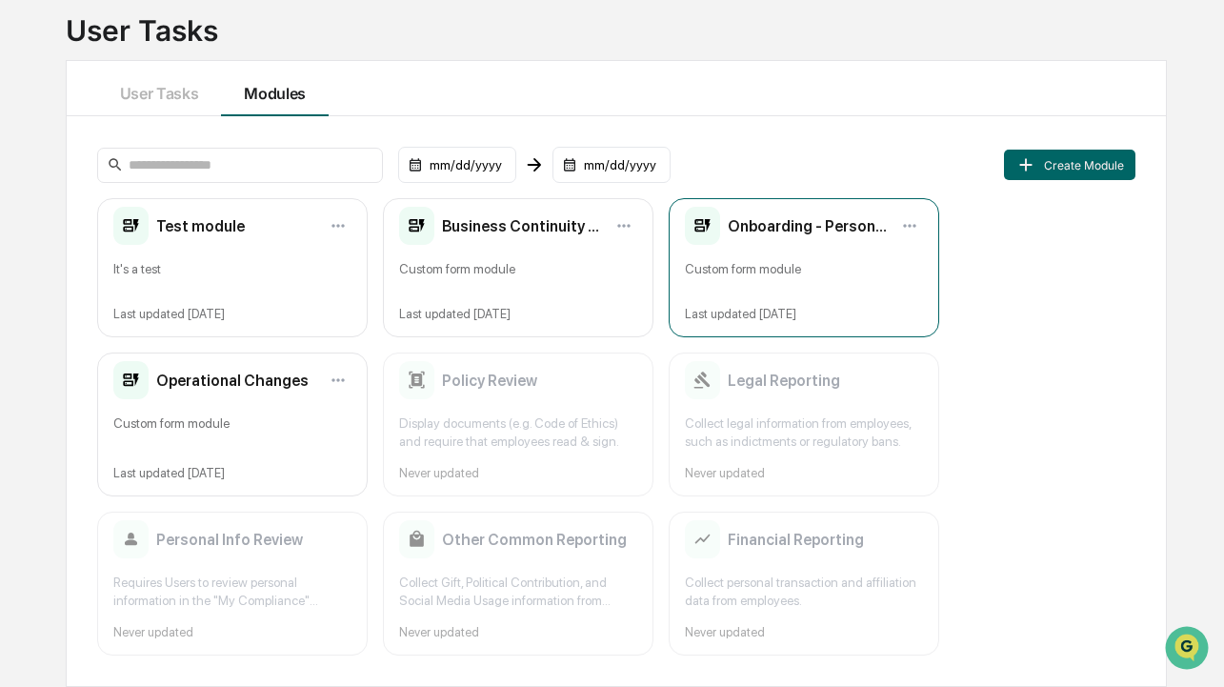
click at [758, 308] on div "Last updated [DATE]" at bounding box center [804, 314] width 238 height 14
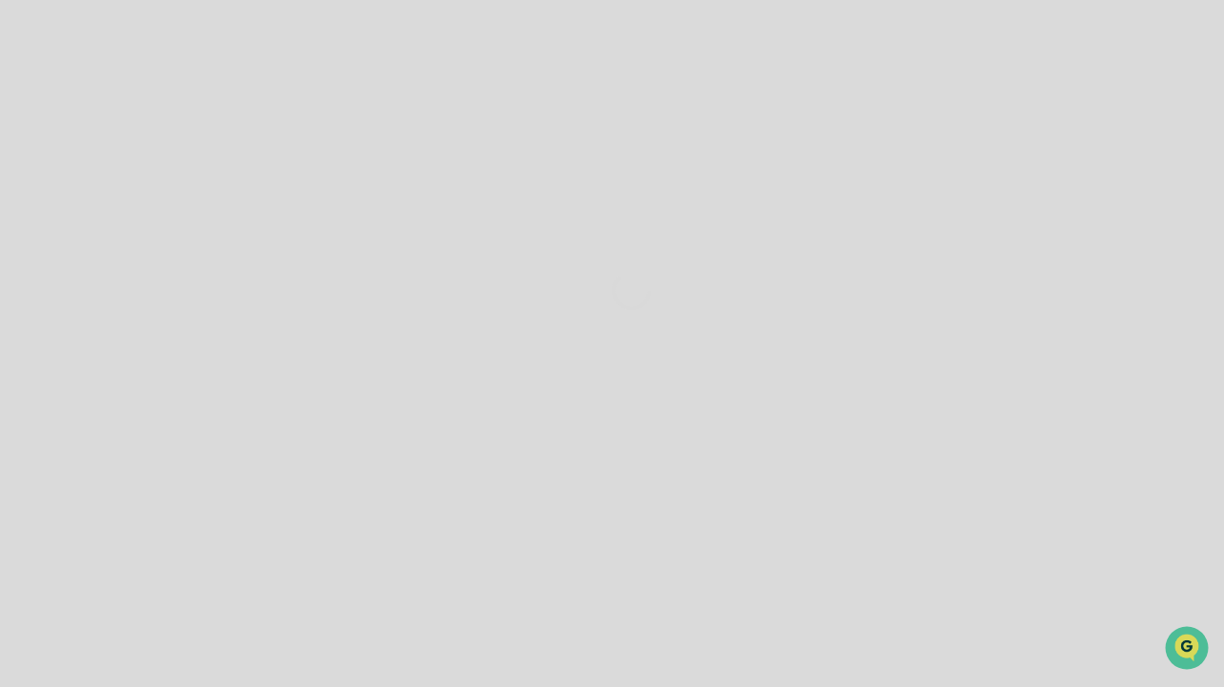
scroll to position [107, 0]
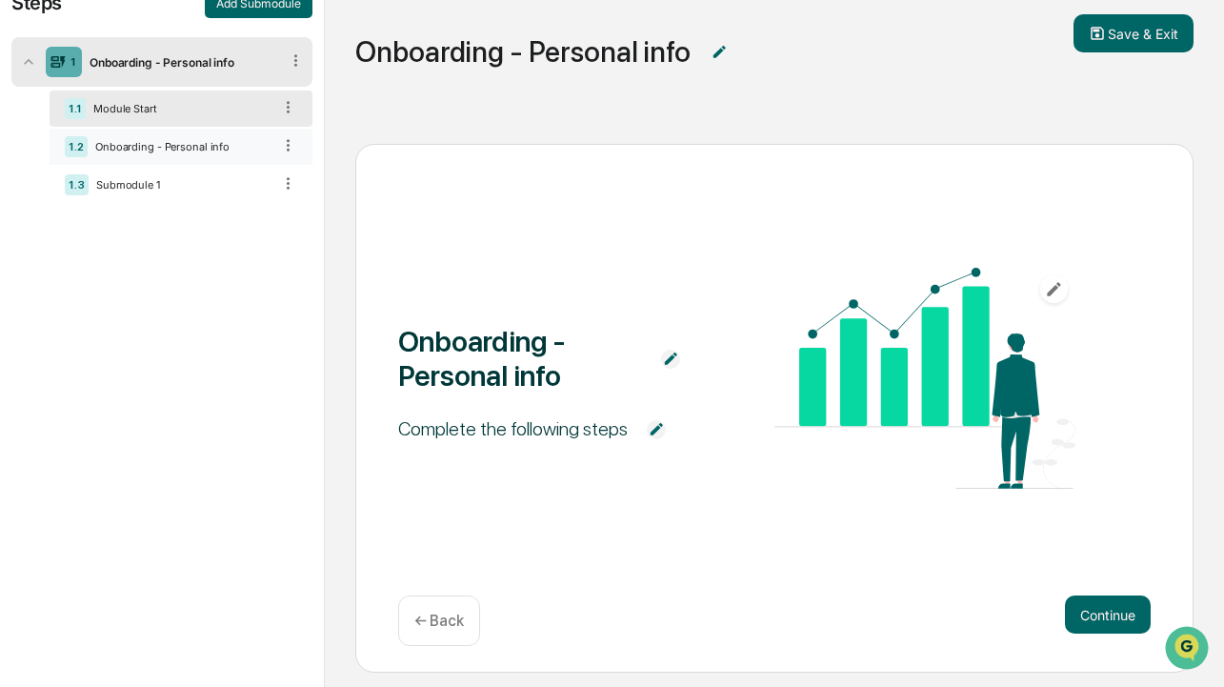
click at [141, 152] on div "Onboarding - Personal info" at bounding box center [180, 146] width 184 height 13
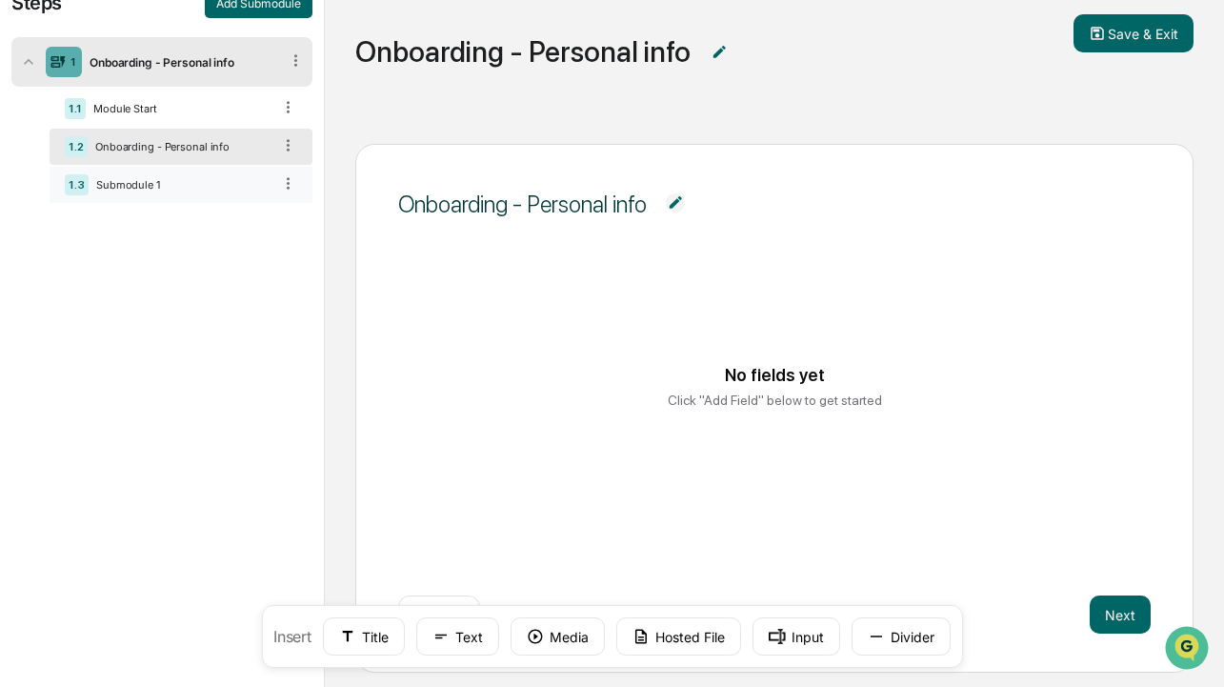
click at [139, 178] on div "1.3 Submodule 1" at bounding box center [181, 185] width 263 height 36
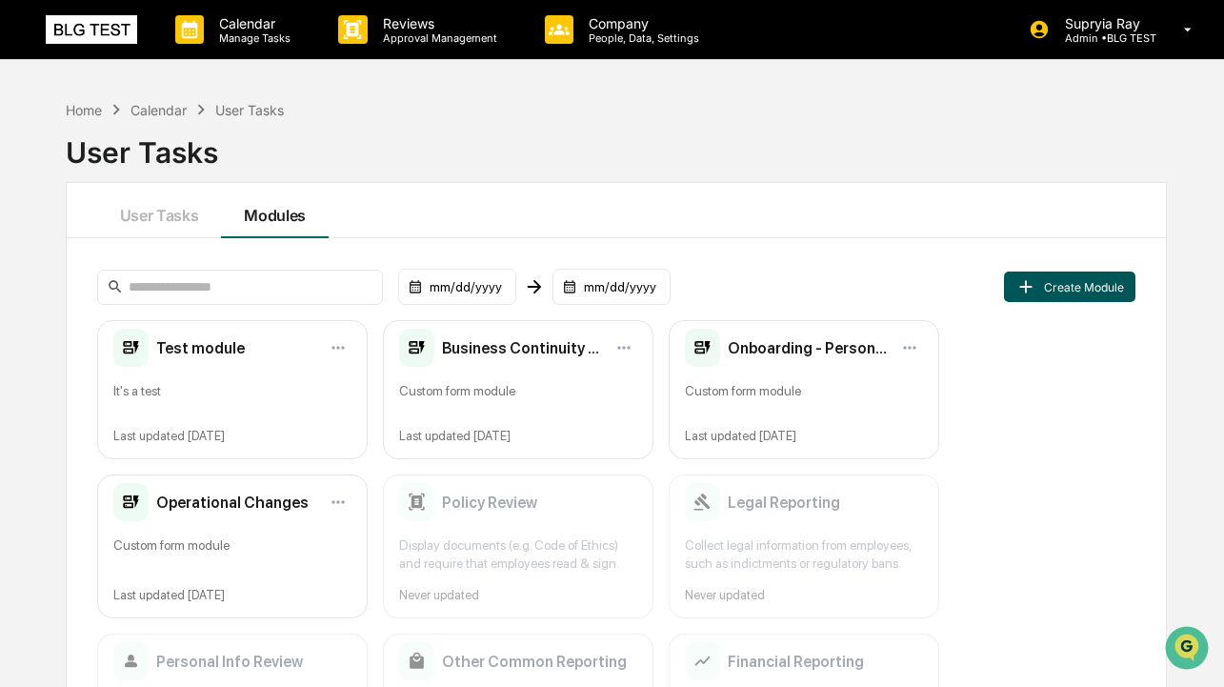
click at [1112, 290] on button "Create Module" at bounding box center [1069, 286] width 131 height 30
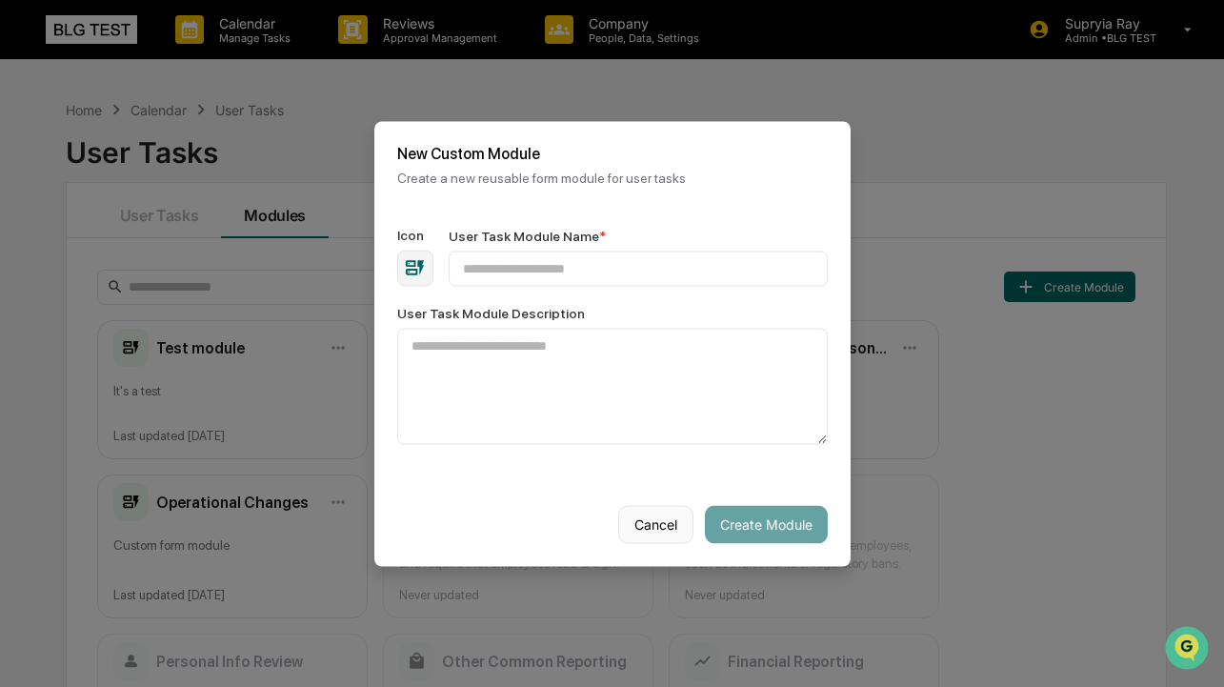
click at [655, 530] on button "Cancel" at bounding box center [655, 524] width 75 height 38
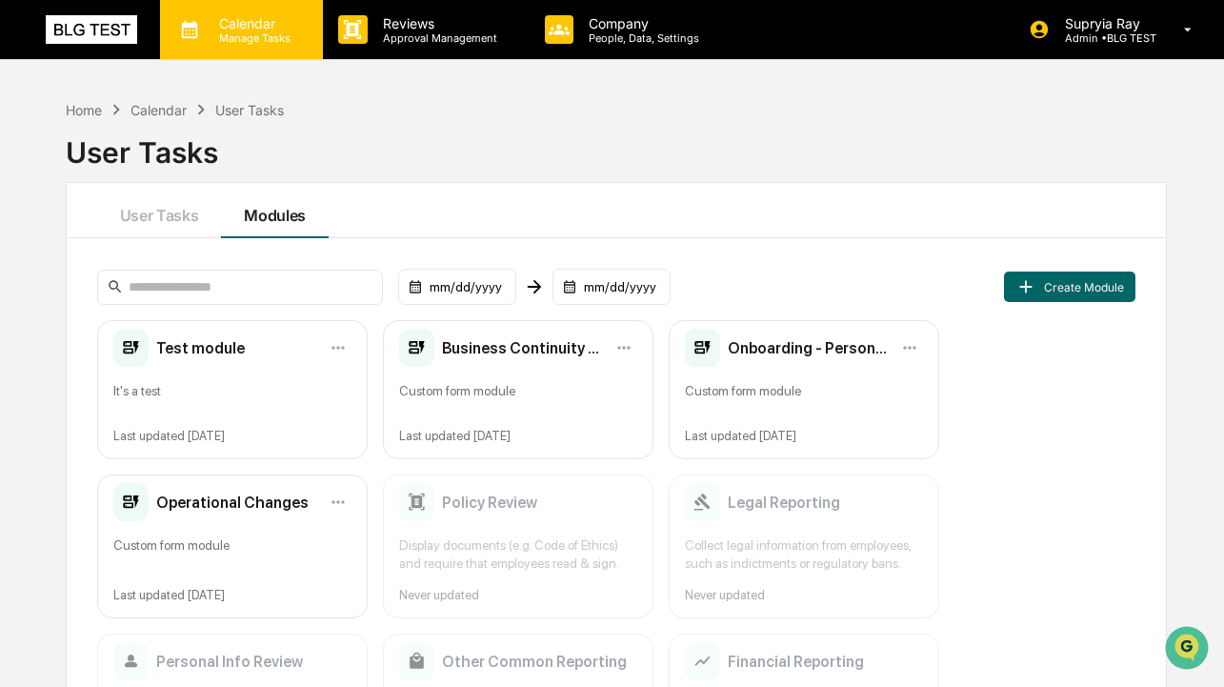
click at [266, 37] on p "Manage Tasks" at bounding box center [252, 37] width 96 height 13
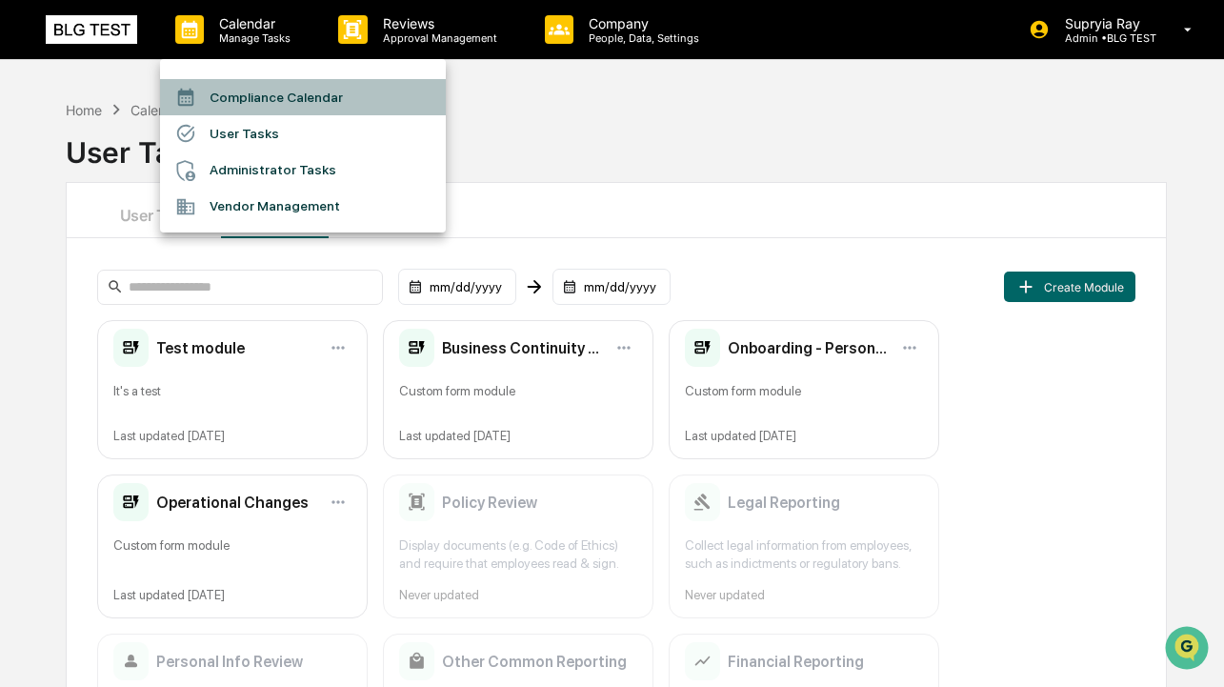
click at [279, 103] on li "Compliance Calendar" at bounding box center [303, 97] width 286 height 36
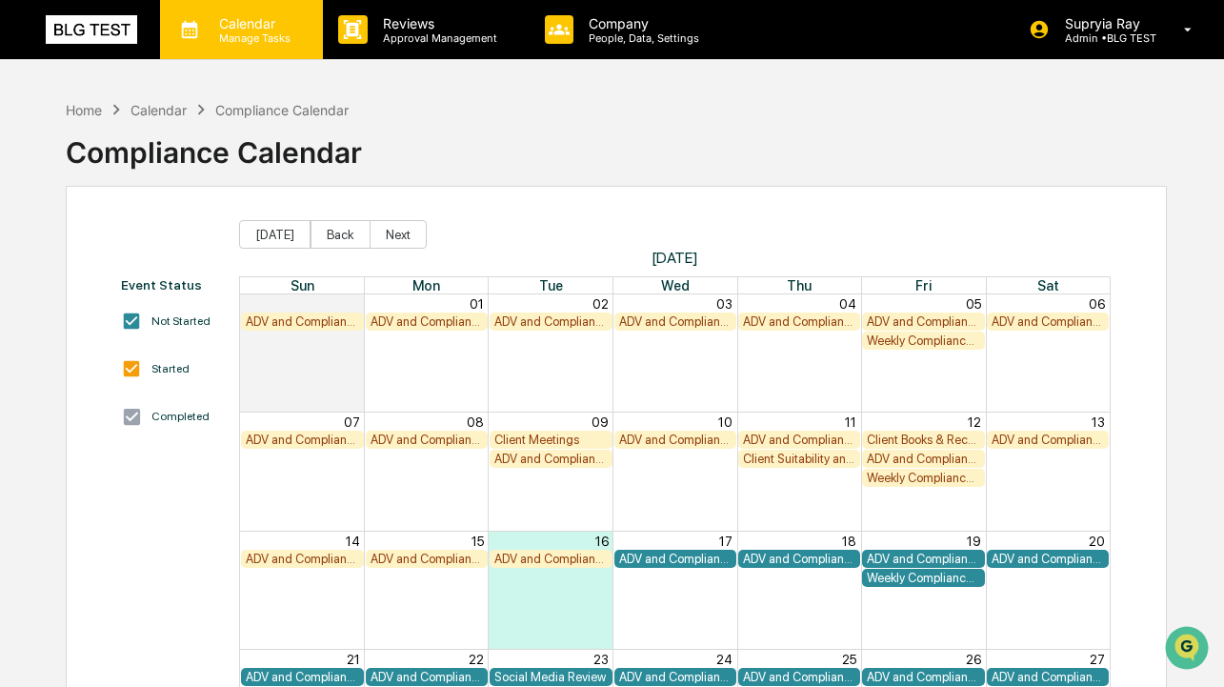
click at [261, 40] on p "Manage Tasks" at bounding box center [252, 37] width 96 height 13
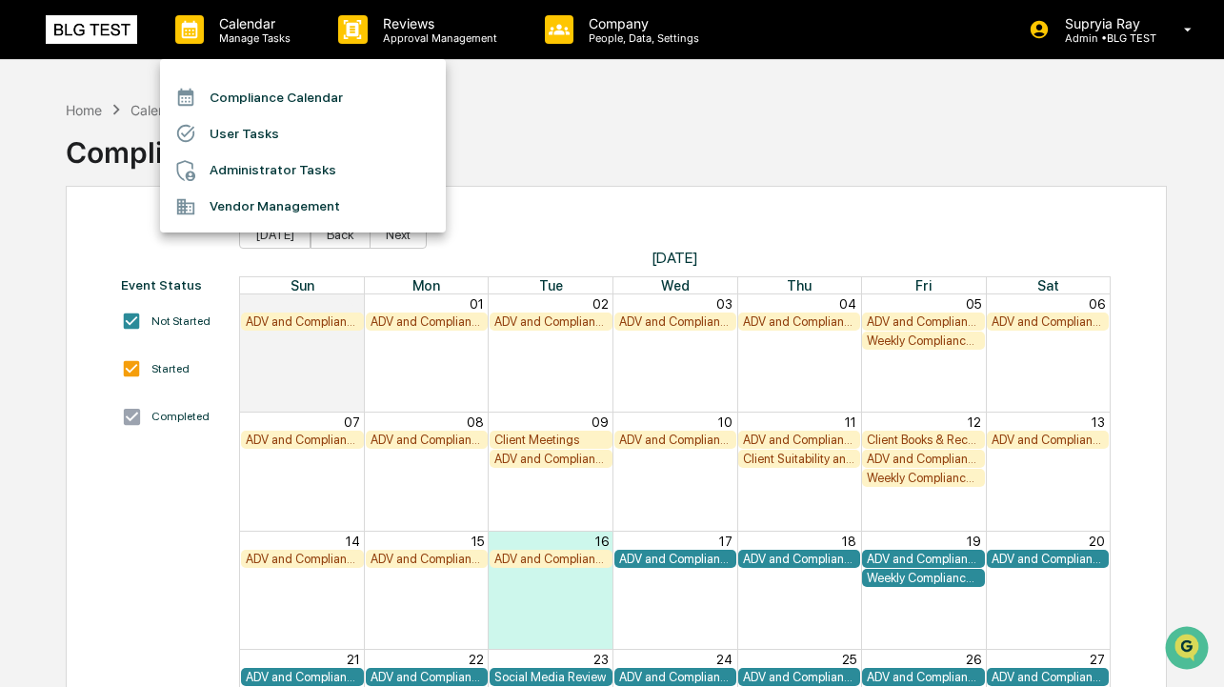
click at [268, 202] on li "Vendor Management" at bounding box center [303, 207] width 286 height 36
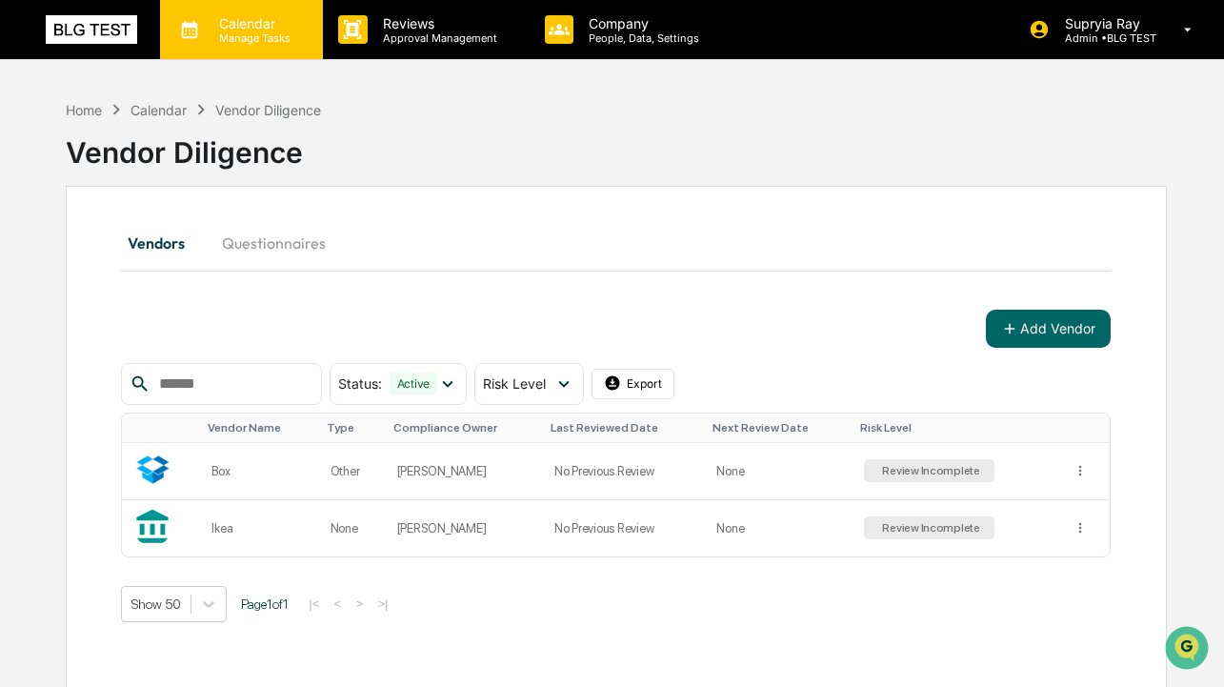
click at [255, 26] on p "Calendar" at bounding box center [252, 23] width 96 height 16
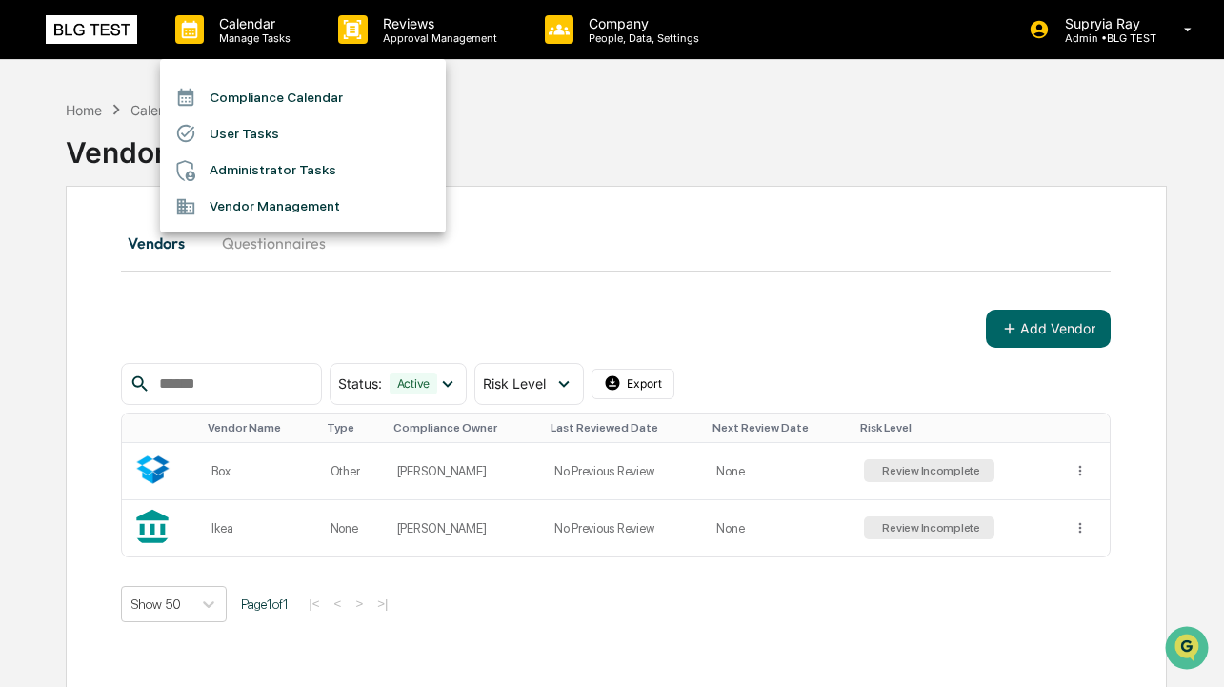
click at [254, 103] on li "Compliance Calendar" at bounding box center [303, 97] width 286 height 36
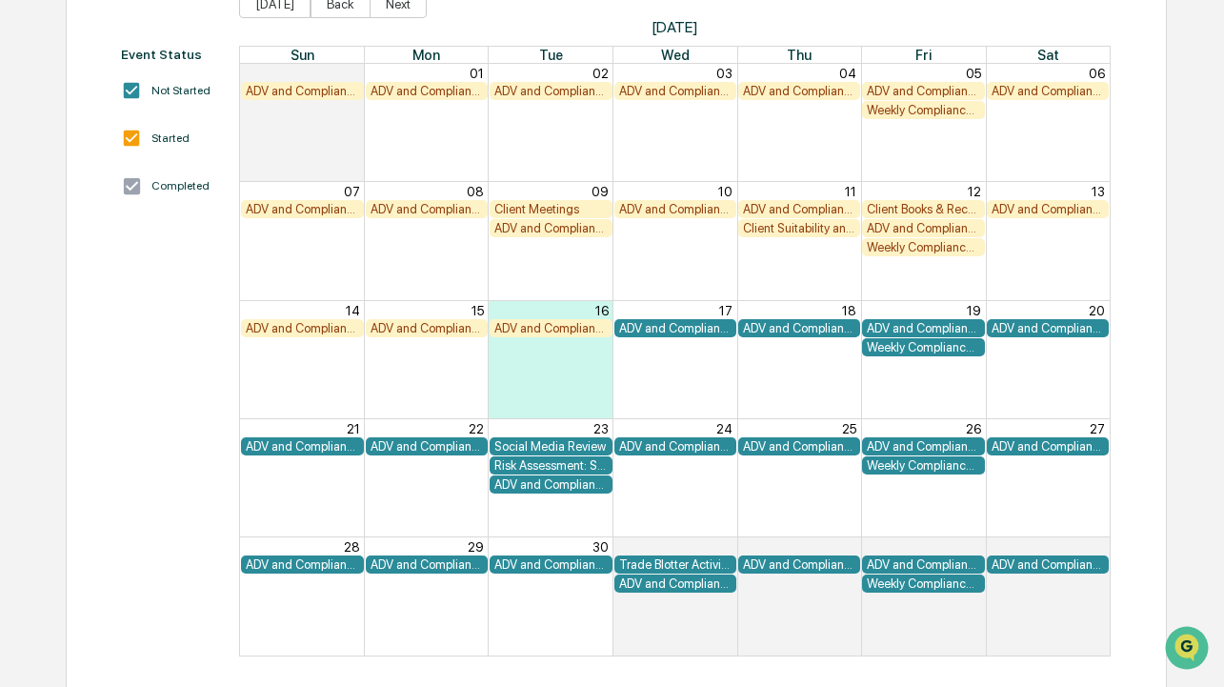
scroll to position [234, 0]
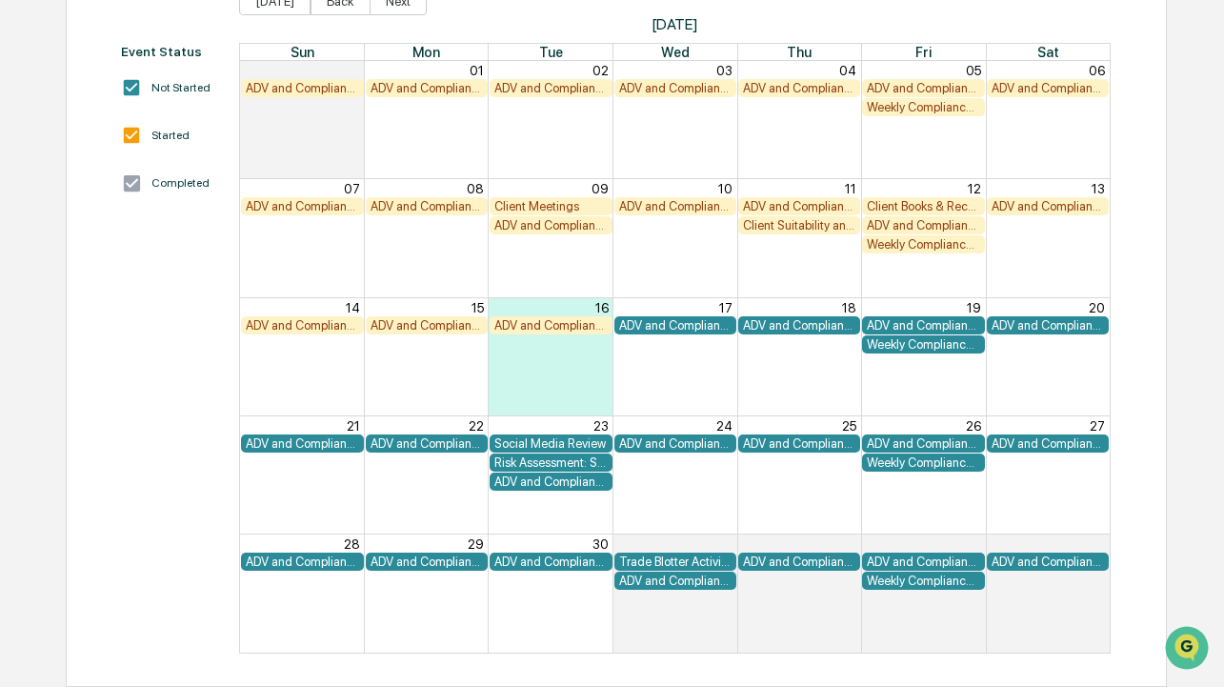
click at [537, 92] on div "ADV and Compliance Manual Review" at bounding box center [550, 88] width 112 height 14
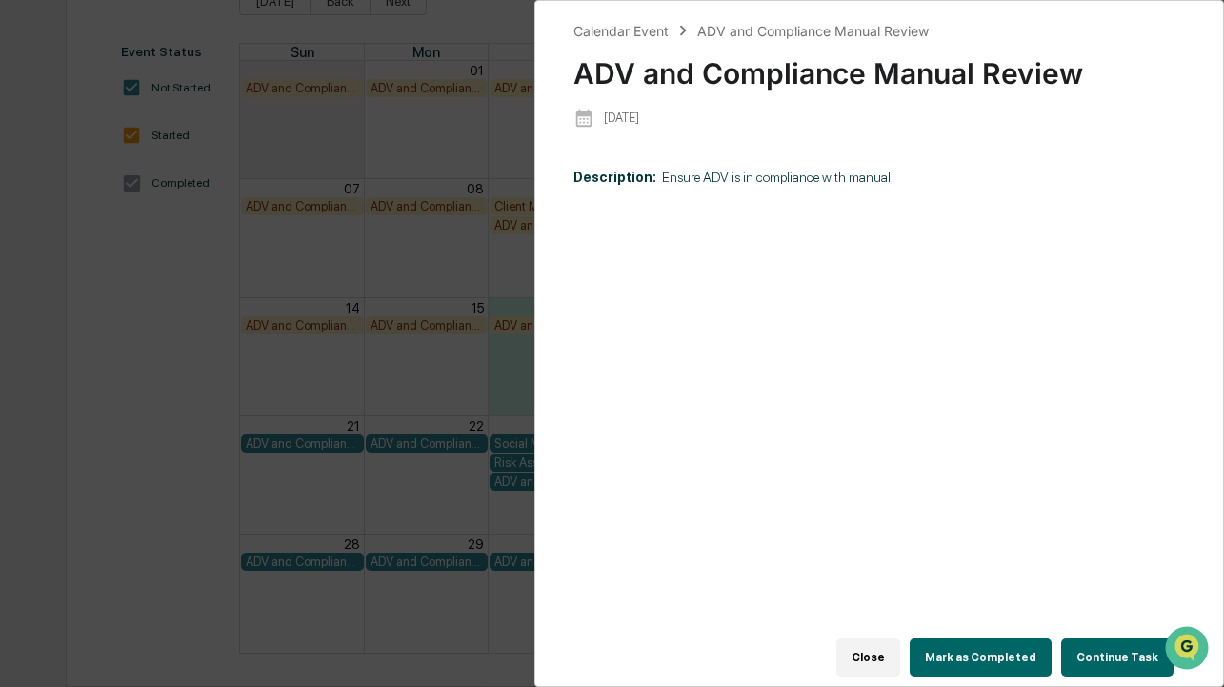
click at [900, 653] on button "Close" at bounding box center [868, 657] width 64 height 38
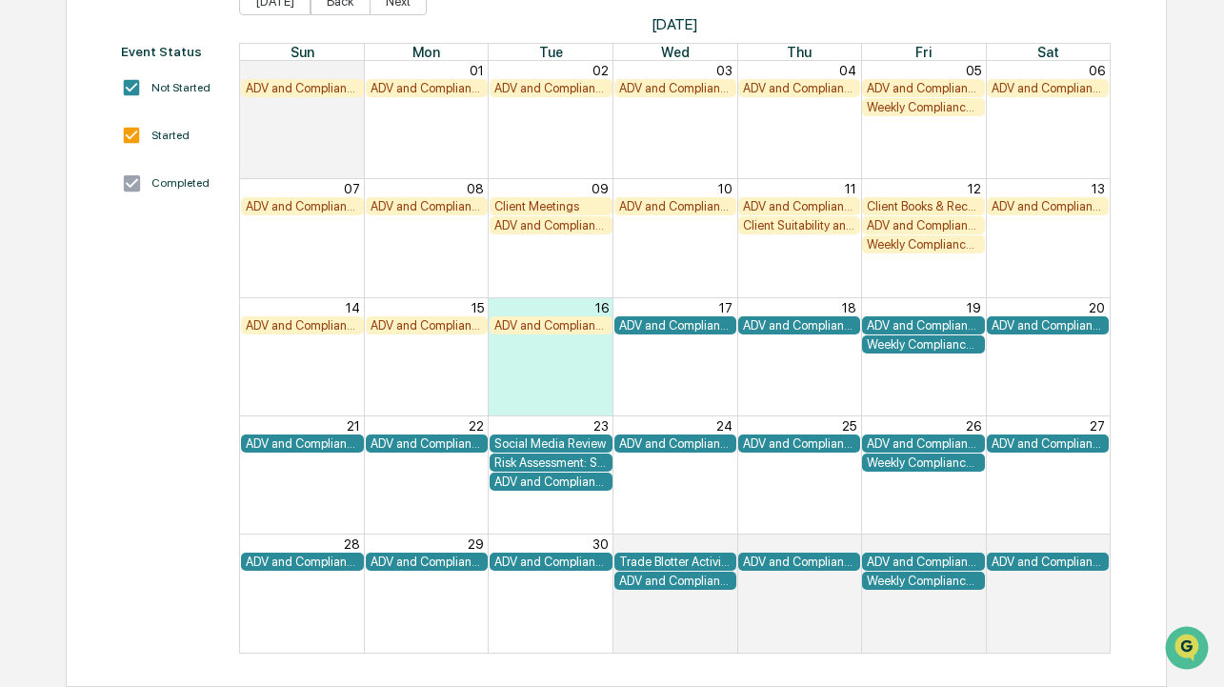
click at [703, 321] on div "ADV and Compliance Manual Review" at bounding box center [675, 325] width 112 height 14
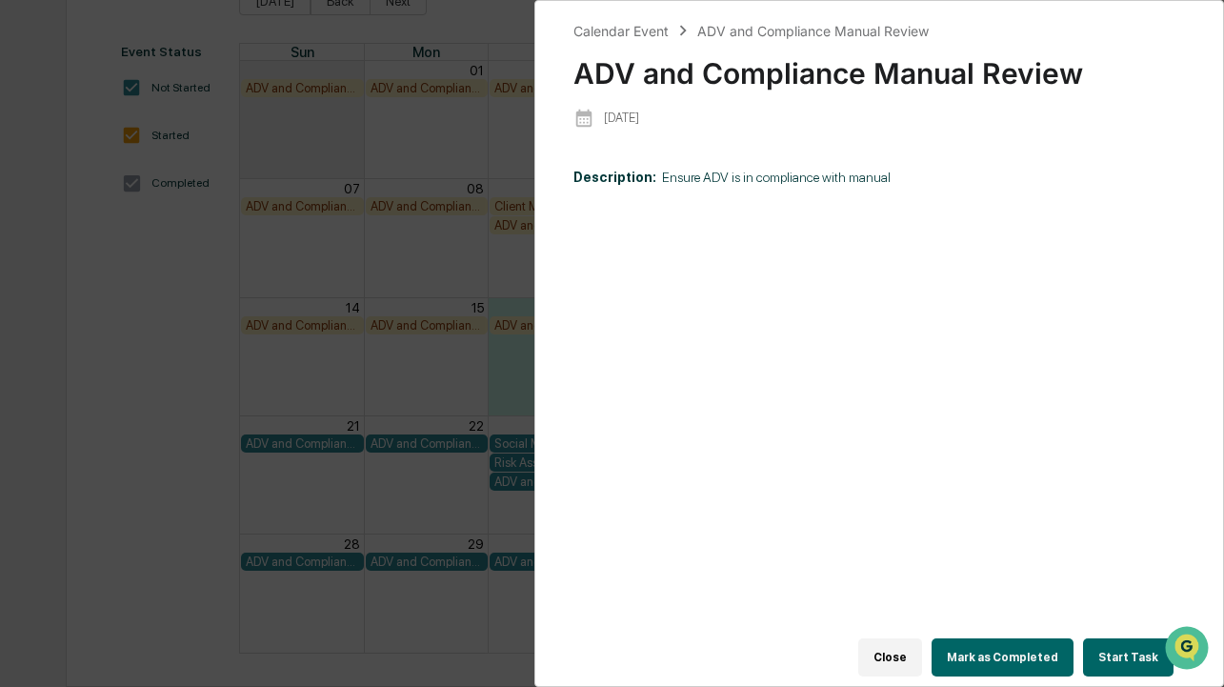
click at [1037, 658] on button "Mark as Completed" at bounding box center [1002, 657] width 142 height 38
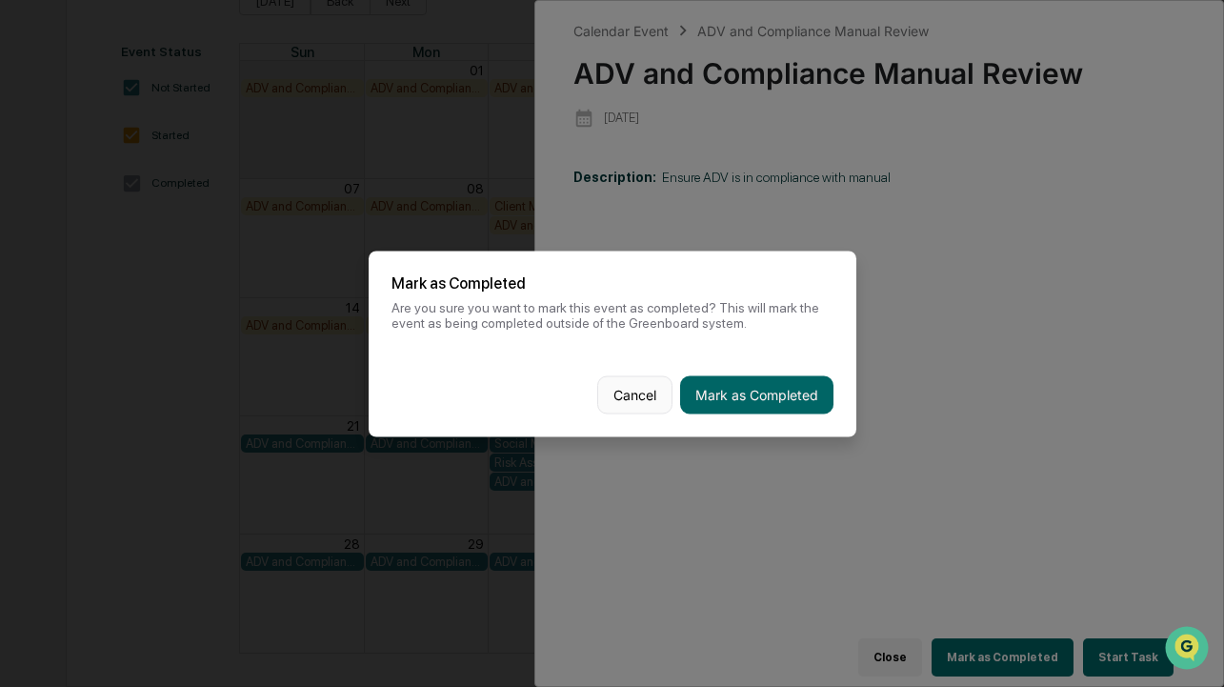
click at [636, 383] on button "Cancel" at bounding box center [634, 394] width 75 height 38
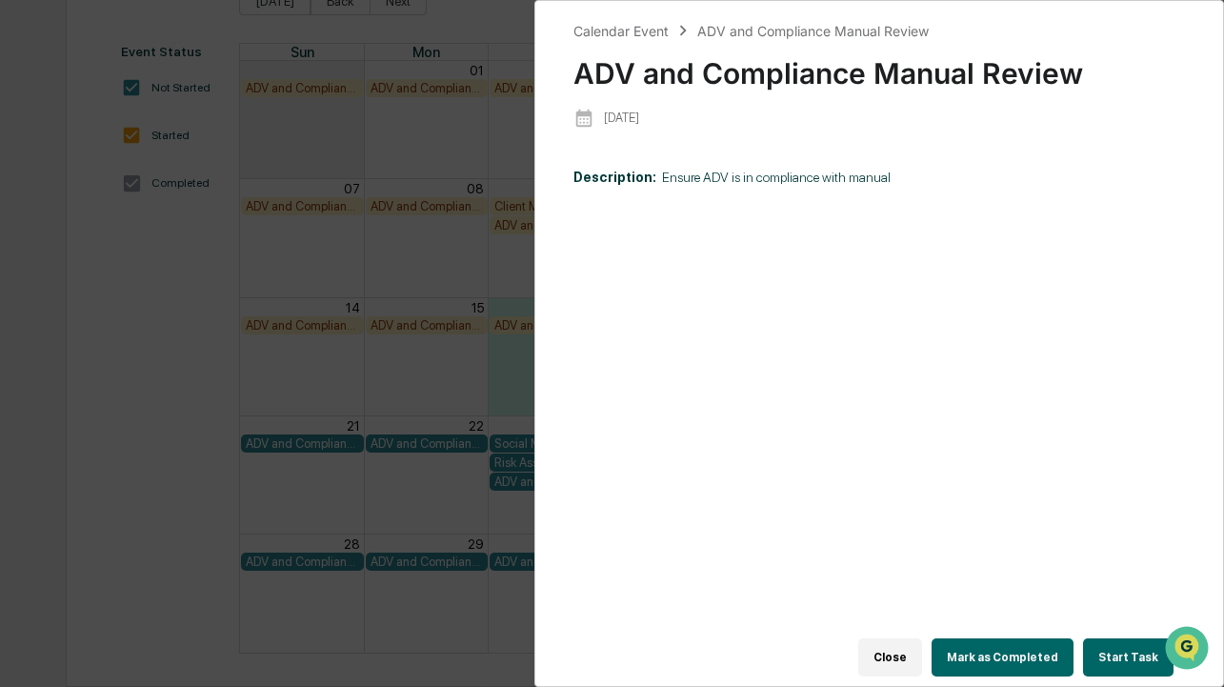
click at [900, 647] on button "Close" at bounding box center [890, 657] width 64 height 38
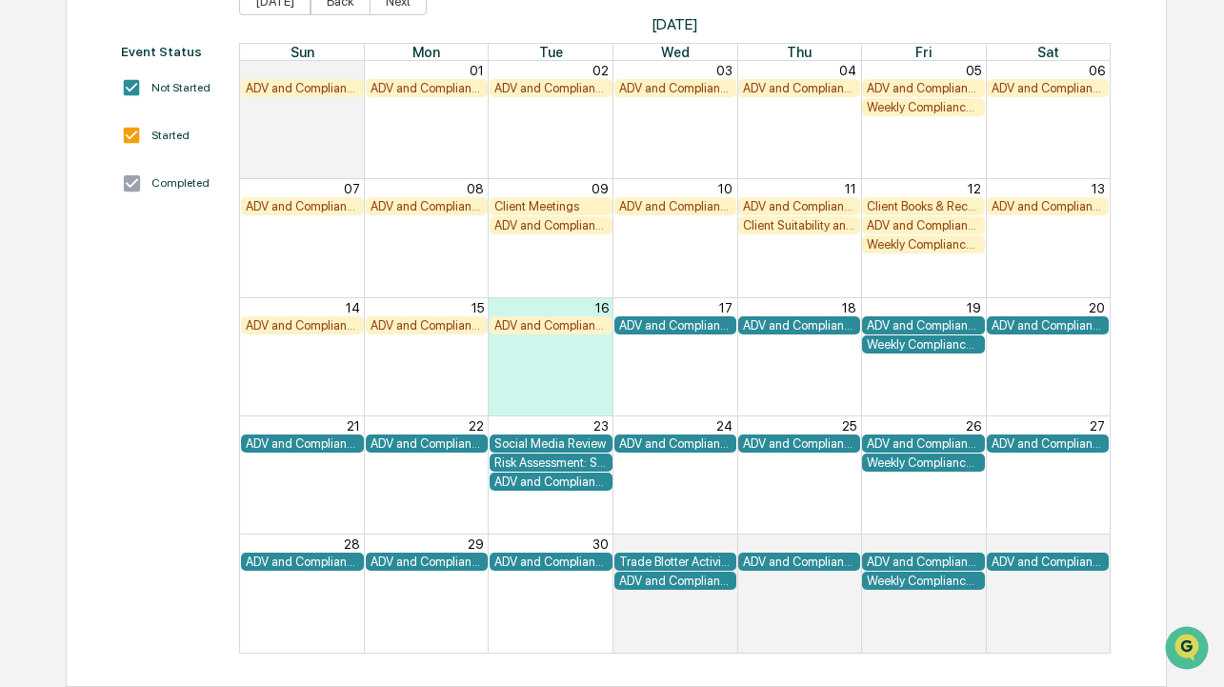
click at [557, 436] on div "Social Media Review" at bounding box center [551, 443] width 122 height 18
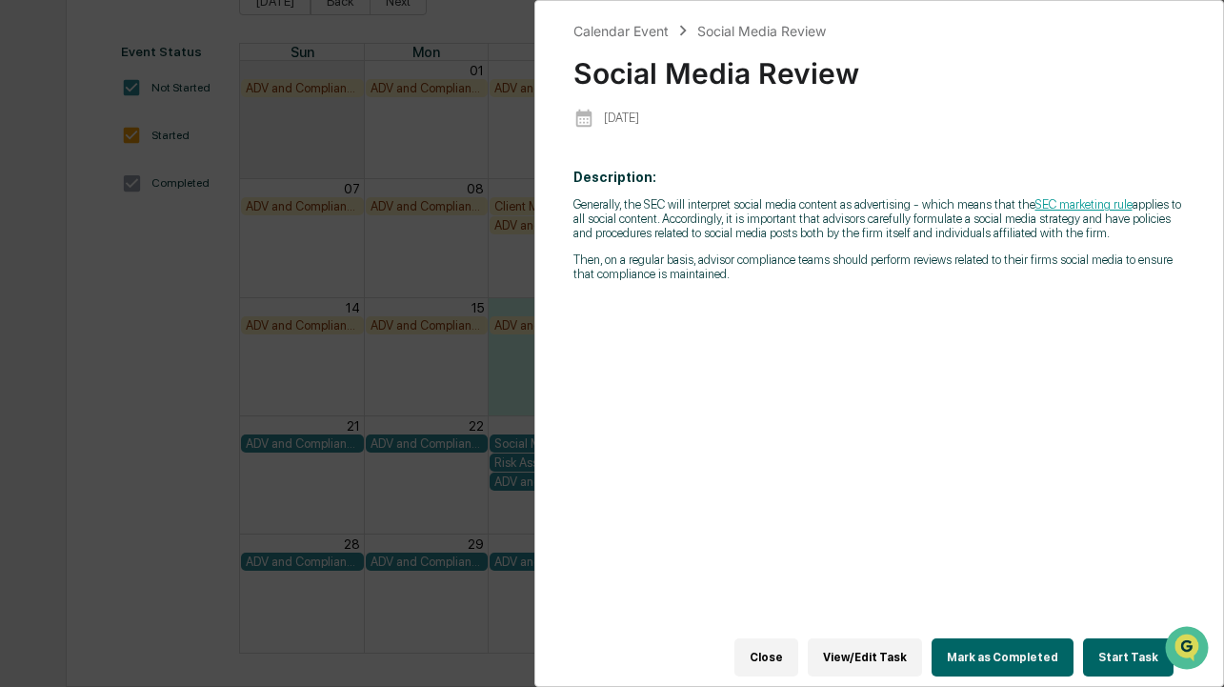
click at [795, 654] on button "Close" at bounding box center [766, 657] width 64 height 38
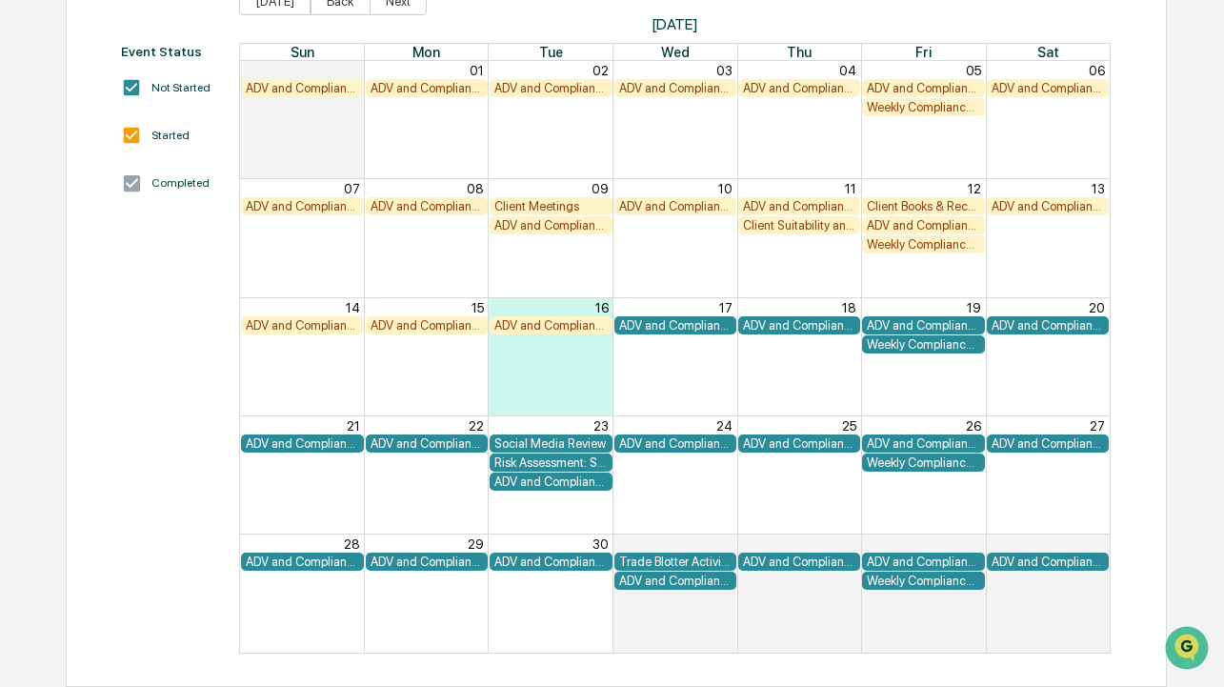
scroll to position [0, 0]
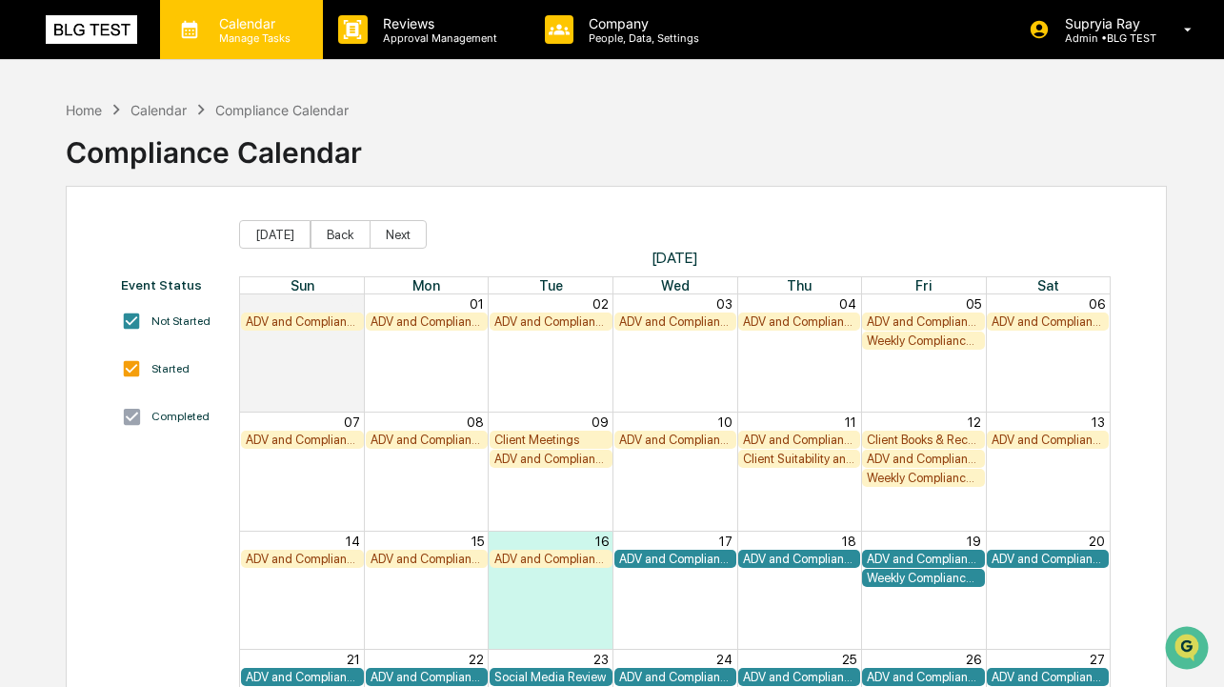
click at [255, 31] on p "Manage Tasks" at bounding box center [252, 37] width 96 height 13
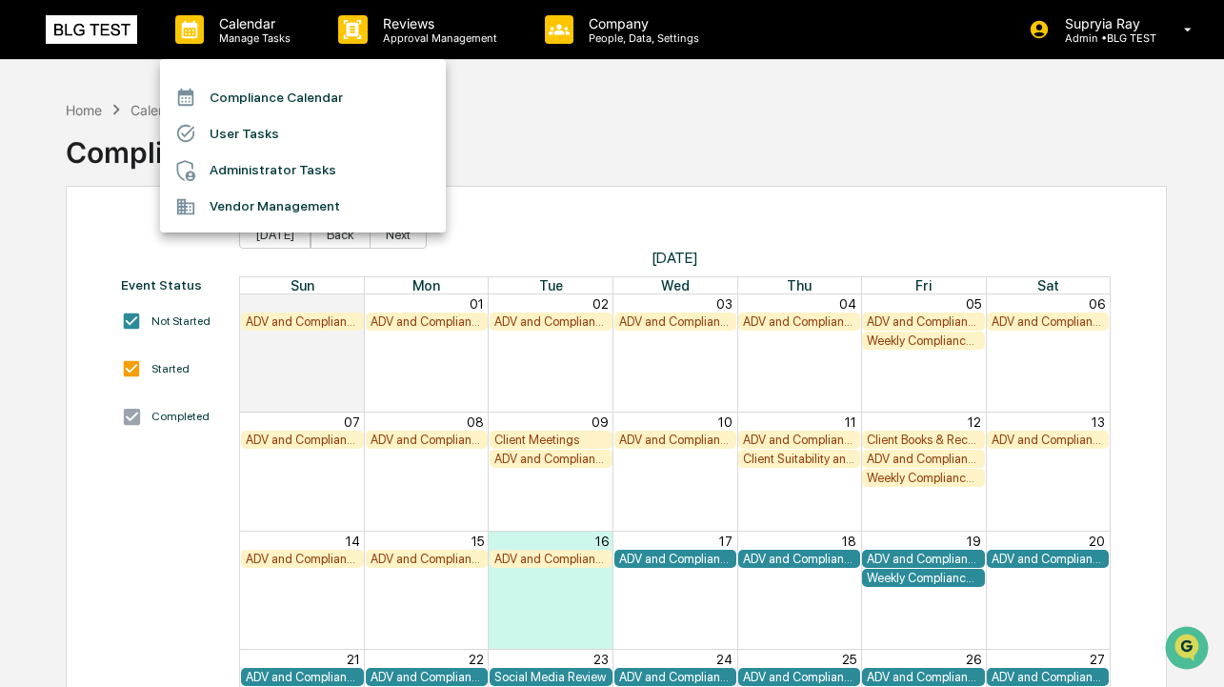
click at [254, 196] on li "Vendor Management" at bounding box center [303, 207] width 286 height 36
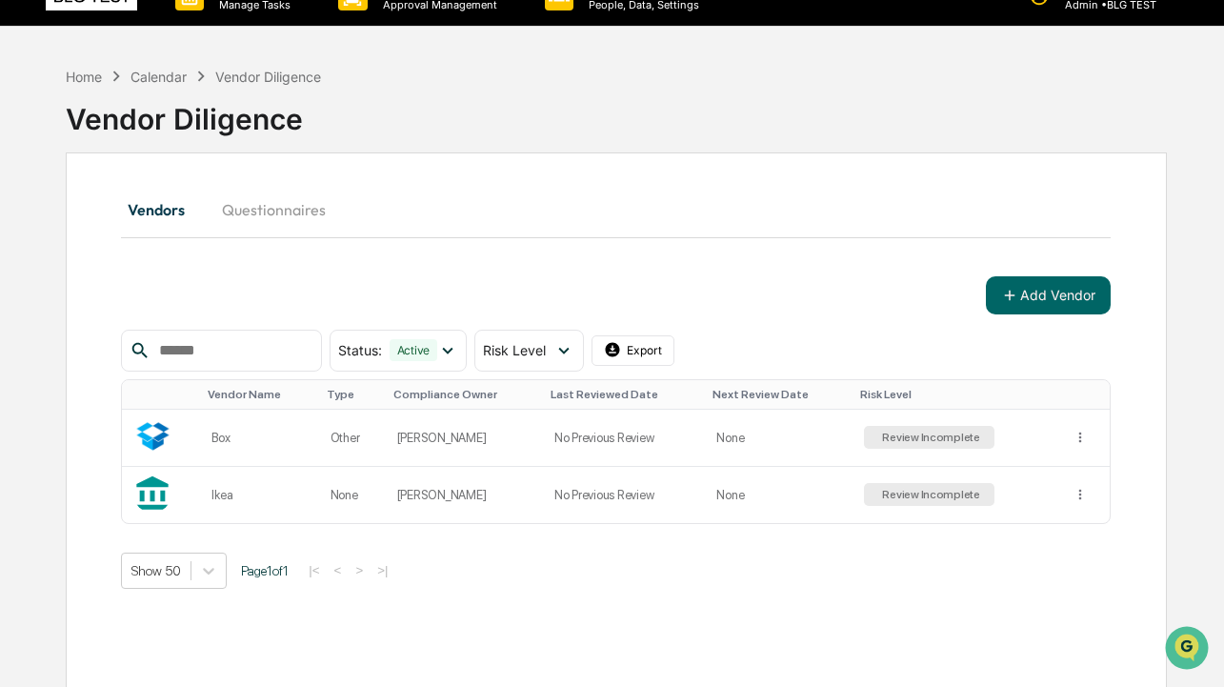
scroll to position [90, 0]
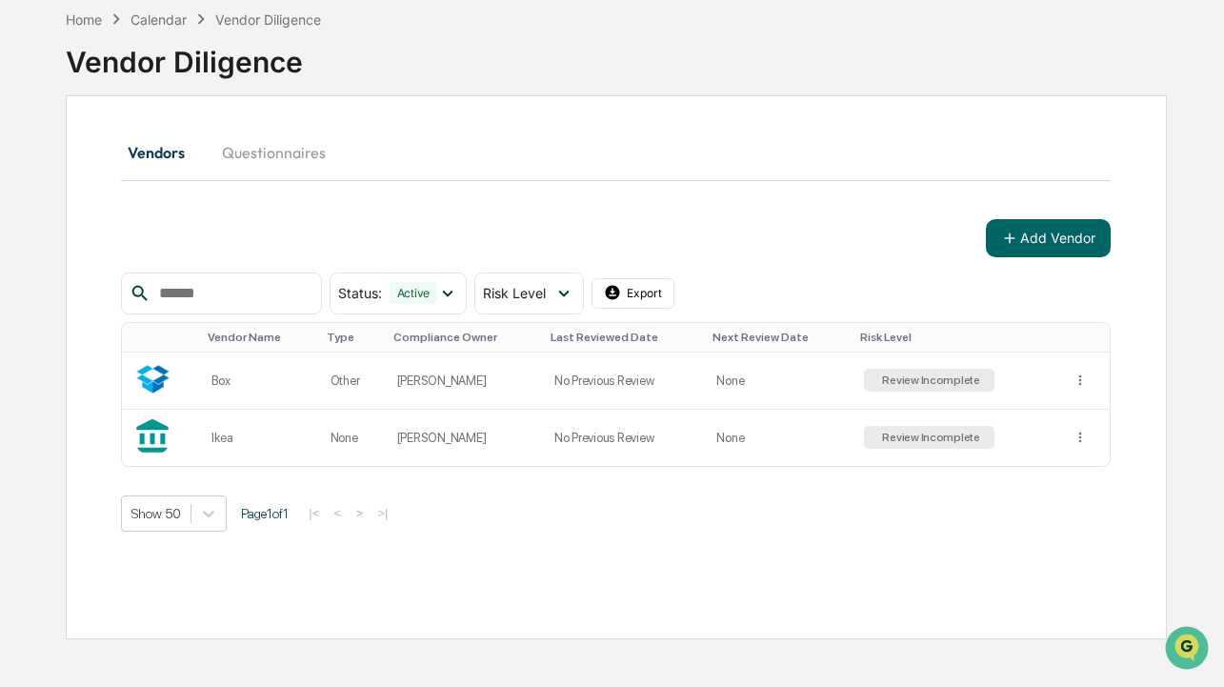
click at [274, 150] on button "Questionnaires" at bounding box center [274, 153] width 134 height 46
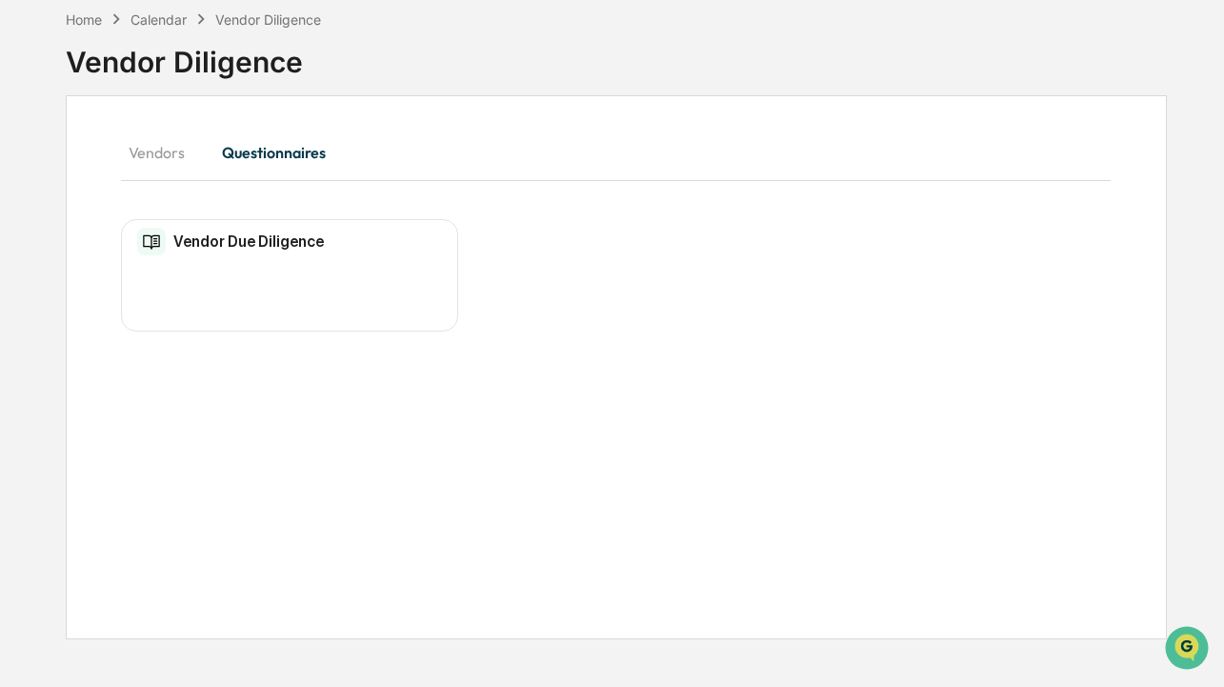
click at [180, 152] on button "Vendors" at bounding box center [164, 153] width 86 height 46
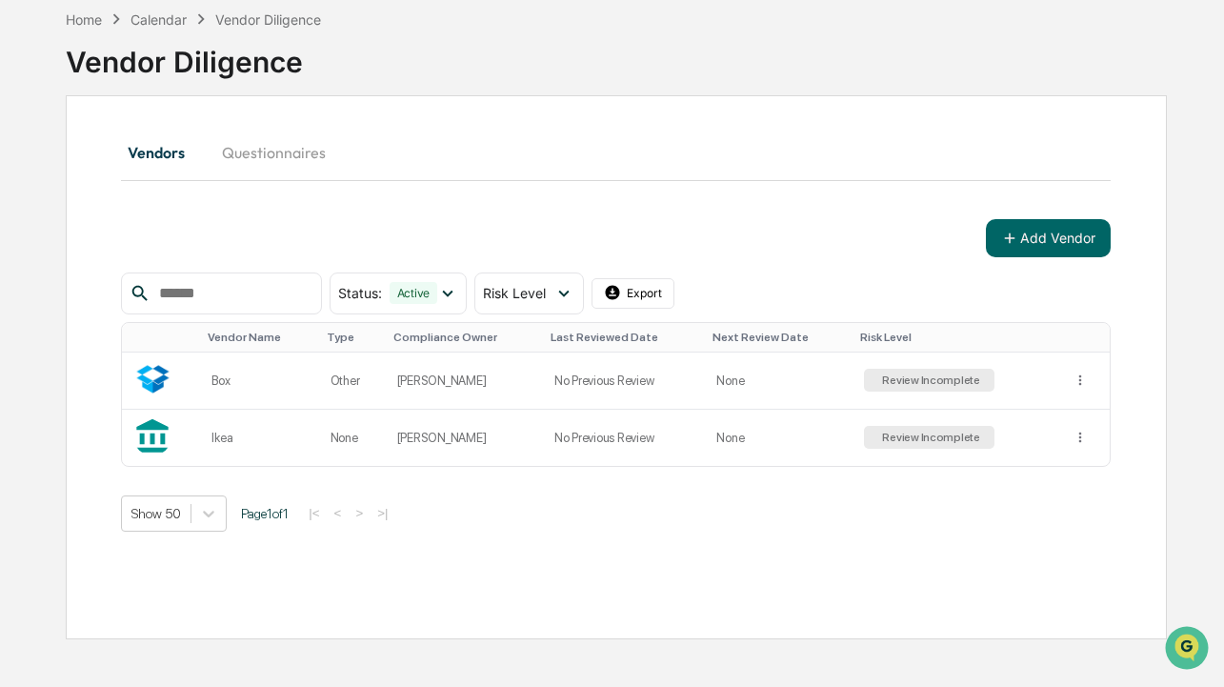
click at [278, 146] on button "Questionnaires" at bounding box center [274, 153] width 134 height 46
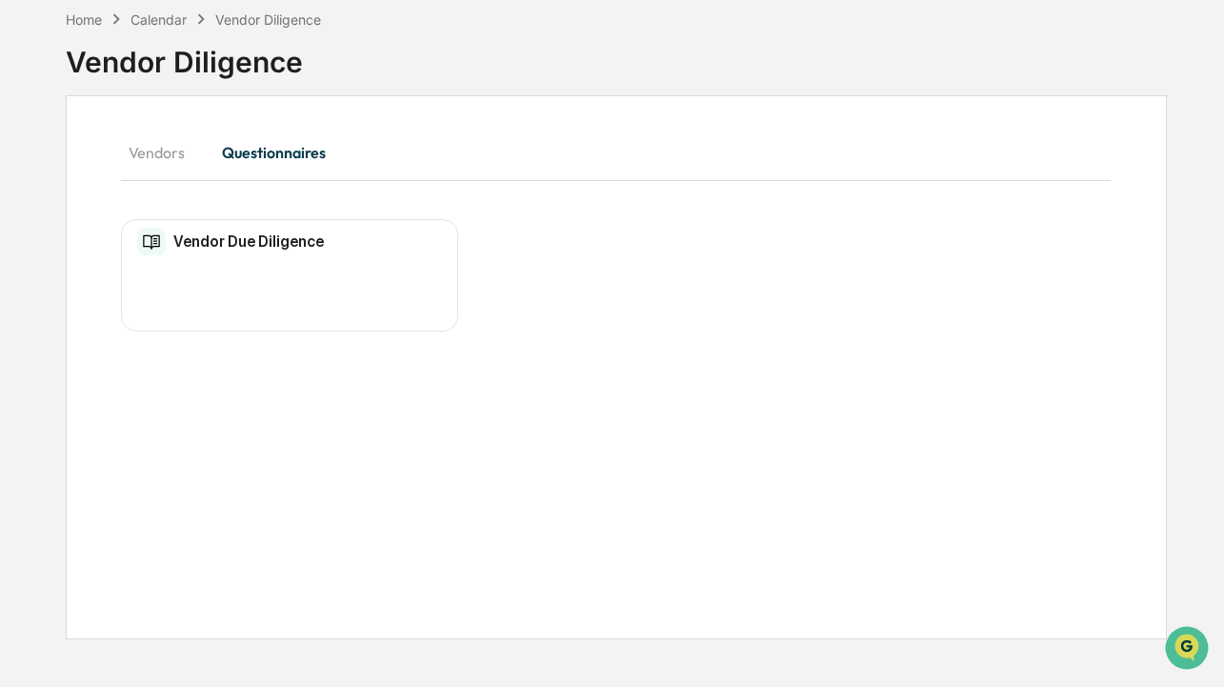
click at [219, 242] on h2 "Vendor Due Diligence" at bounding box center [248, 241] width 150 height 18
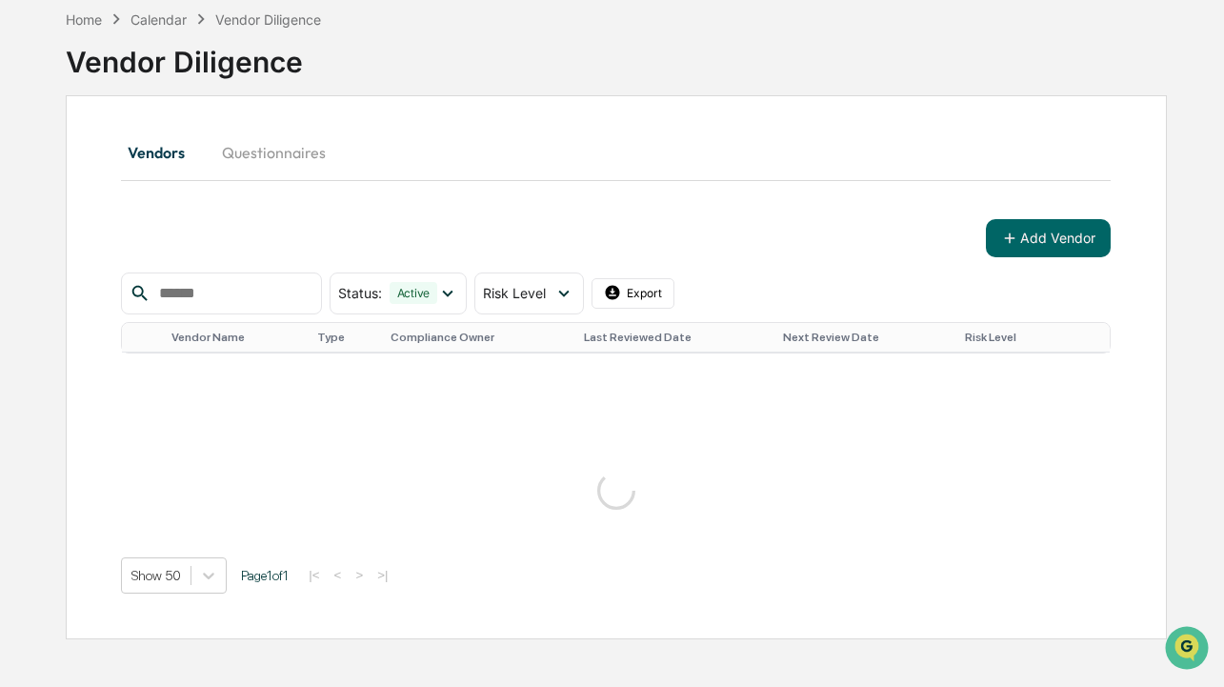
scroll to position [90, 0]
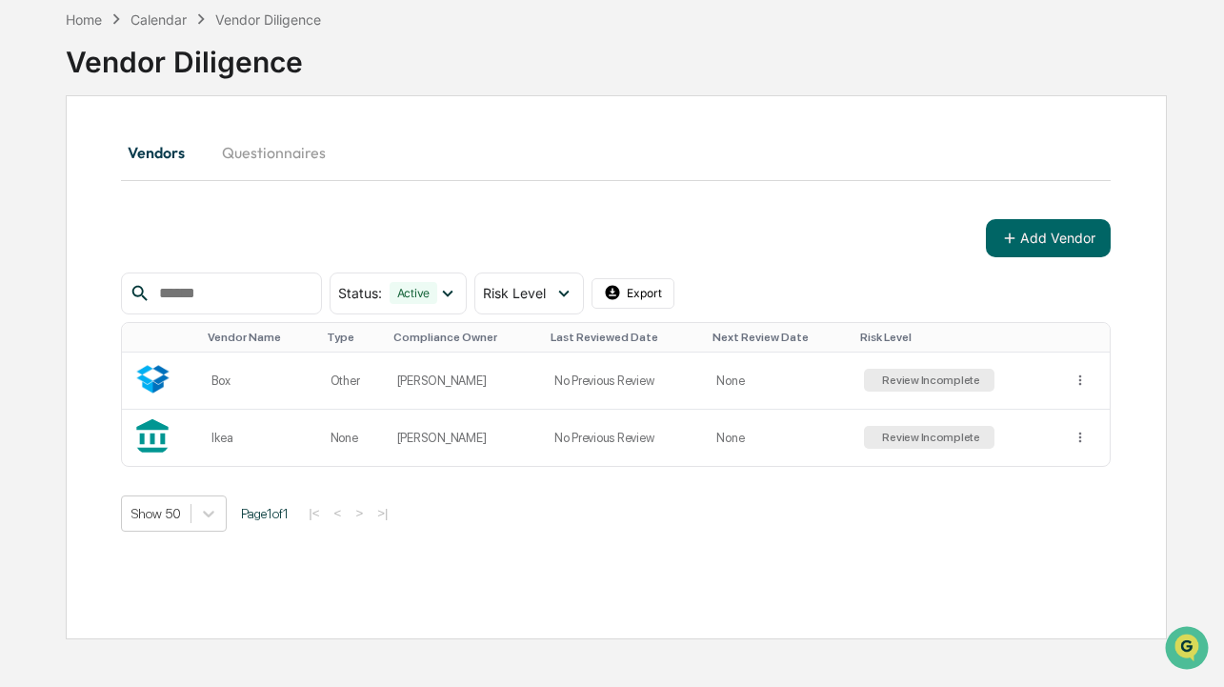
click at [166, 24] on div "Calendar" at bounding box center [158, 19] width 56 height 16
click at [166, 19] on div "Calendar" at bounding box center [158, 19] width 56 height 16
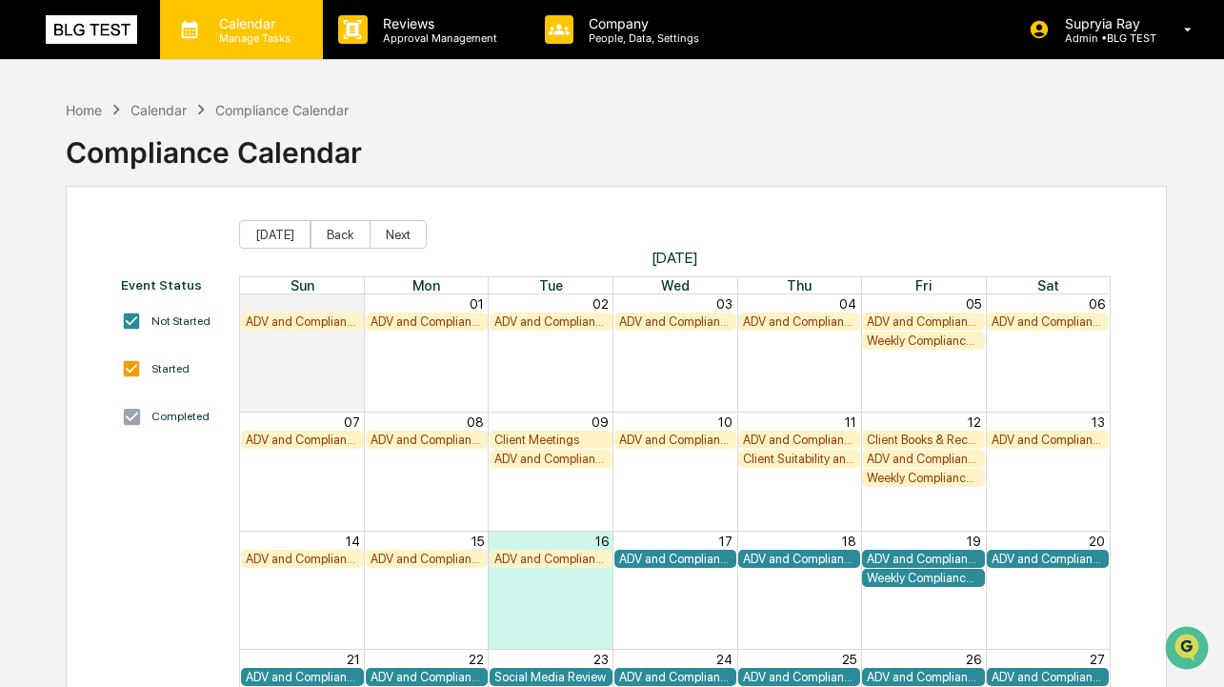
click at [249, 32] on p "Manage Tasks" at bounding box center [252, 37] width 96 height 13
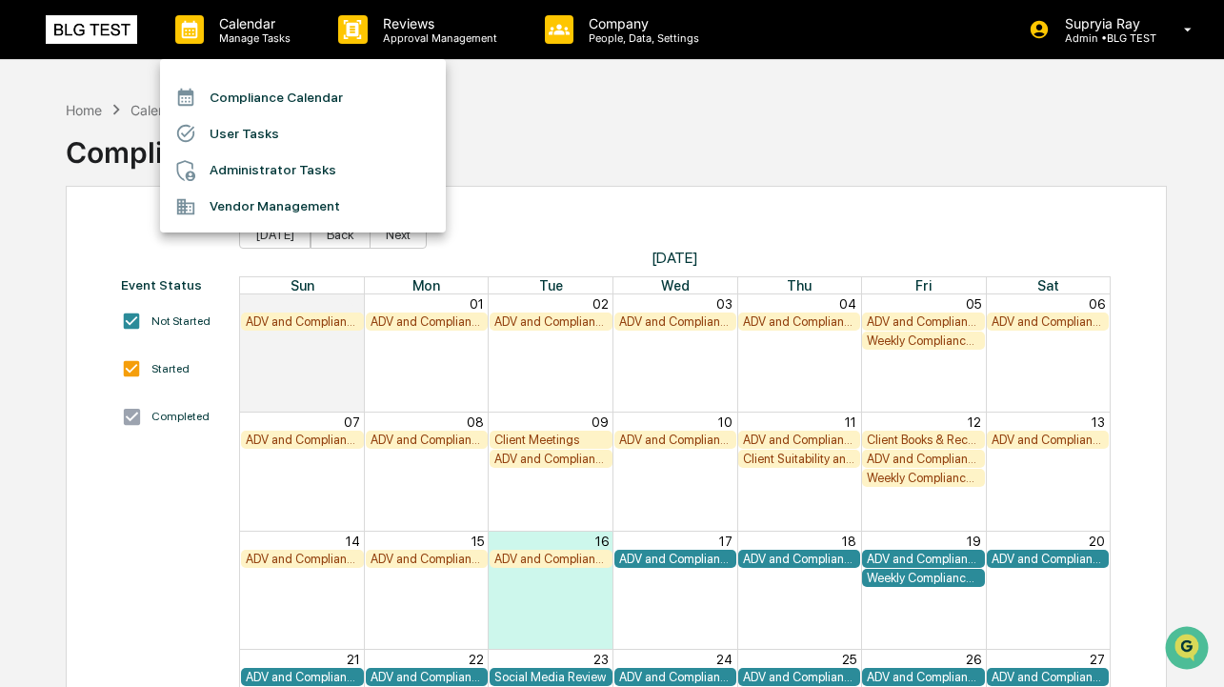
click at [558, 121] on div at bounding box center [612, 343] width 1224 height 687
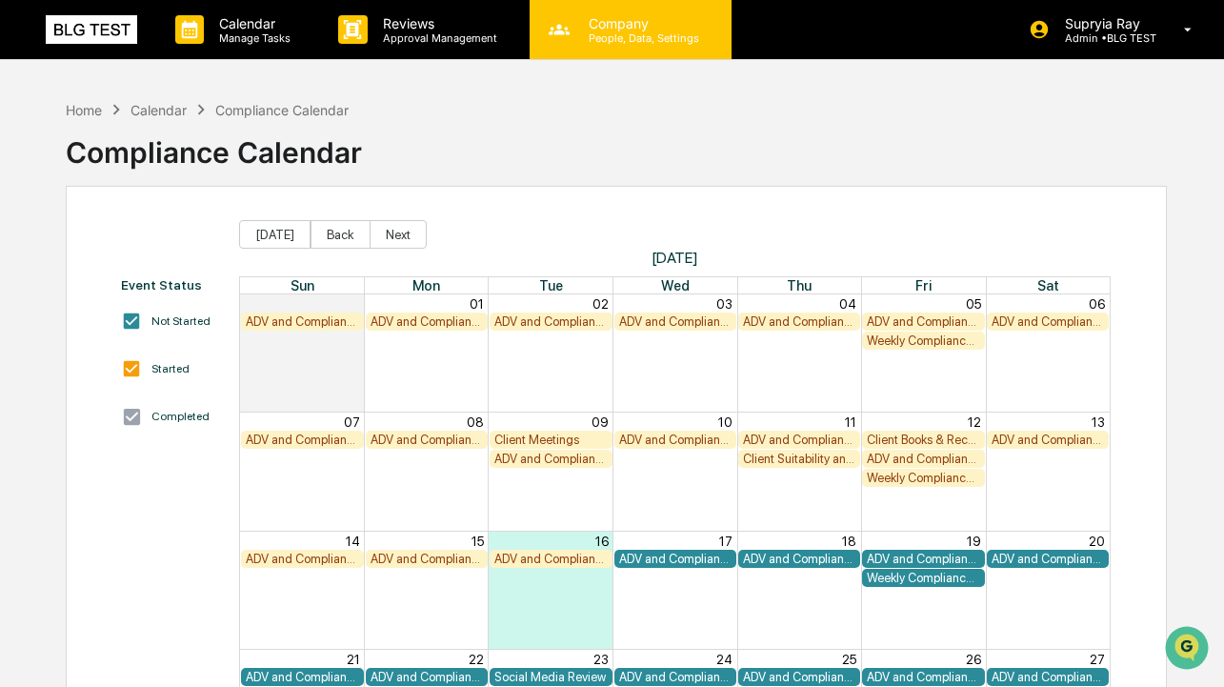
click at [636, 38] on p "People, Data, Settings" at bounding box center [640, 37] width 135 height 13
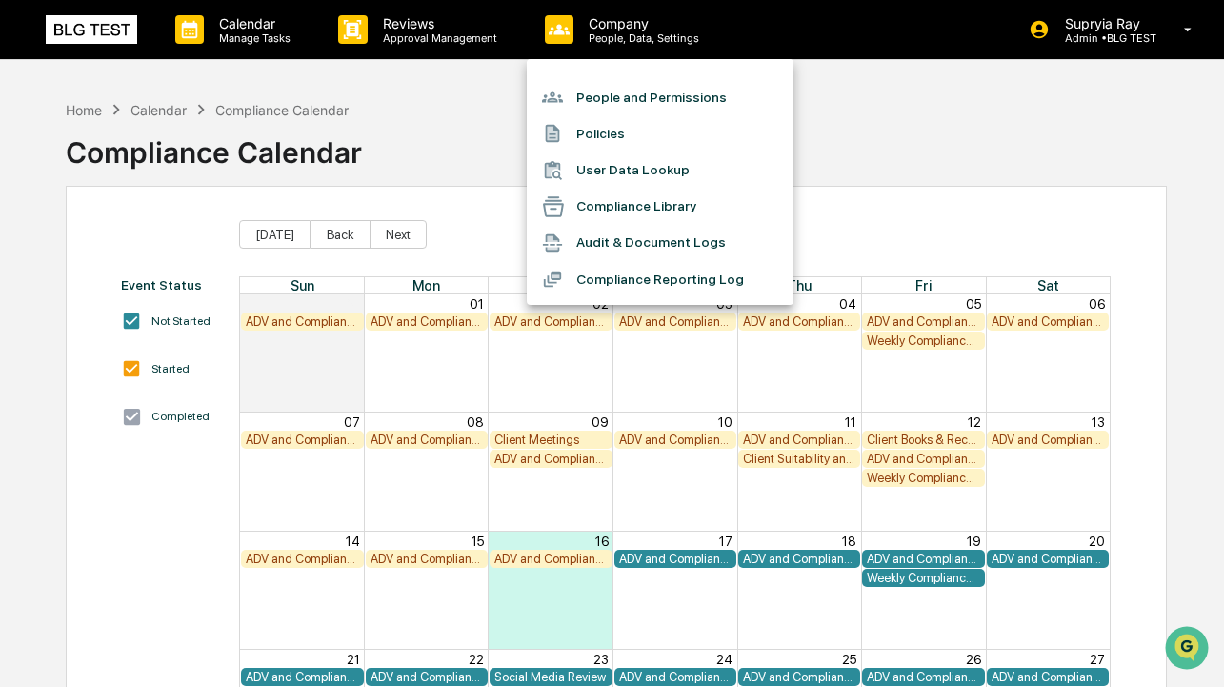
click at [628, 95] on li "People and Permissions" at bounding box center [660, 97] width 267 height 36
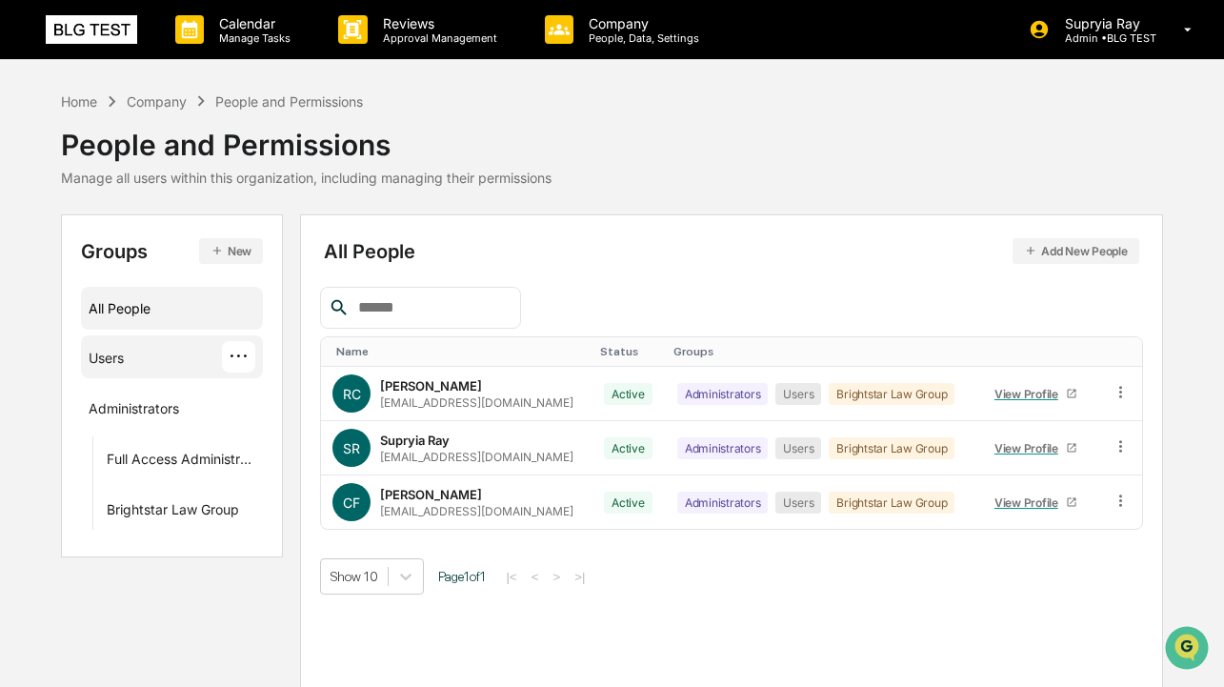
click at [120, 370] on div "Users" at bounding box center [106, 361] width 35 height 23
click at [130, 420] on div "Administrators" at bounding box center [134, 411] width 90 height 23
click at [125, 317] on div "All People" at bounding box center [172, 307] width 167 height 31
click at [115, 357] on div "Users" at bounding box center [106, 361] width 35 height 23
click at [121, 310] on div "All People" at bounding box center [172, 307] width 167 height 31
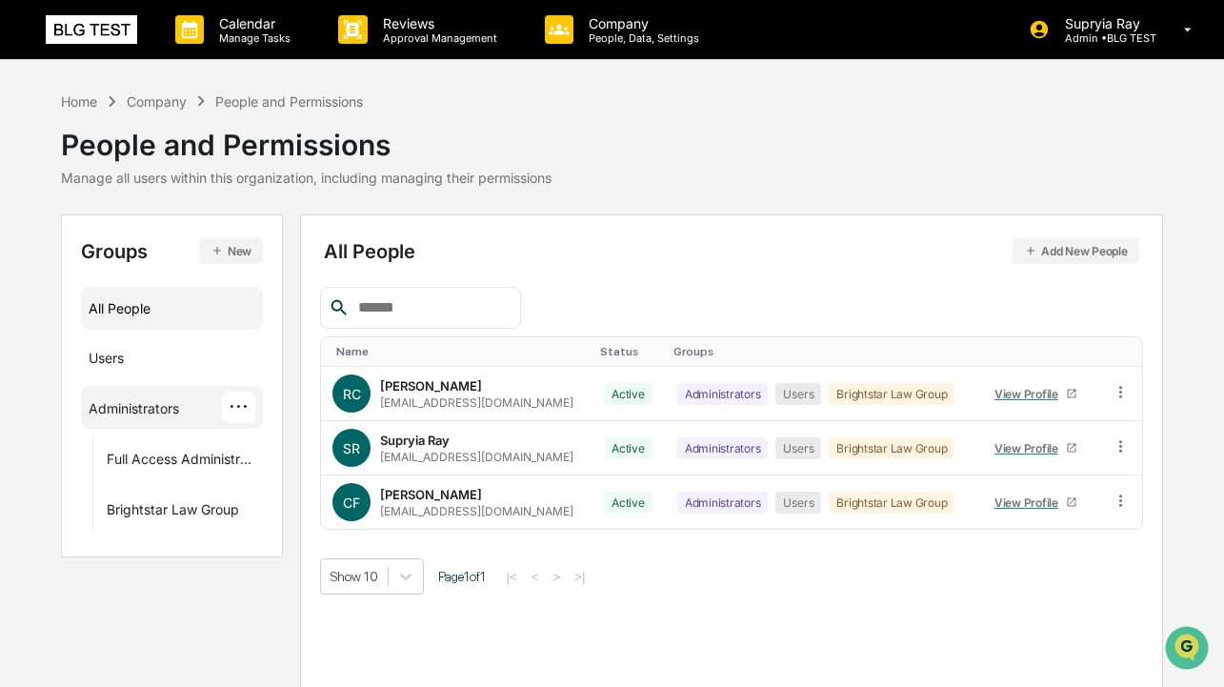
click at [117, 403] on div "Administrators" at bounding box center [134, 411] width 90 height 23
click at [45, 351] on div "Home Company People and Permissions People and Permissions Manage all users wit…" at bounding box center [612, 410] width 1224 height 640
click at [125, 320] on div "All People" at bounding box center [172, 307] width 167 height 31
click at [145, 413] on div "Administrators" at bounding box center [134, 411] width 90 height 23
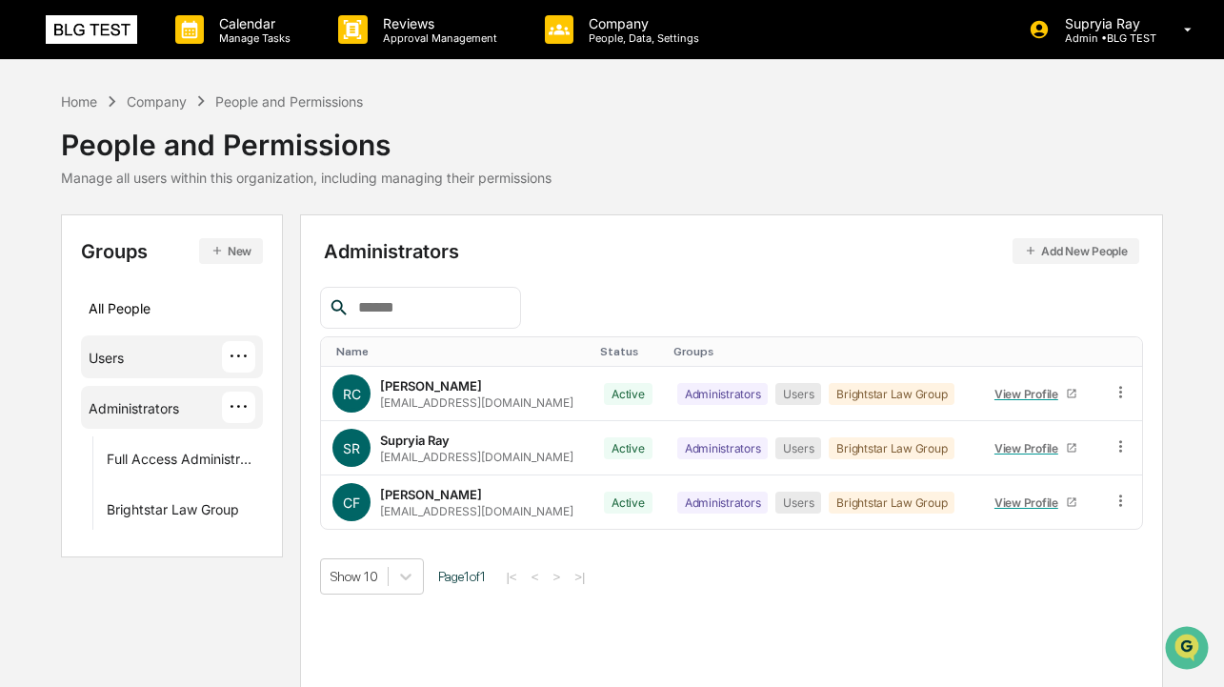
click at [124, 357] on div "Users" at bounding box center [106, 361] width 35 height 23
click at [135, 305] on div "All People" at bounding box center [172, 307] width 167 height 31
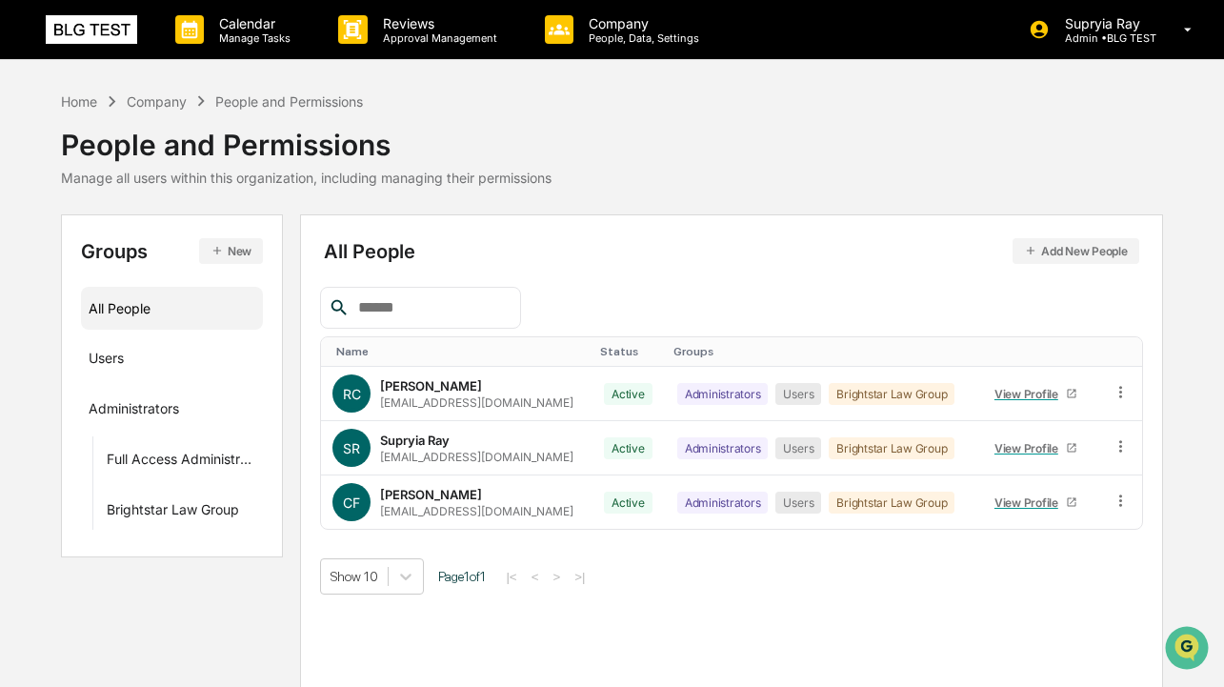
click at [50, 330] on div "Home Company People and Permissions People and Permissions Manage all users wit…" at bounding box center [612, 410] width 1224 height 640
click at [177, 465] on div "Full Access Administrators" at bounding box center [164, 461] width 115 height 23
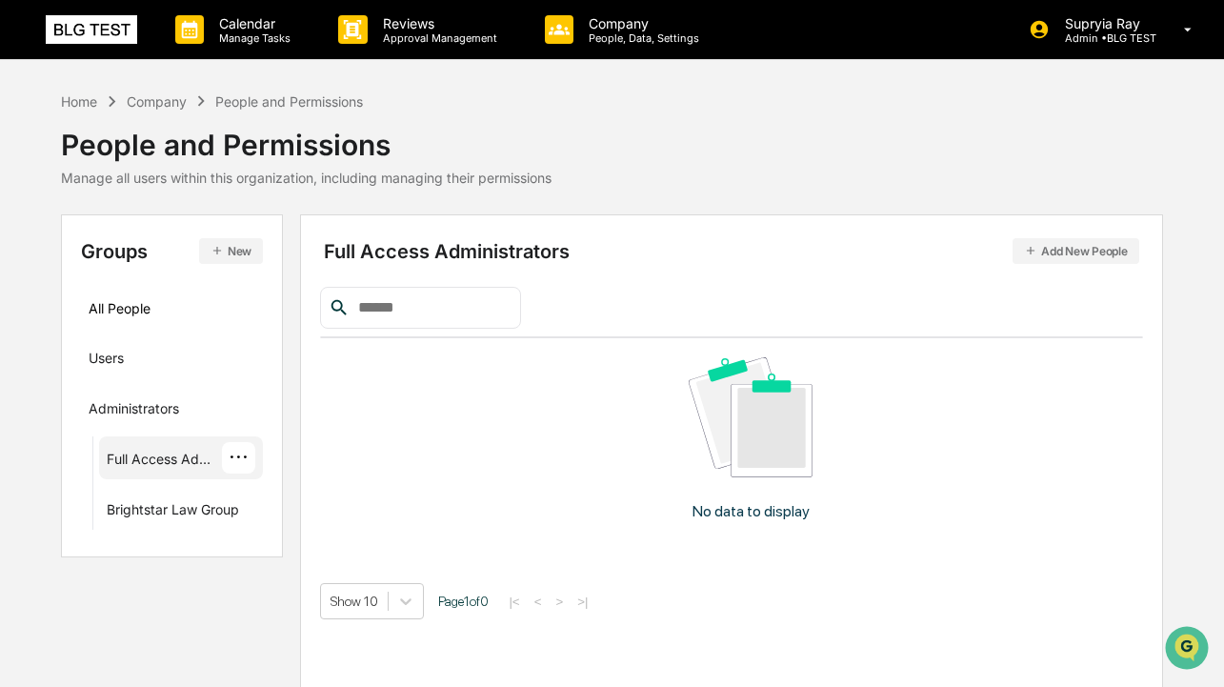
click at [41, 400] on div "Home Company People and Permissions People and Permissions Manage all users wit…" at bounding box center [612, 410] width 1224 height 640
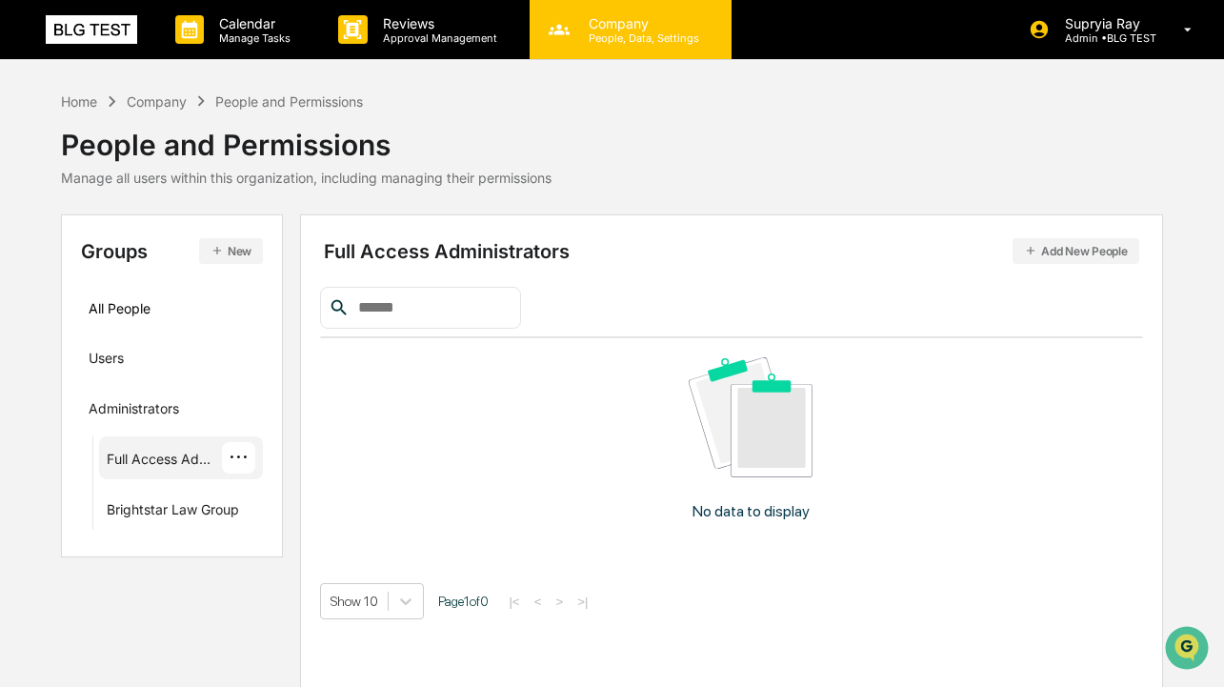
click at [614, 32] on p "People, Data, Settings" at bounding box center [640, 37] width 135 height 13
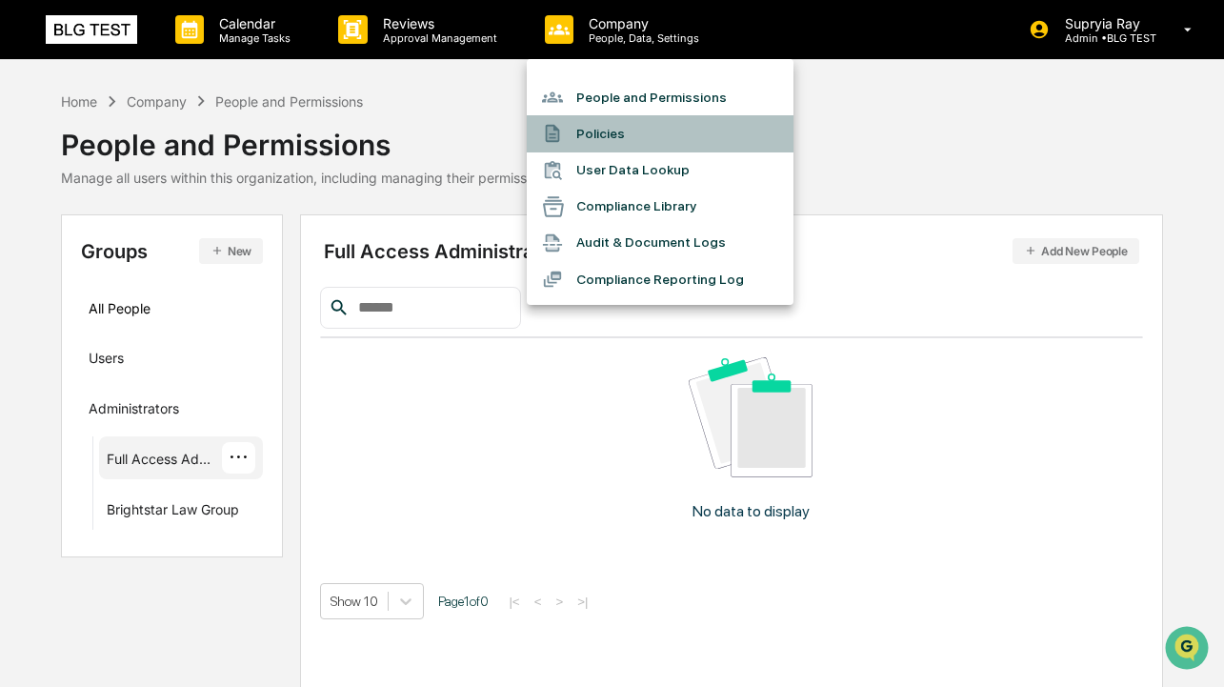
click at [608, 136] on li "Policies" at bounding box center [660, 133] width 267 height 36
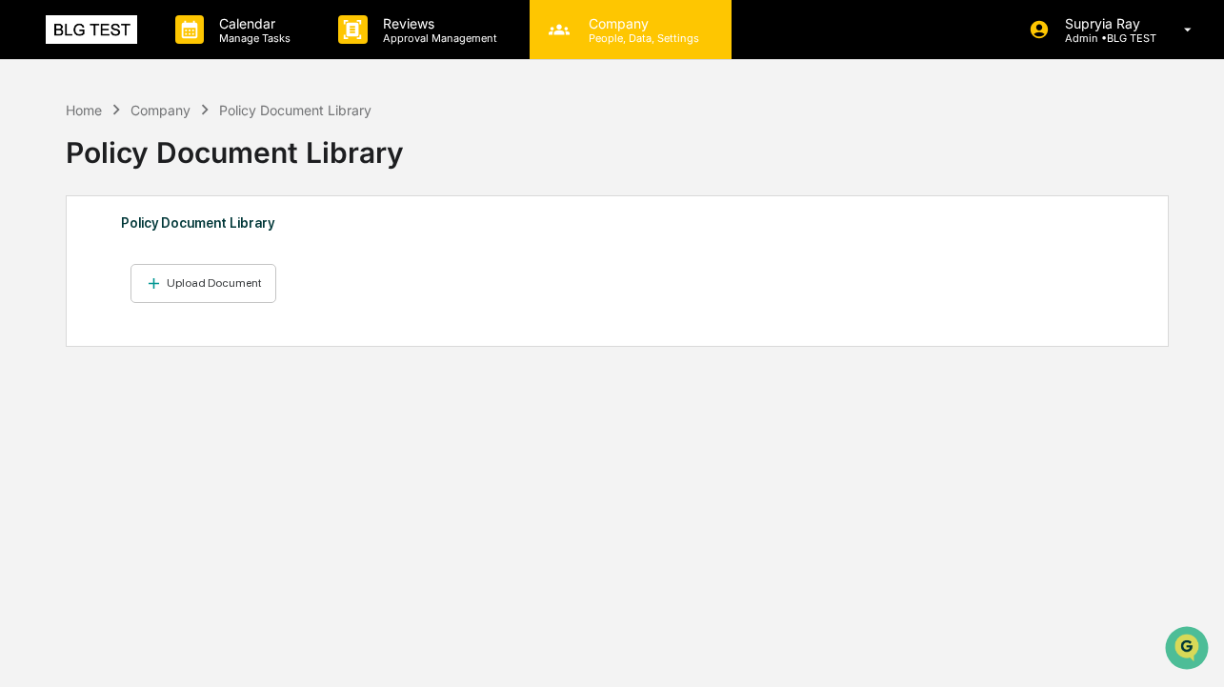
click at [623, 27] on p "Company" at bounding box center [640, 23] width 135 height 16
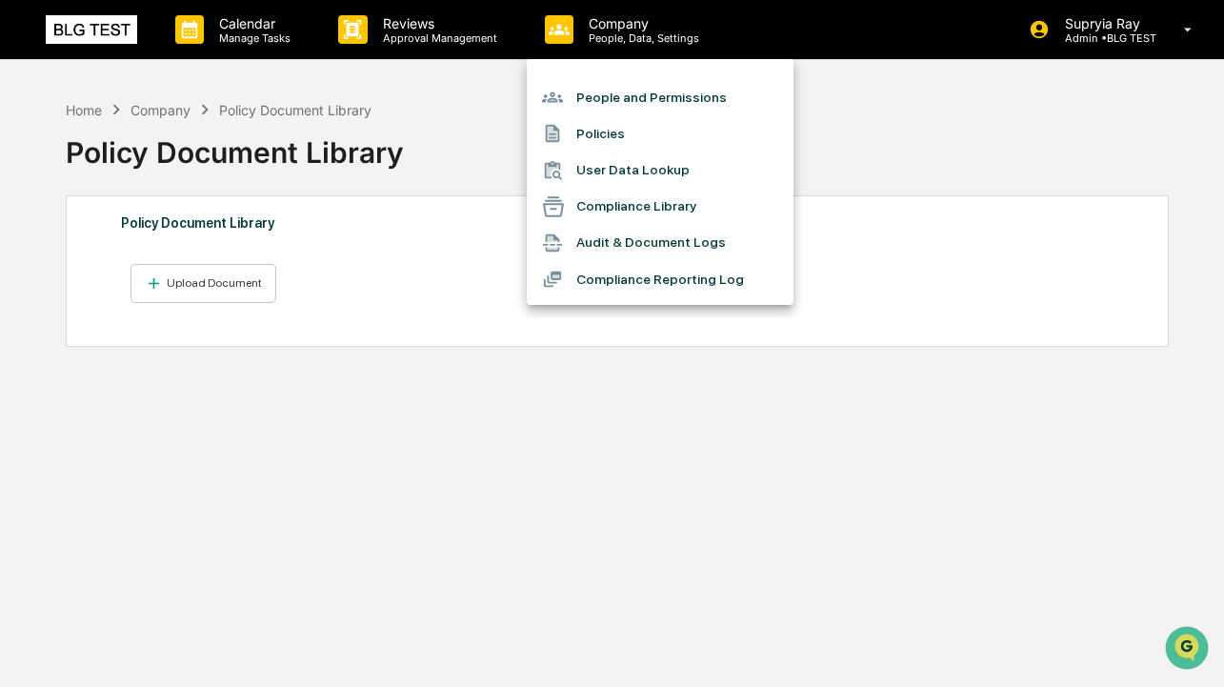
click at [618, 162] on li "User Data Lookup" at bounding box center [660, 170] width 267 height 36
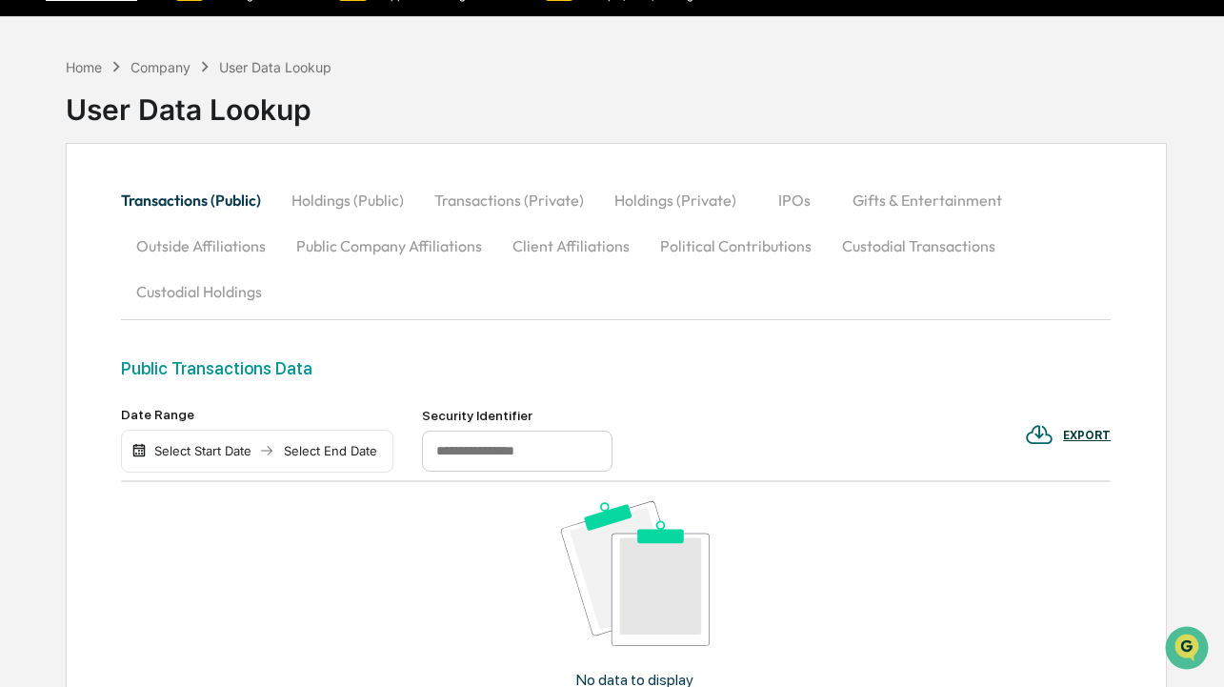
scroll to position [16, 0]
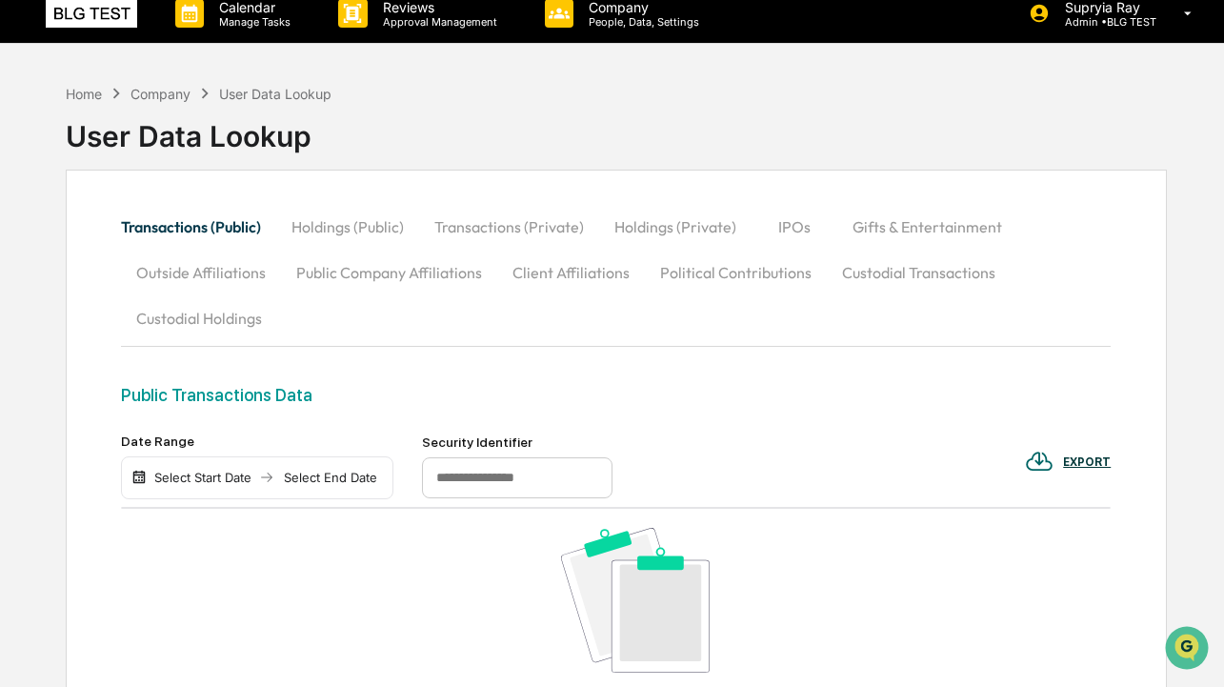
click at [528, 215] on button "Transactions (Private)" at bounding box center [509, 227] width 180 height 46
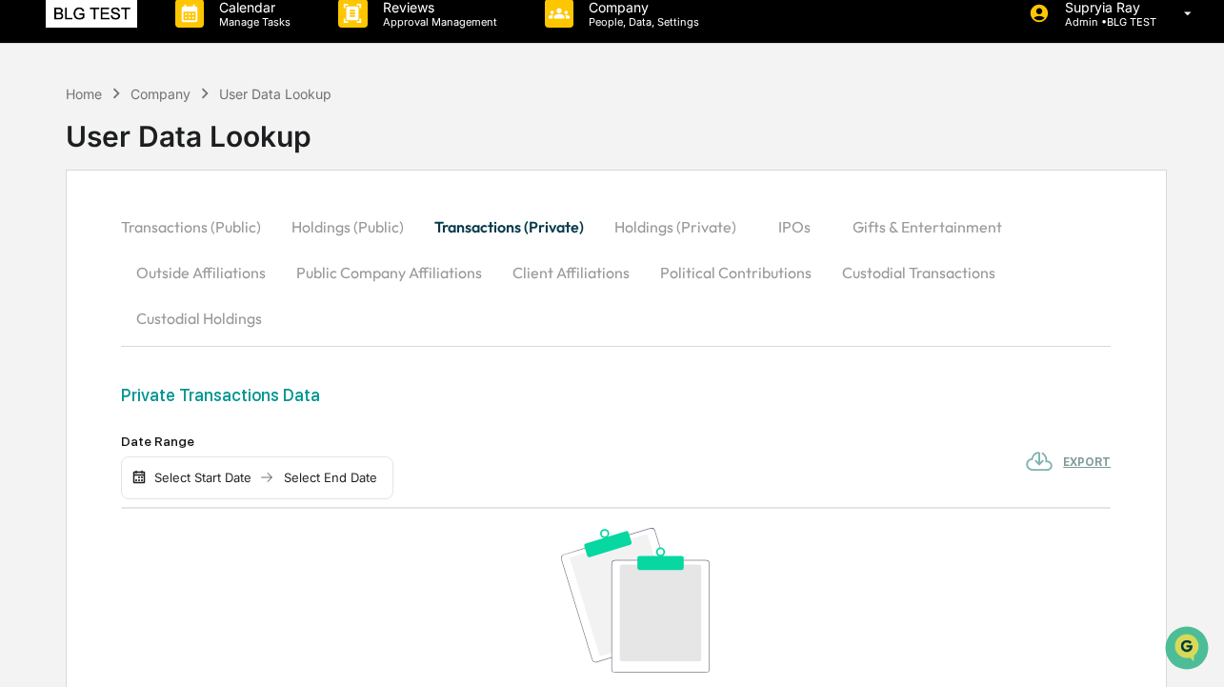
click at [560, 272] on button "Client Affiliations" at bounding box center [571, 273] width 148 height 46
click at [219, 319] on button "Custodial Holdings" at bounding box center [199, 318] width 156 height 46
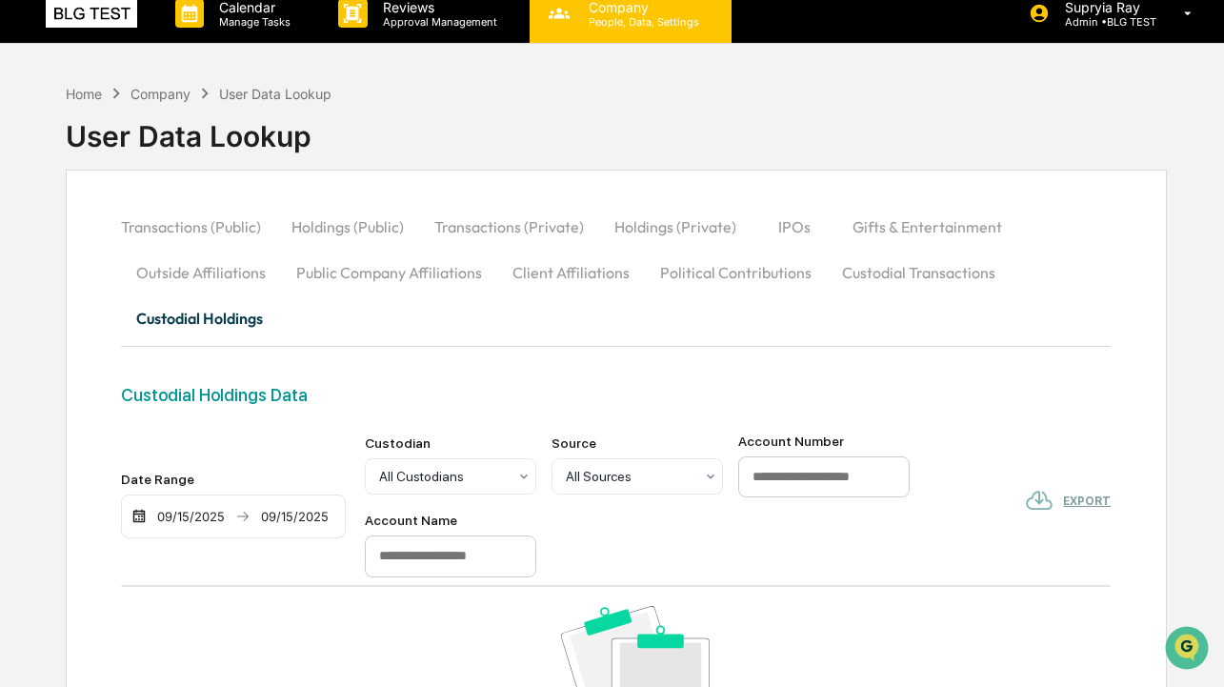
click at [607, 19] on p "People, Data, Settings" at bounding box center [640, 21] width 135 height 13
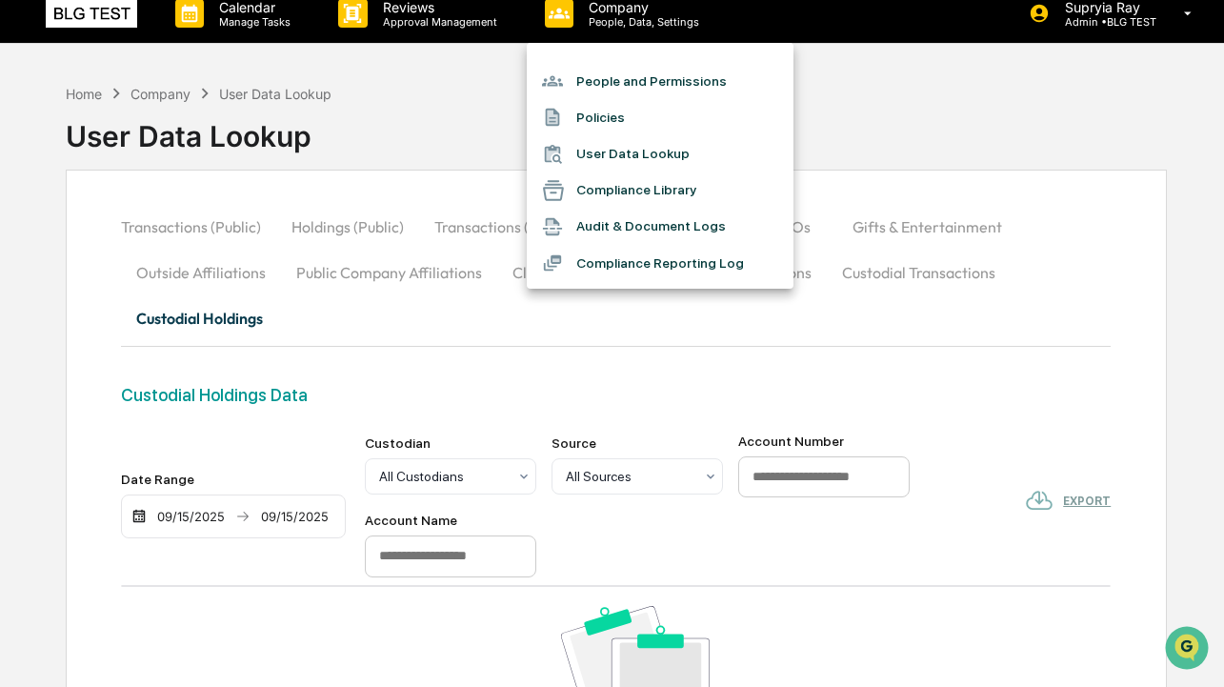
click at [592, 187] on li "Compliance Library" at bounding box center [660, 190] width 267 height 36
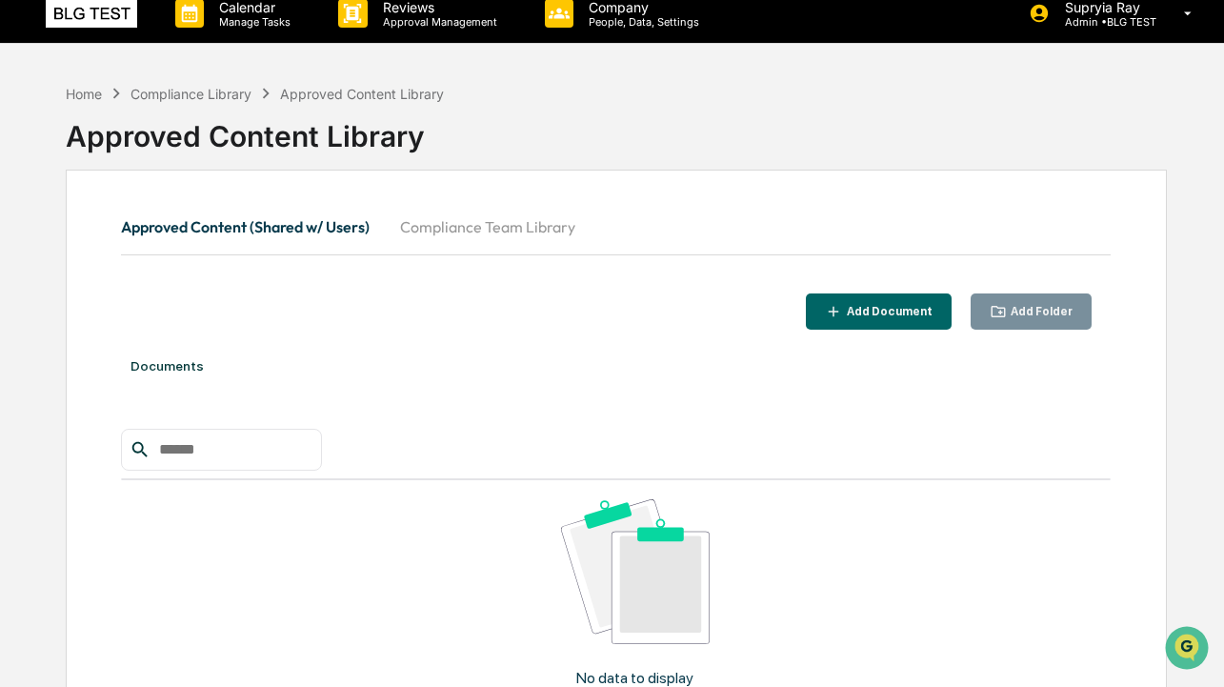
click at [477, 233] on button "Compliance Team Library" at bounding box center [488, 227] width 206 height 46
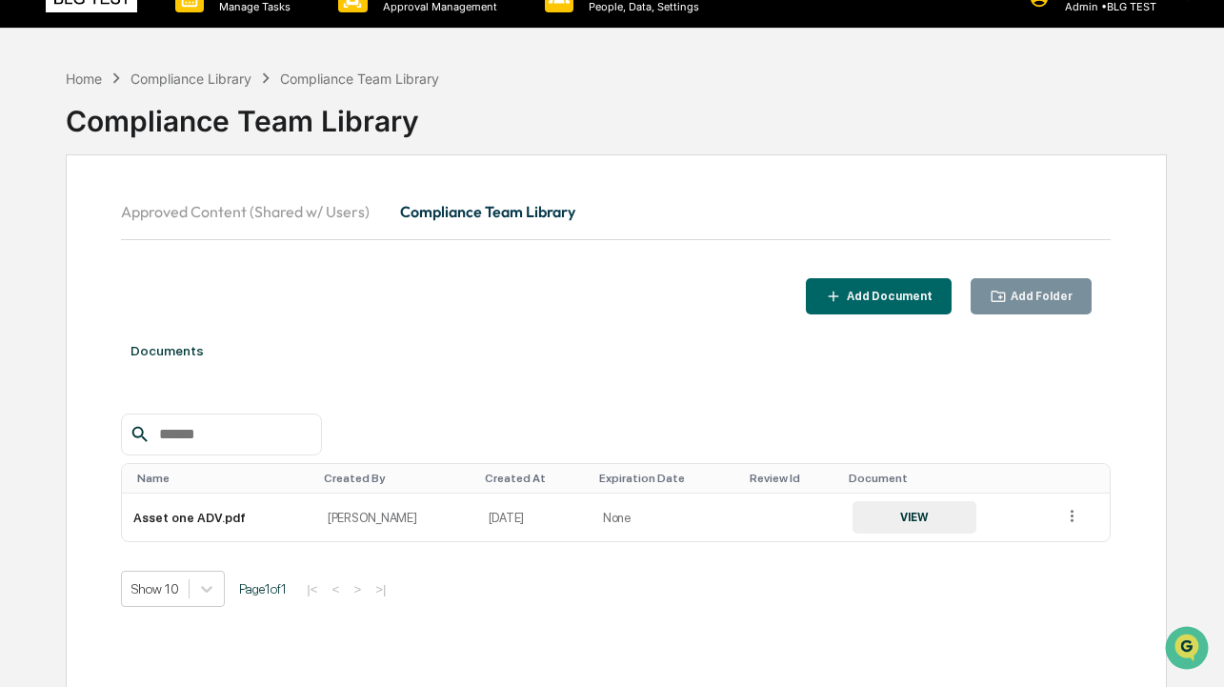
click at [259, 214] on button "Approved Content (Shared w/ Users)" at bounding box center [253, 212] width 264 height 46
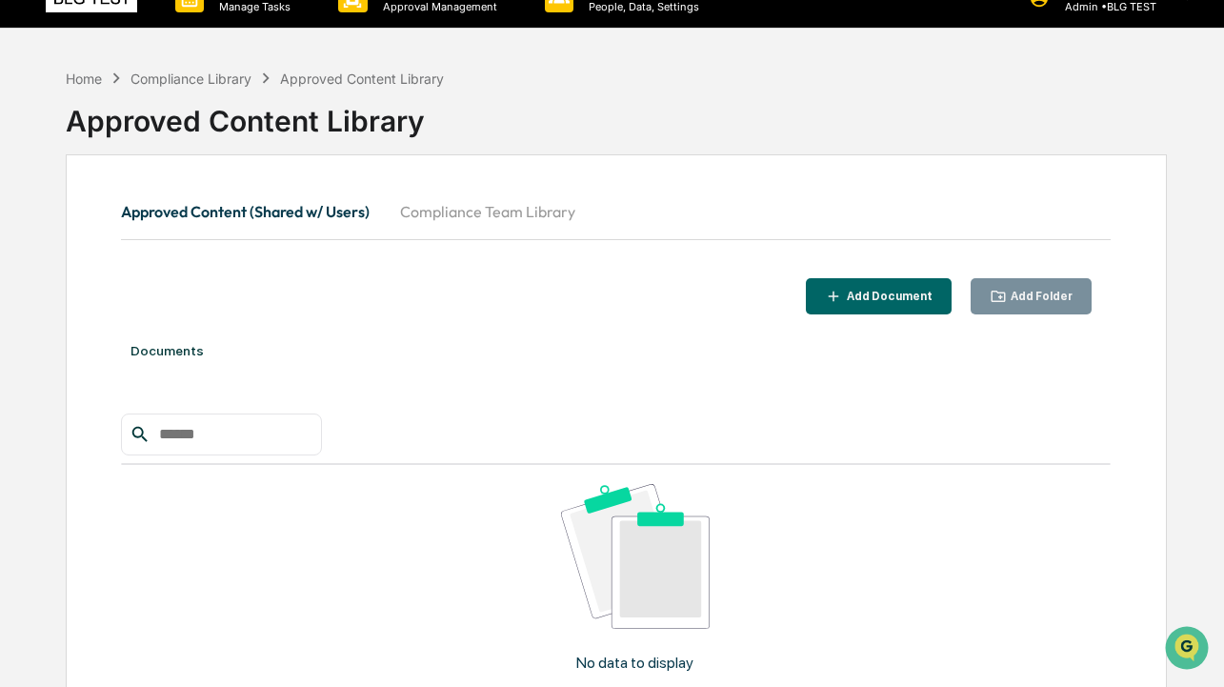
scroll to position [48, 0]
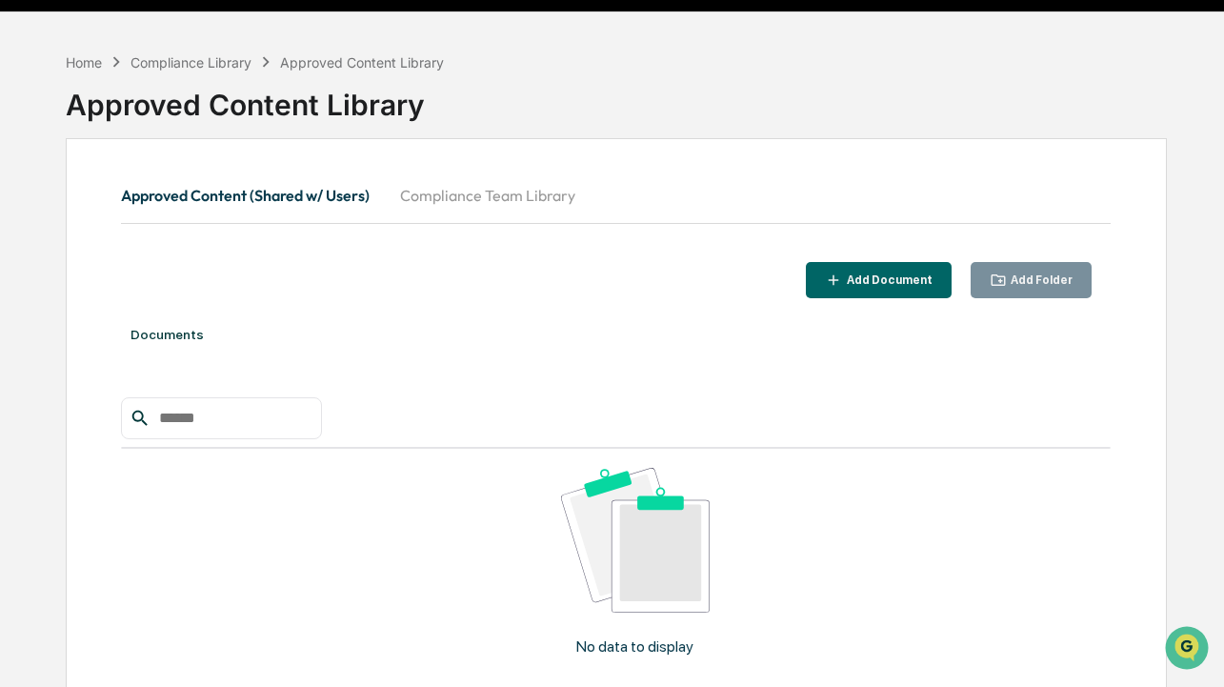
click at [454, 197] on button "Compliance Team Library" at bounding box center [488, 195] width 206 height 46
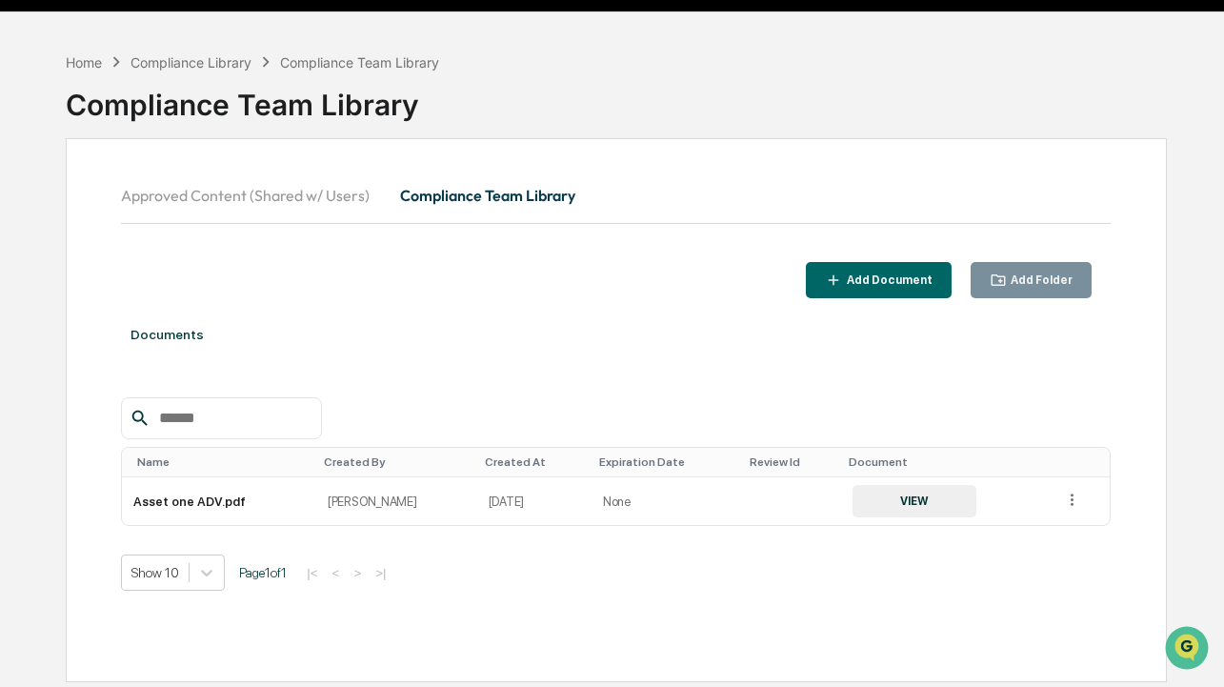
scroll to position [63, 0]
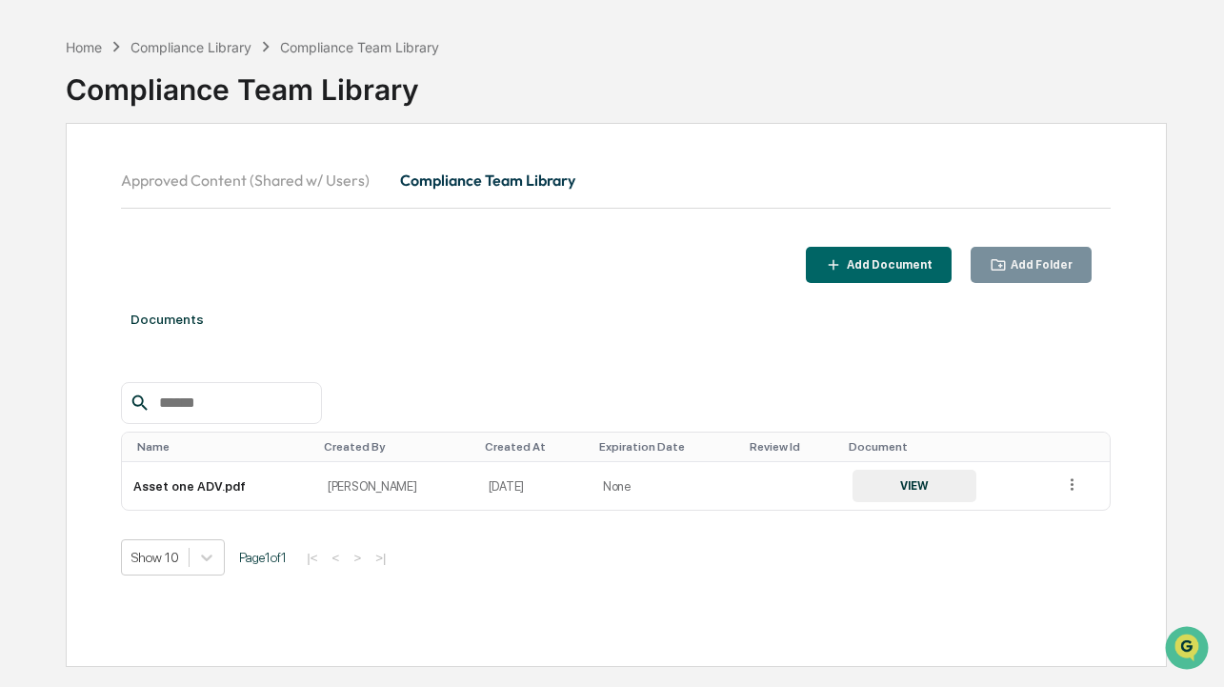
click at [282, 187] on button "Approved Content (Shared w/ Users)" at bounding box center [253, 180] width 264 height 46
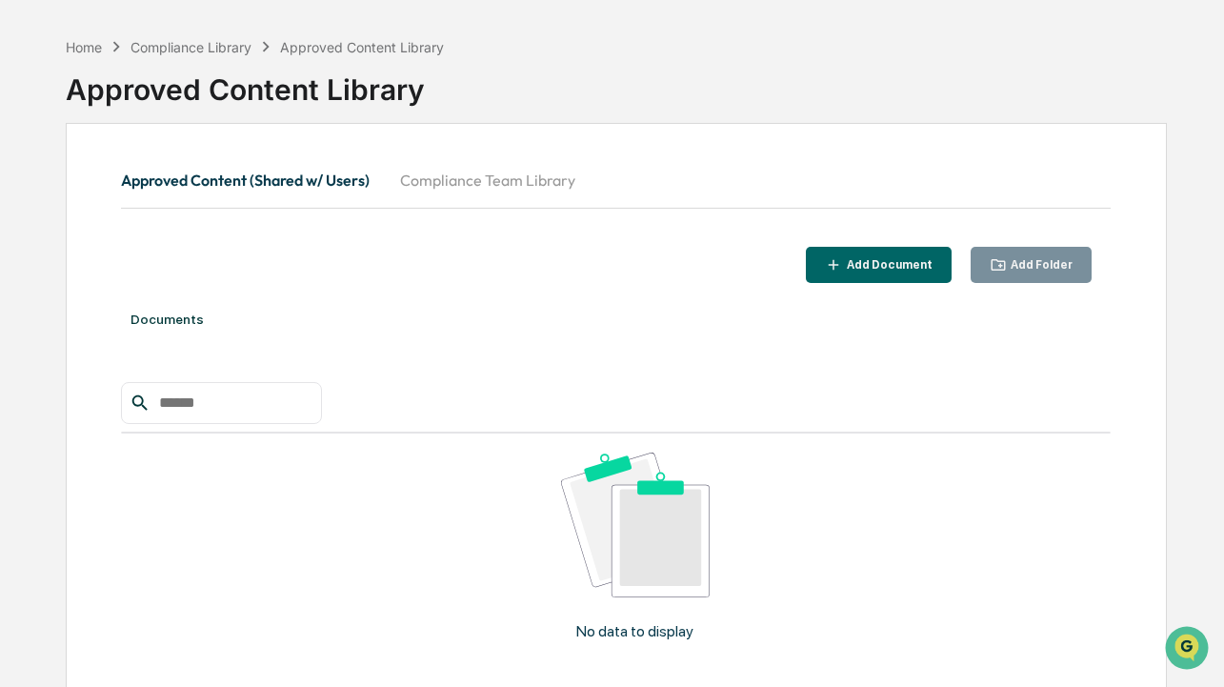
click at [451, 179] on button "Compliance Team Library" at bounding box center [488, 180] width 206 height 46
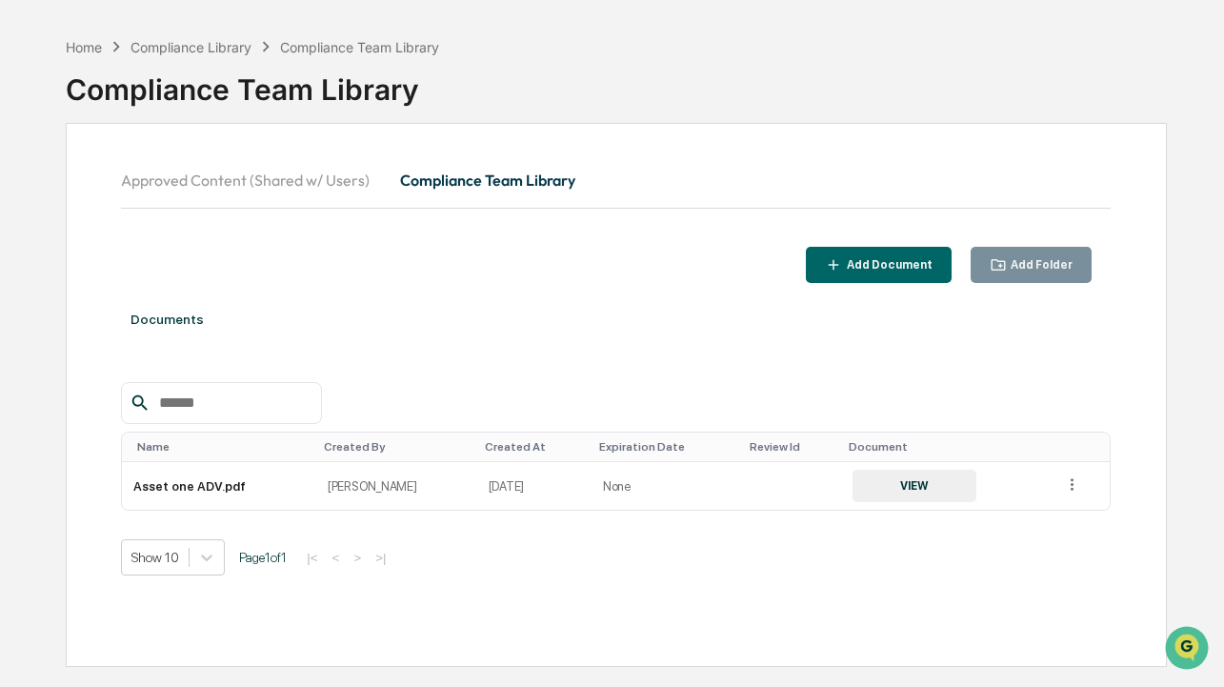
click at [277, 167] on button "Approved Content (Shared w/ Users)" at bounding box center [253, 180] width 264 height 46
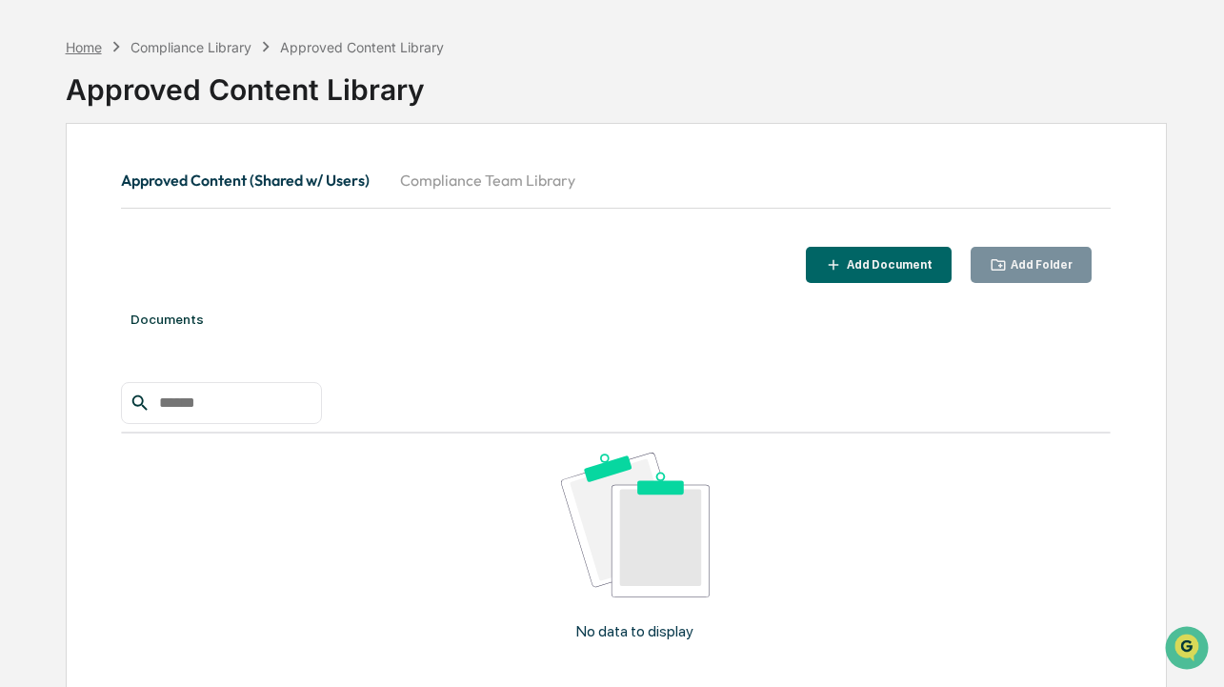
click at [89, 45] on div "Home" at bounding box center [84, 47] width 36 height 16
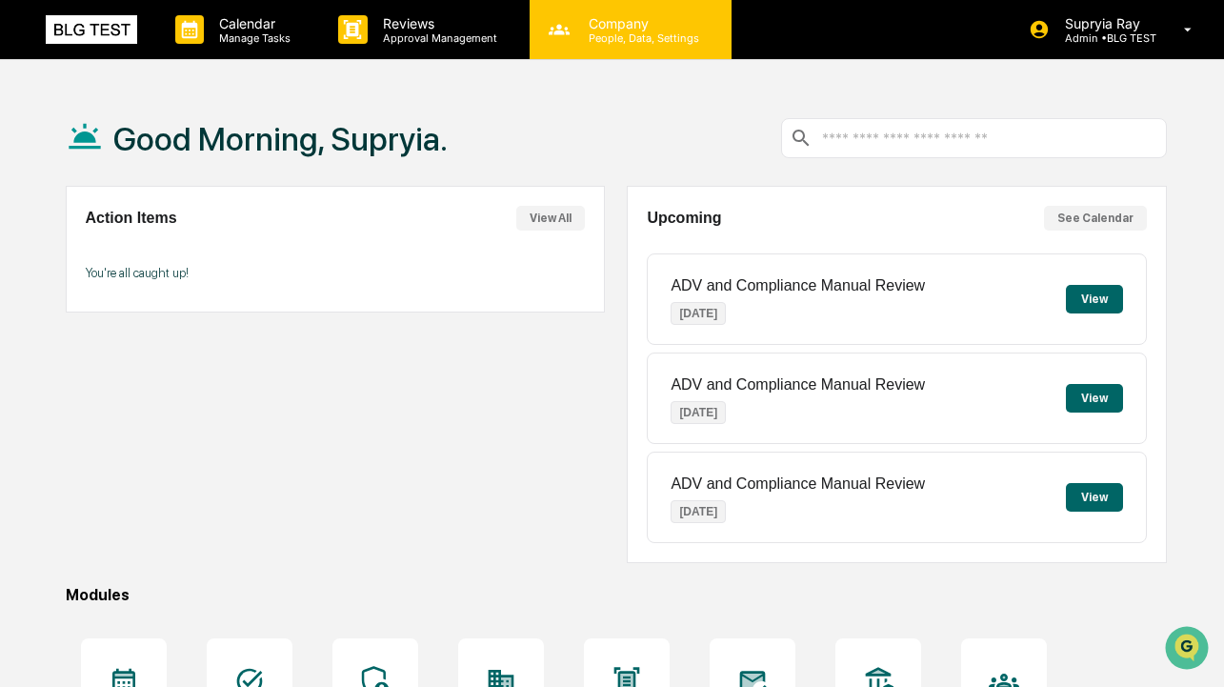
click at [668, 25] on p "Company" at bounding box center [640, 23] width 135 height 16
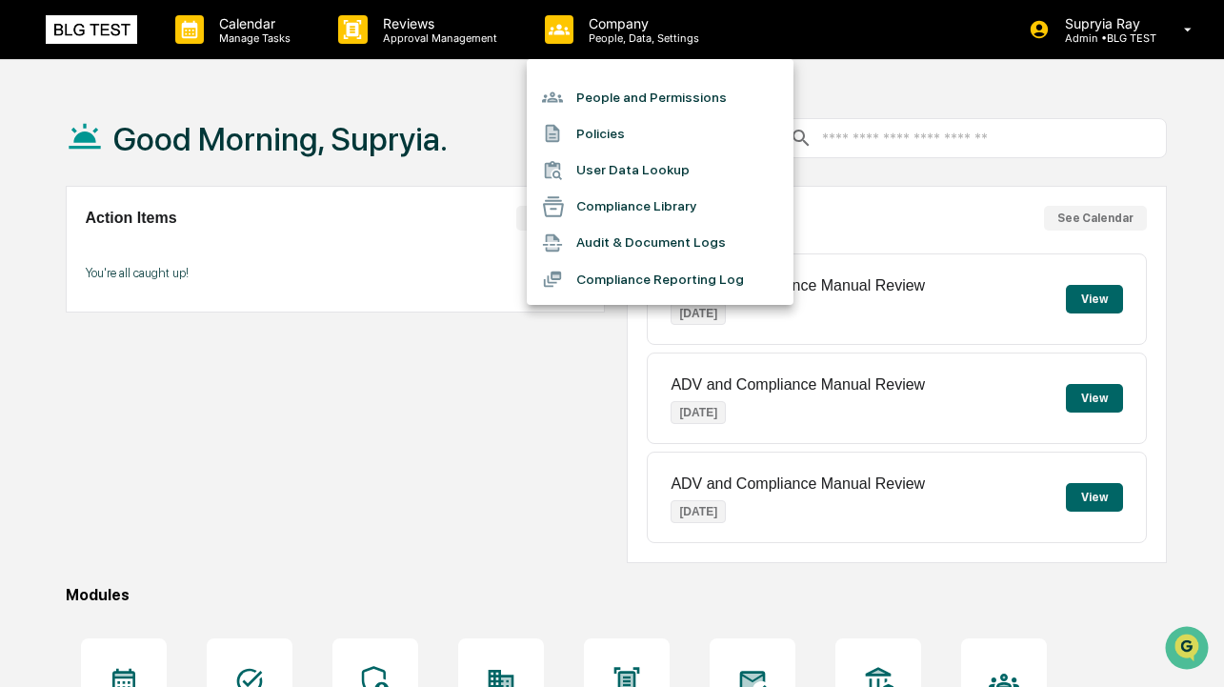
click at [671, 280] on li "Compliance Reporting Log" at bounding box center [660, 279] width 267 height 36
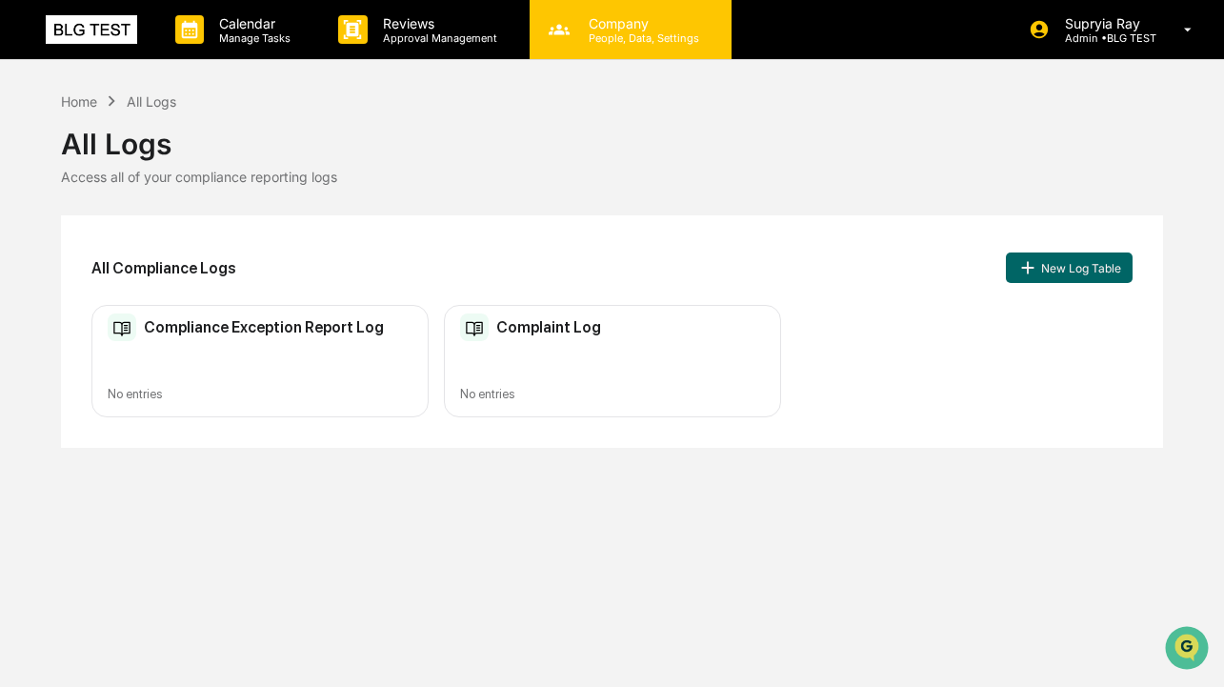
click at [622, 32] on p "People, Data, Settings" at bounding box center [640, 37] width 135 height 13
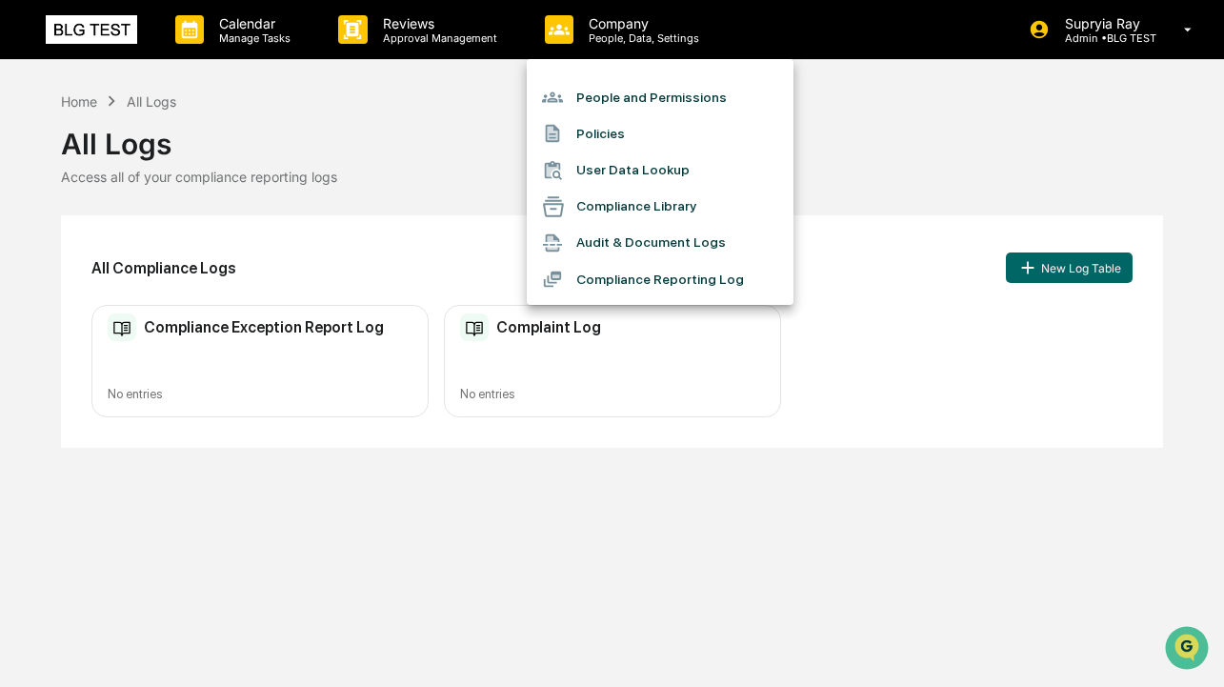
click at [1084, 30] on div at bounding box center [612, 343] width 1224 height 687
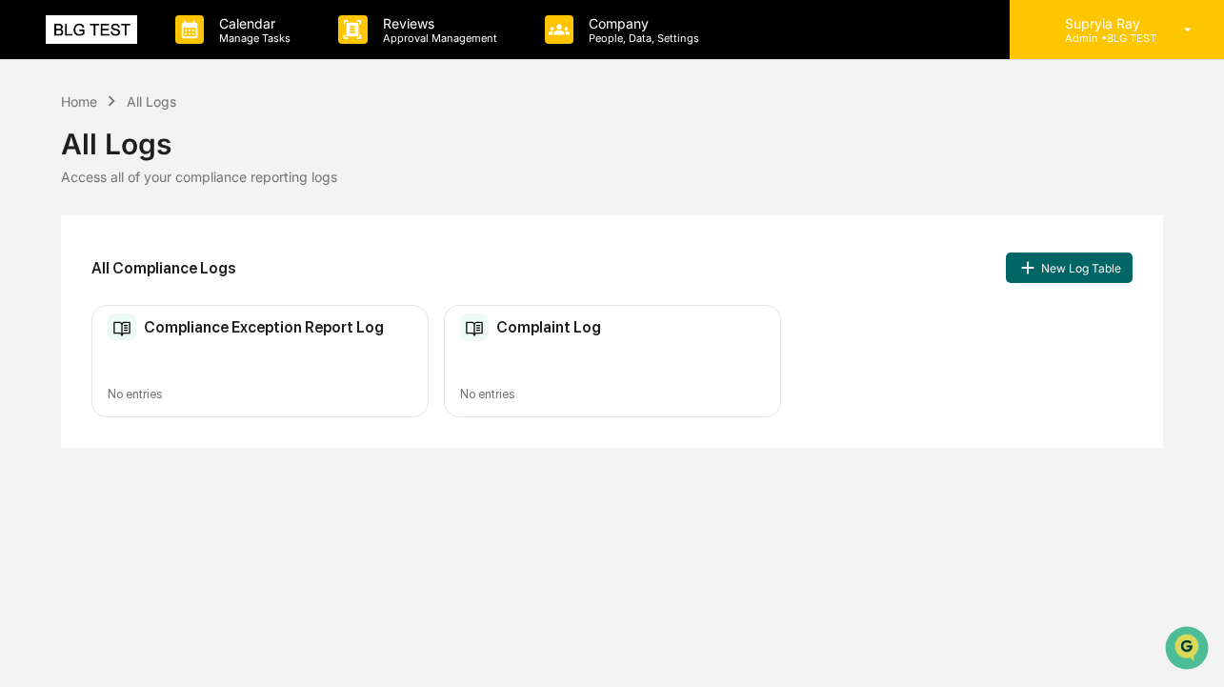
click at [1084, 31] on p "Supryia Ray" at bounding box center [1103, 23] width 107 height 16
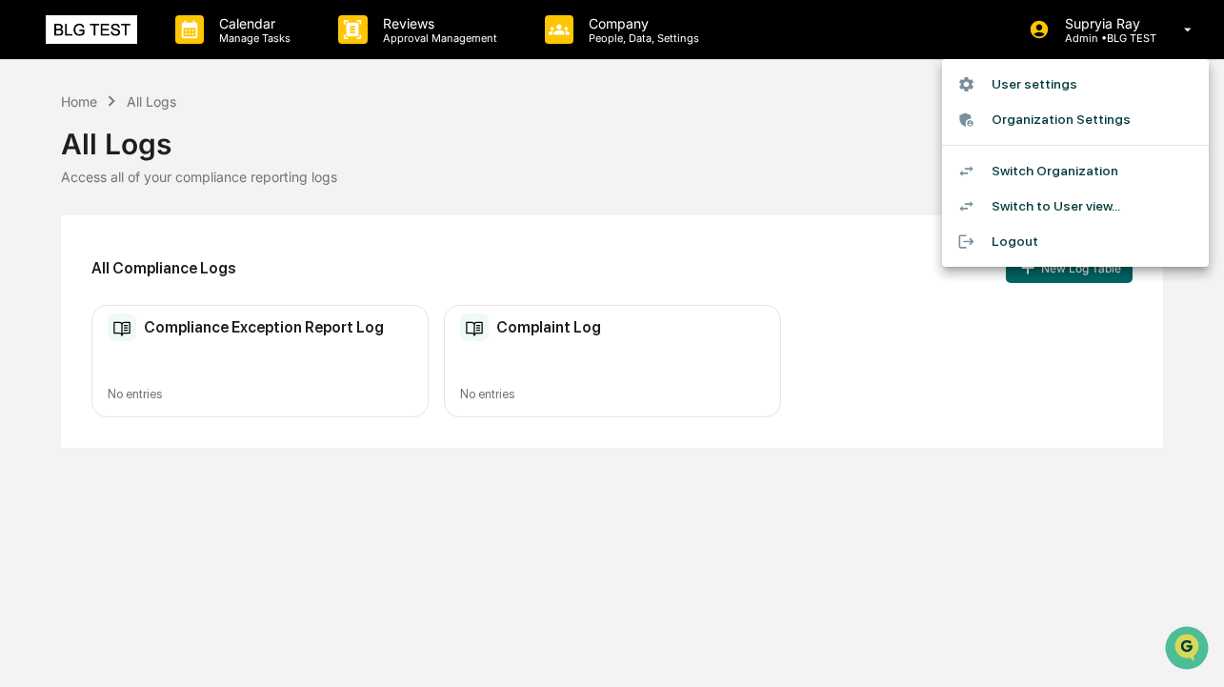
click at [1043, 176] on li "Switch Organization" at bounding box center [1075, 170] width 267 height 35
